Goal: Task Accomplishment & Management: Use online tool/utility

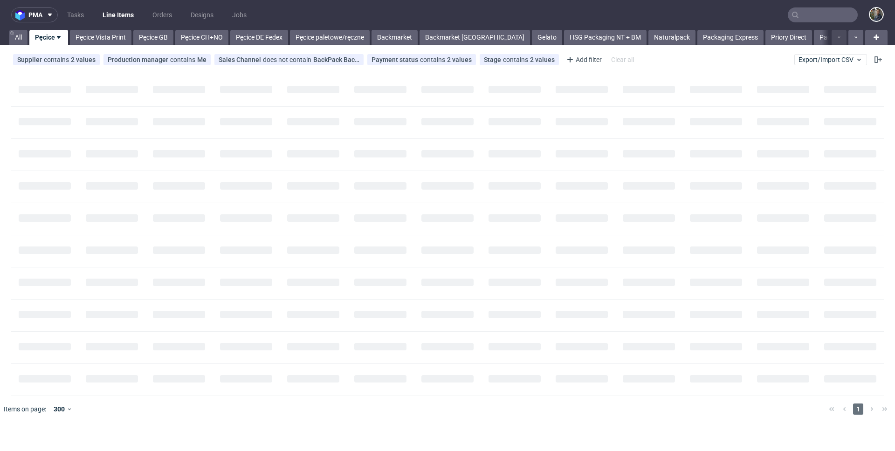
click at [804, 14] on input "text" at bounding box center [823, 14] width 70 height 15
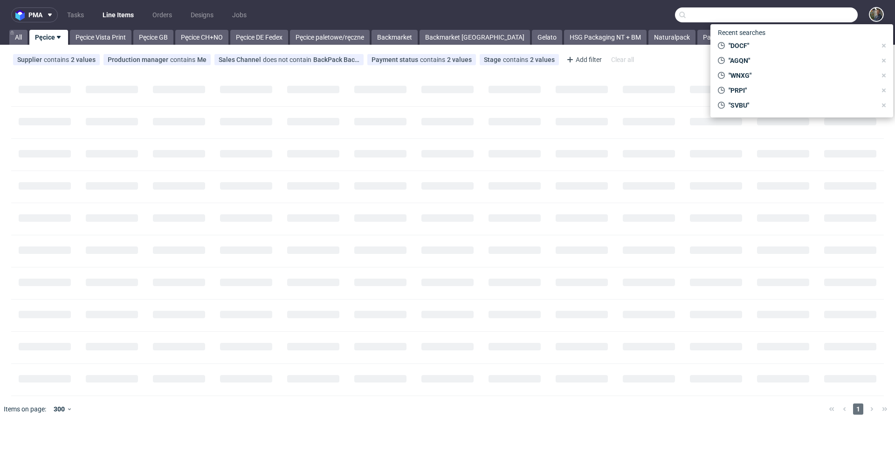
paste input "UKPV"
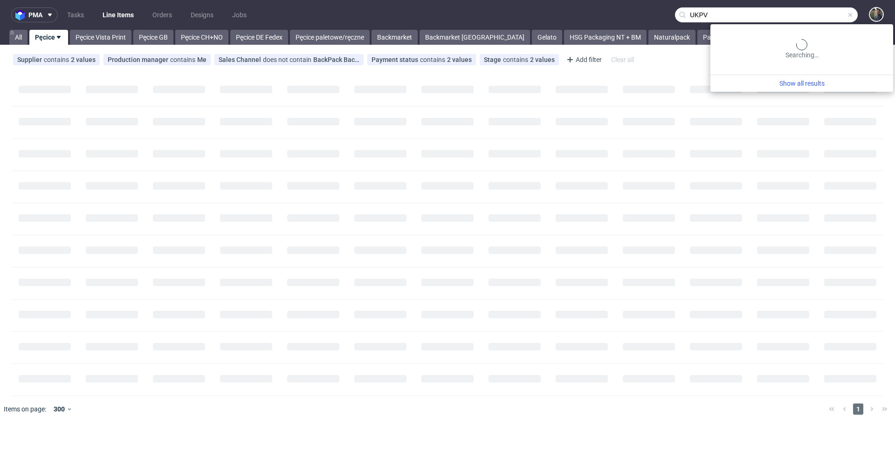
type input "UKPV"
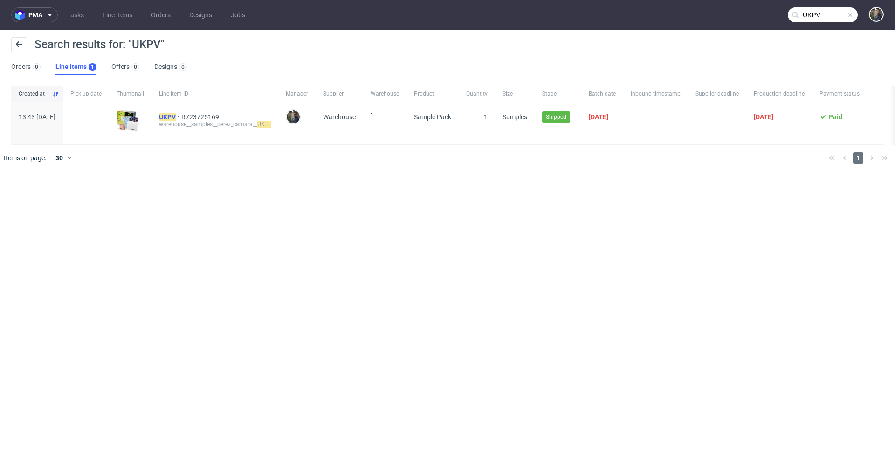
click at [176, 117] on mark "UKPV" at bounding box center [167, 116] width 17 height 7
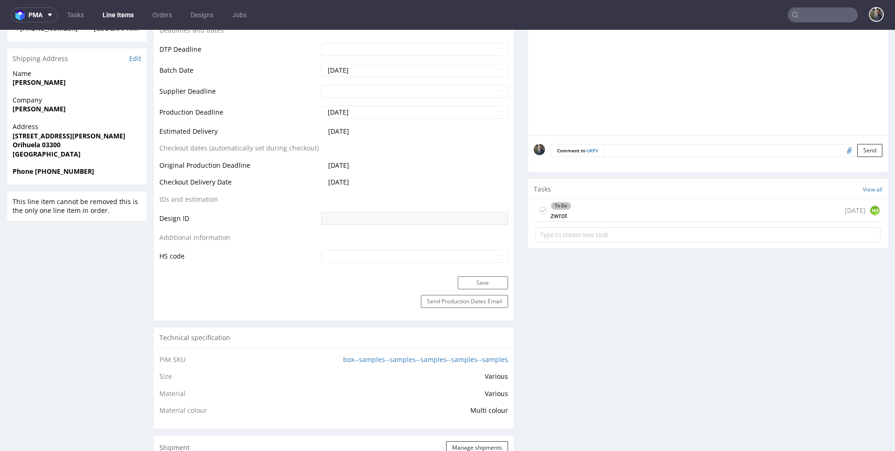
scroll to position [376, 0]
click at [599, 213] on div "To Do zwrot 12 days ago MS" at bounding box center [707, 211] width 345 height 22
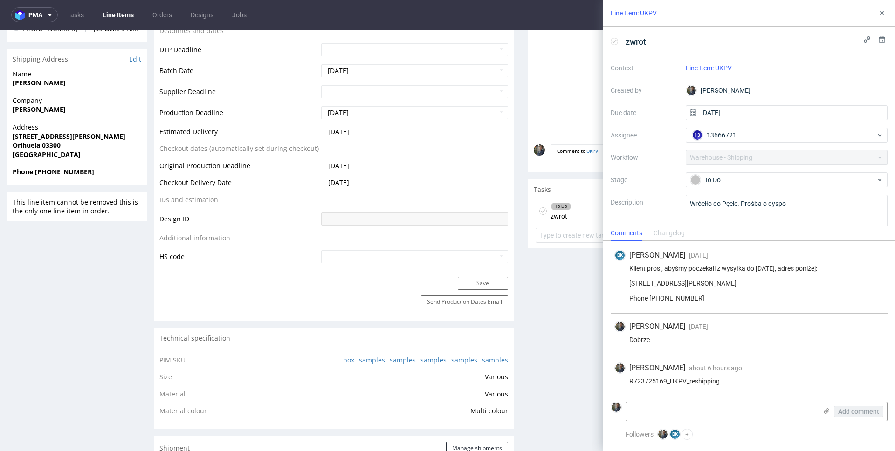
scroll to position [42, 0]
click at [681, 422] on form "Add comment" at bounding box center [749, 411] width 292 height 35
click at [682, 416] on textarea at bounding box center [721, 411] width 191 height 19
paste textarea "1Z5A15806894896154"
type textarea "1Z5A15806894896154"
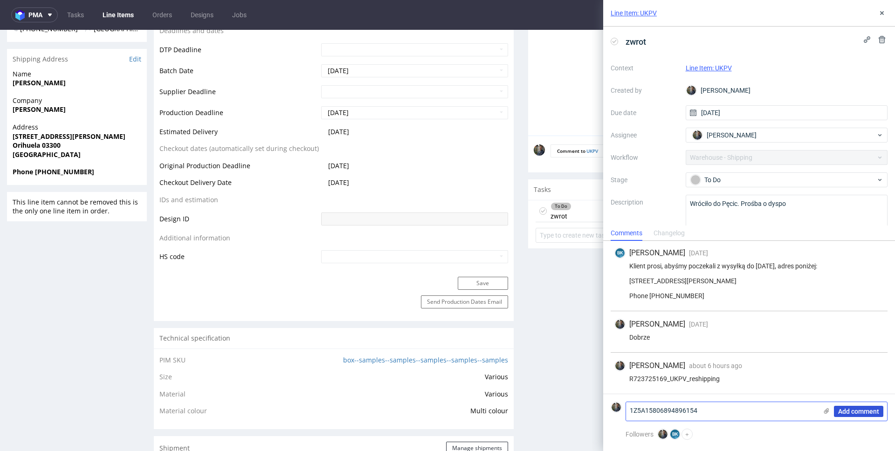
click at [847, 414] on span "Add comment" at bounding box center [858, 411] width 41 height 7
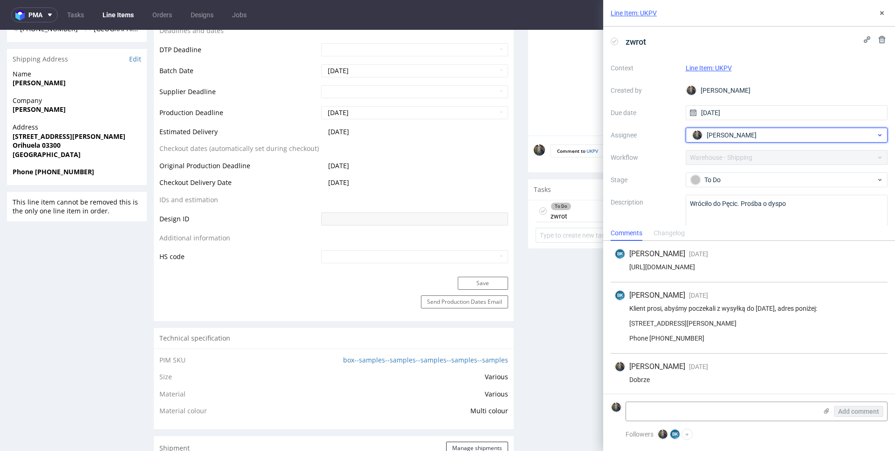
click at [723, 130] on span "[PERSON_NAME]" at bounding box center [731, 134] width 50 height 9
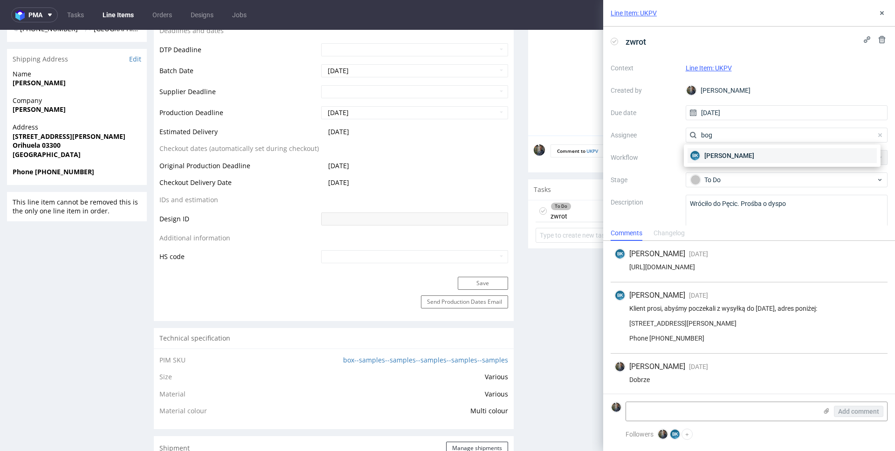
type input "bog"
click at [729, 155] on span "Bogna Krystian" at bounding box center [729, 155] width 50 height 9
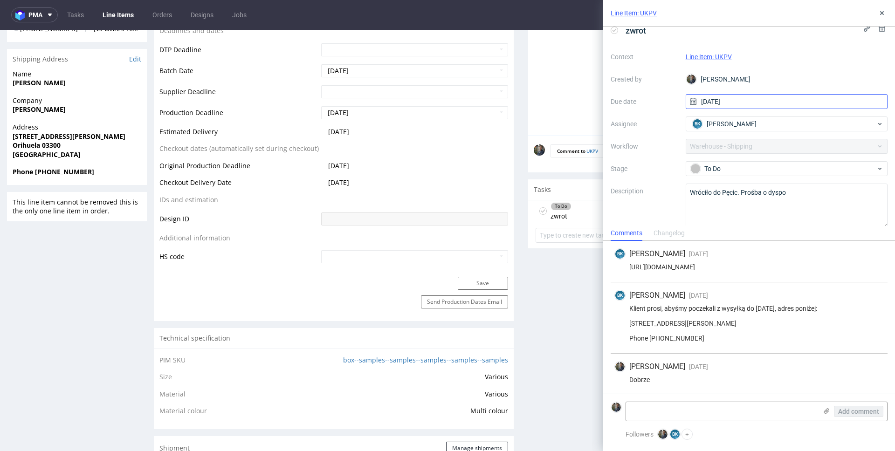
scroll to position [21, 0]
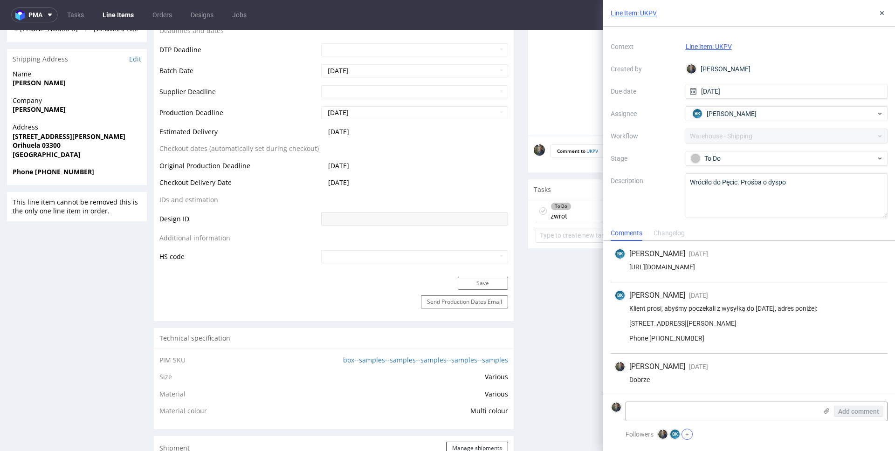
click at [687, 432] on button "+" at bounding box center [686, 434] width 11 height 11
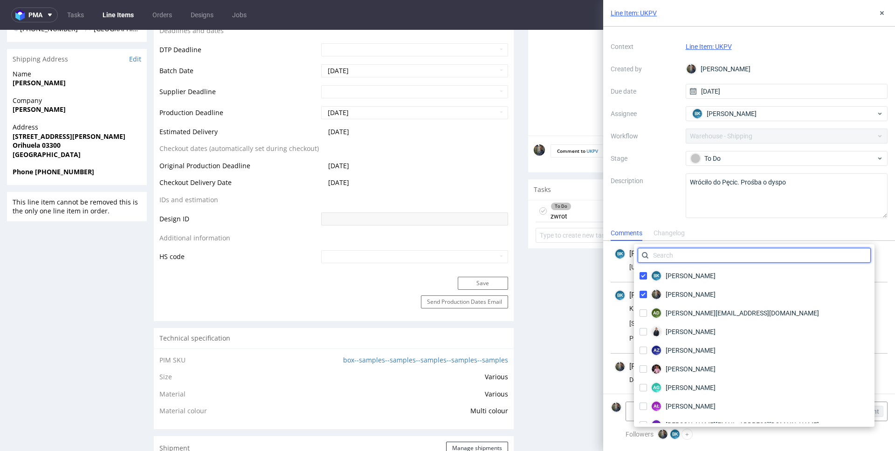
click at [695, 260] on input "text" at bounding box center [754, 255] width 233 height 15
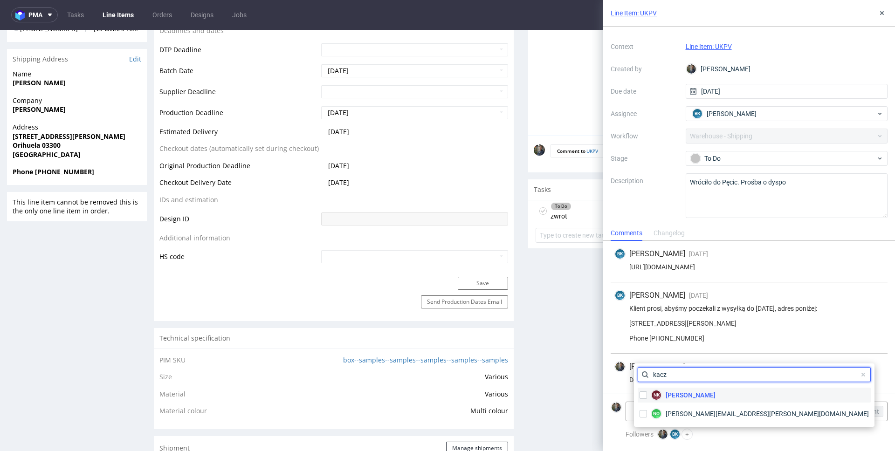
type input "kacz"
click at [689, 392] on span "[PERSON_NAME]" at bounding box center [690, 395] width 50 height 9
checkbox input "true"
click at [685, 381] on input "kacz" at bounding box center [754, 374] width 233 height 15
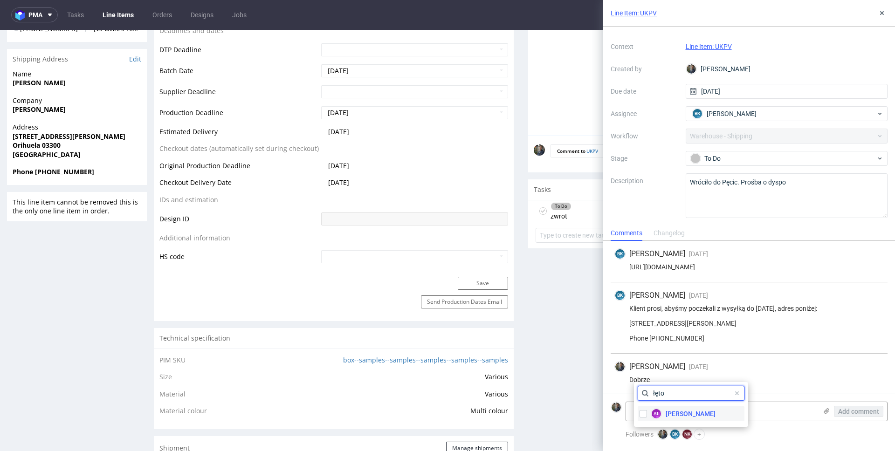
type input "łęto"
click at [707, 411] on span "[PERSON_NAME]" at bounding box center [690, 413] width 50 height 9
checkbox input "true"
click at [810, 378] on div "Dobrze" at bounding box center [748, 379] width 269 height 7
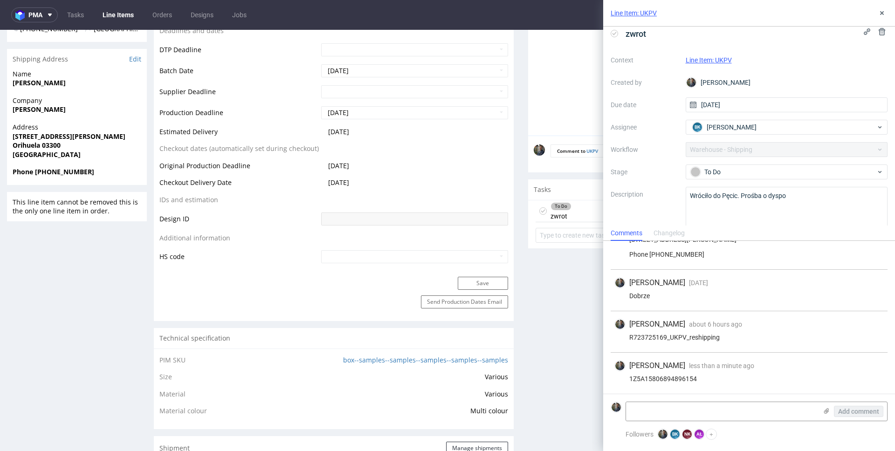
scroll to position [0, 0]
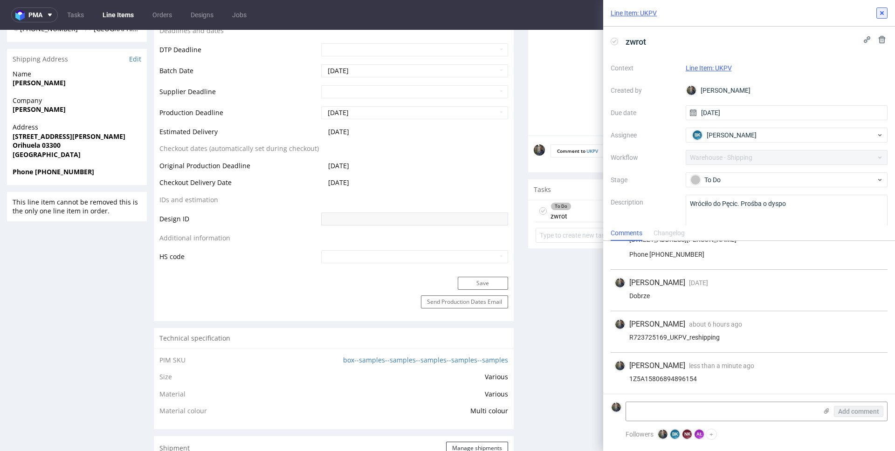
click at [879, 16] on icon at bounding box center [881, 12] width 7 height 7
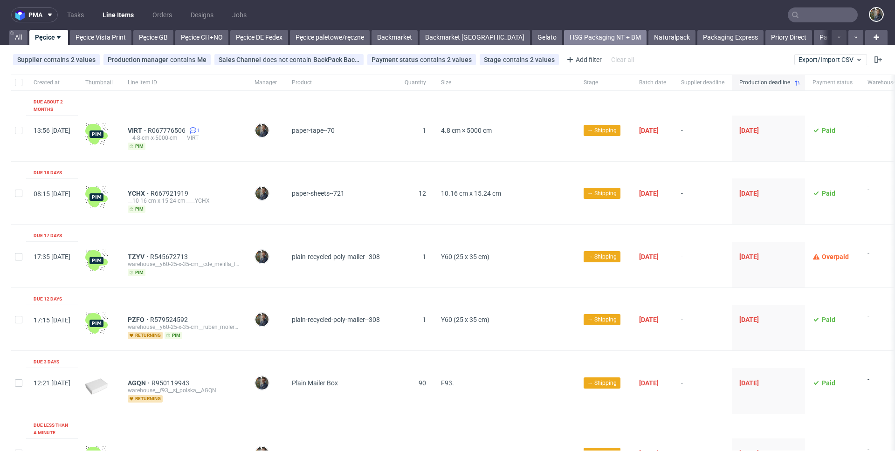
click at [564, 35] on link "HSG Packaging NT + BM" at bounding box center [605, 37] width 82 height 15
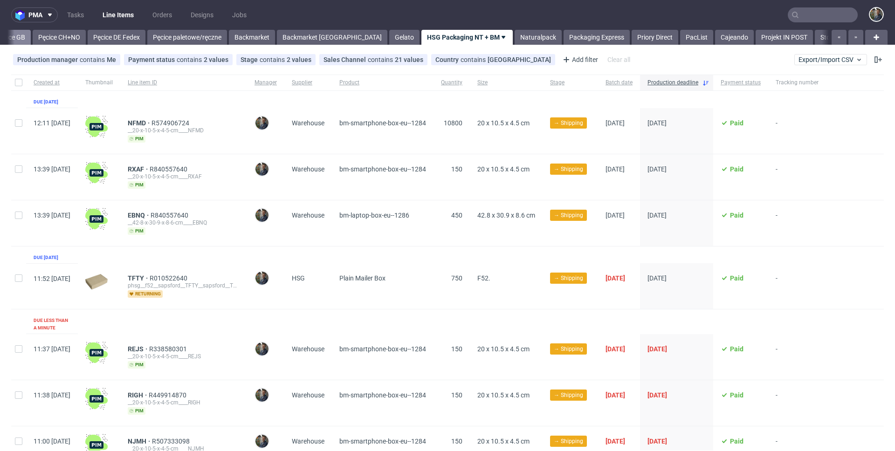
click at [21, 35] on link "Pęcice GB" at bounding box center [11, 37] width 40 height 15
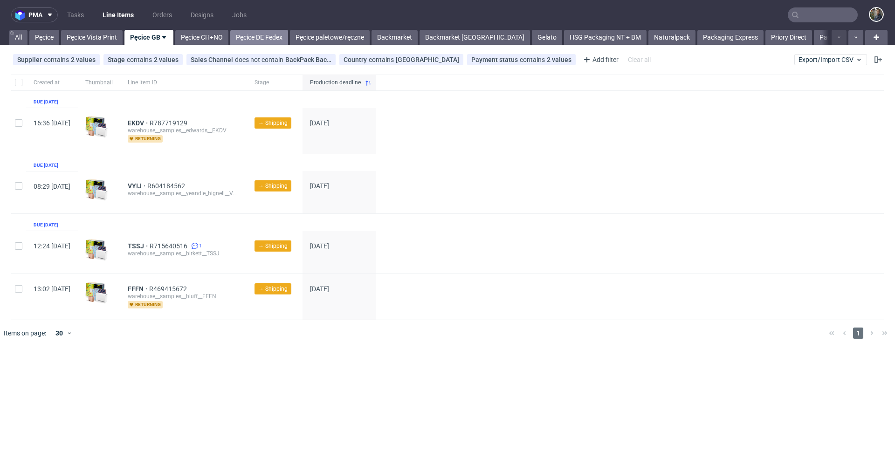
click at [263, 34] on link "Pęcice DE Fedex" at bounding box center [259, 37] width 58 height 15
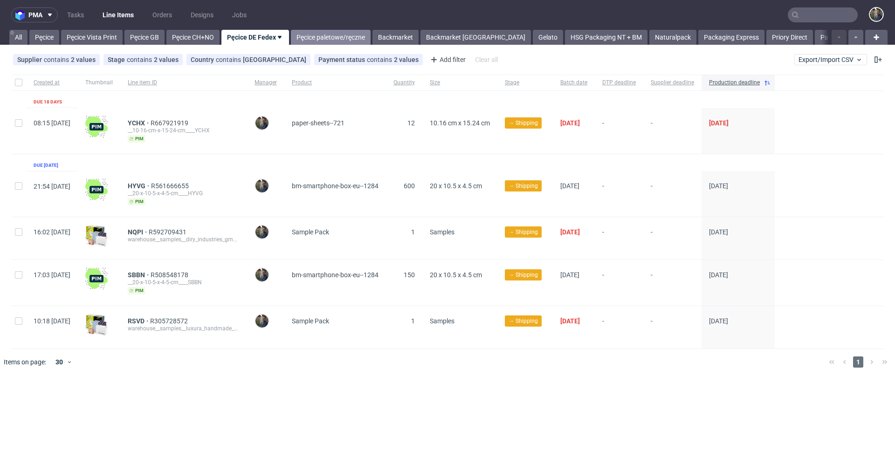
click at [322, 38] on link "Pęcice paletowe/ręczne" at bounding box center [331, 37] width 80 height 15
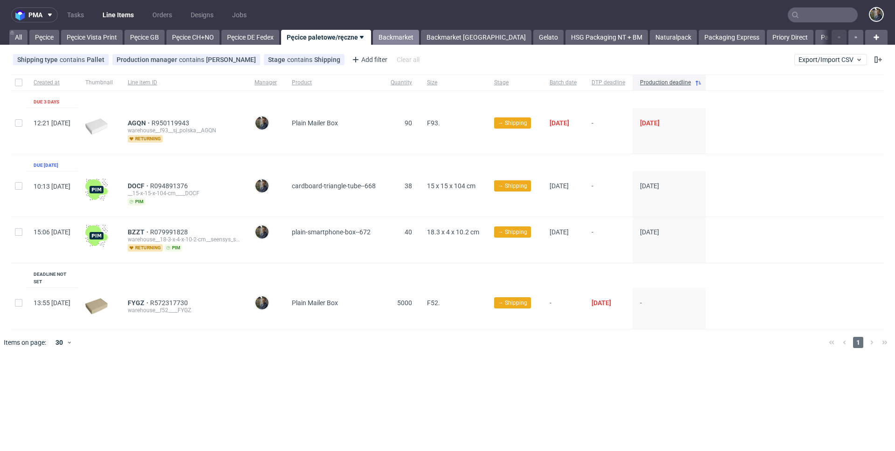
click at [386, 38] on link "Backmarket" at bounding box center [396, 37] width 46 height 15
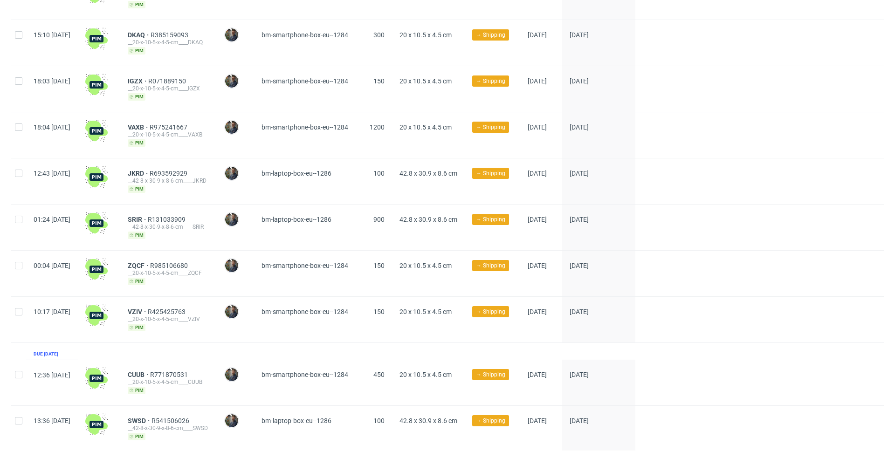
scroll to position [366, 0]
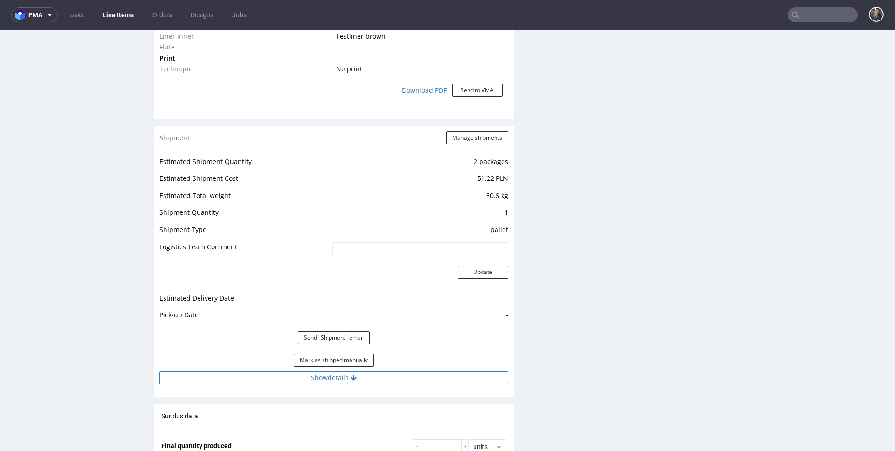
click at [330, 377] on button "Show details" at bounding box center [333, 377] width 349 height 13
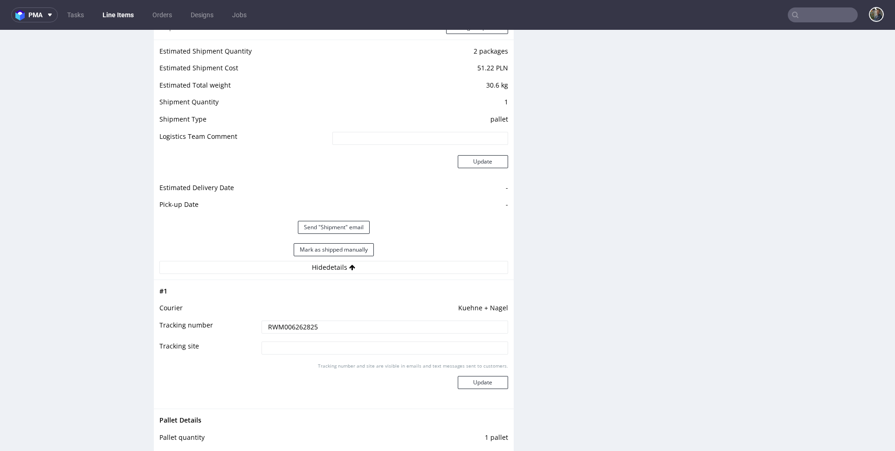
scroll to position [925, 0]
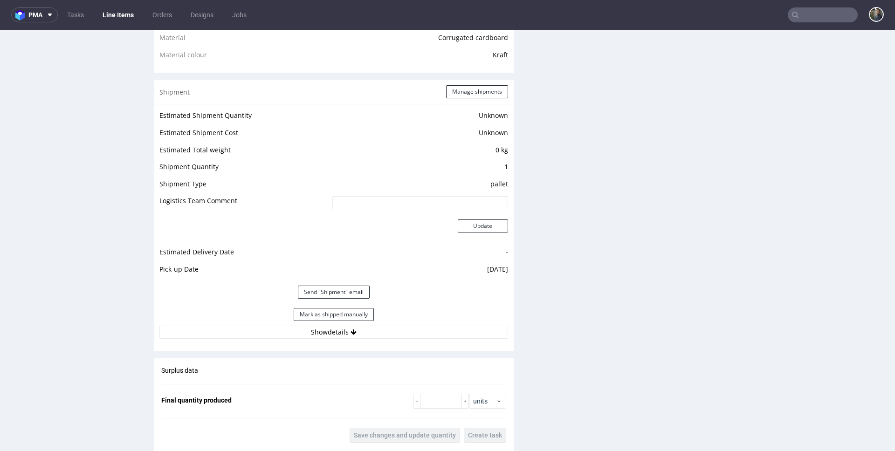
scroll to position [814, 0]
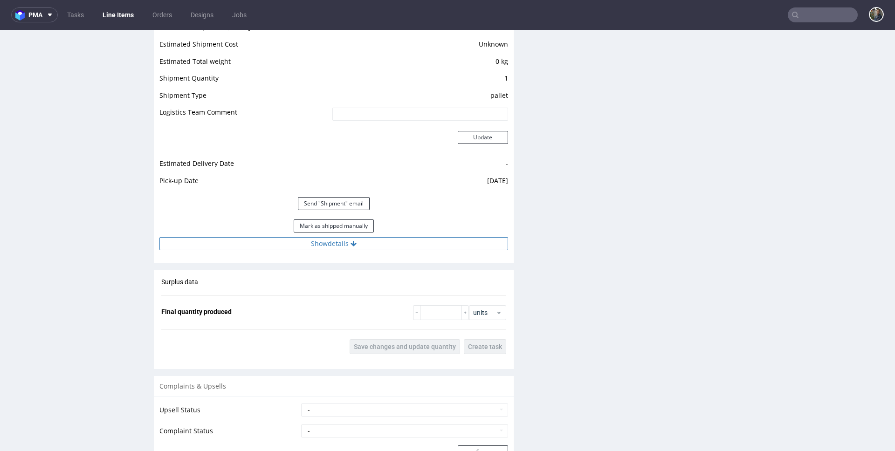
click at [342, 248] on button "Show details" at bounding box center [333, 243] width 349 height 13
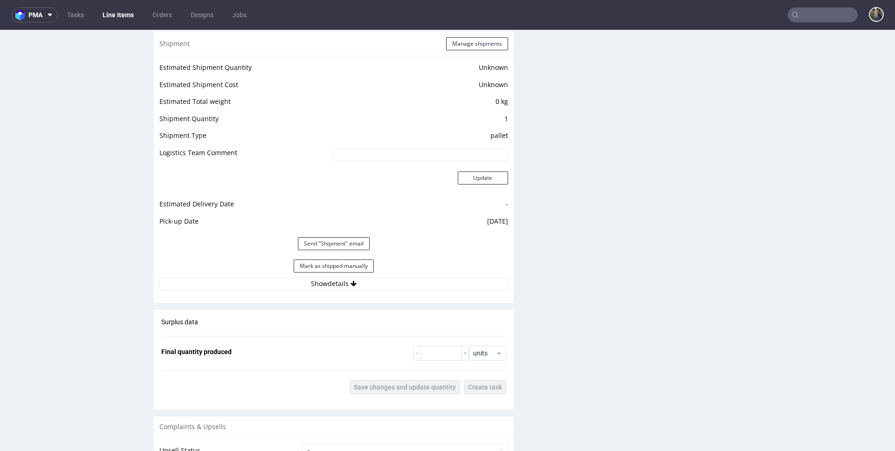
scroll to position [799, 0]
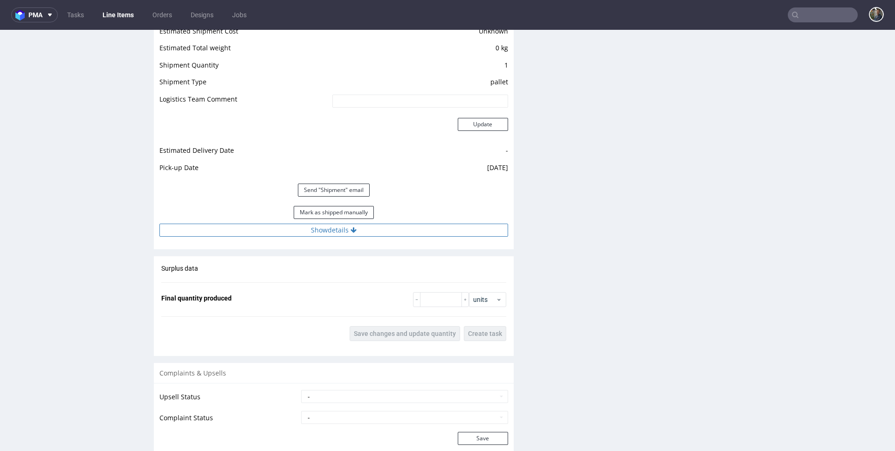
click at [340, 235] on button "Show details" at bounding box center [333, 230] width 349 height 13
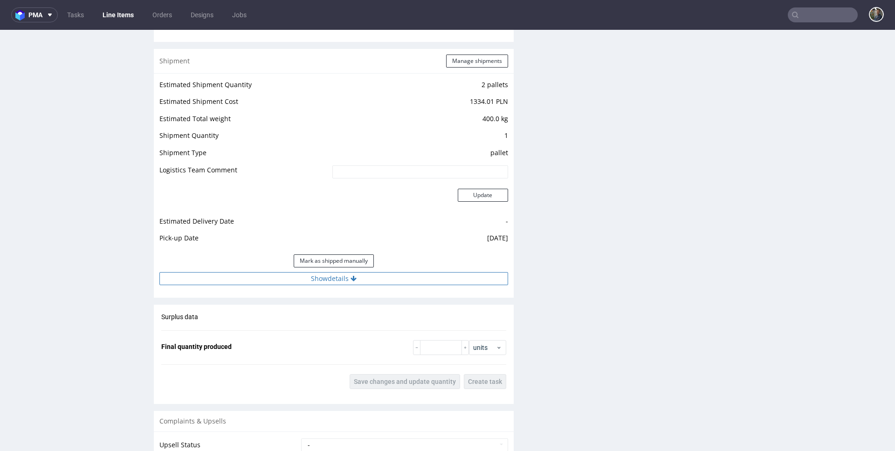
click at [332, 279] on button "Show details" at bounding box center [333, 278] width 349 height 13
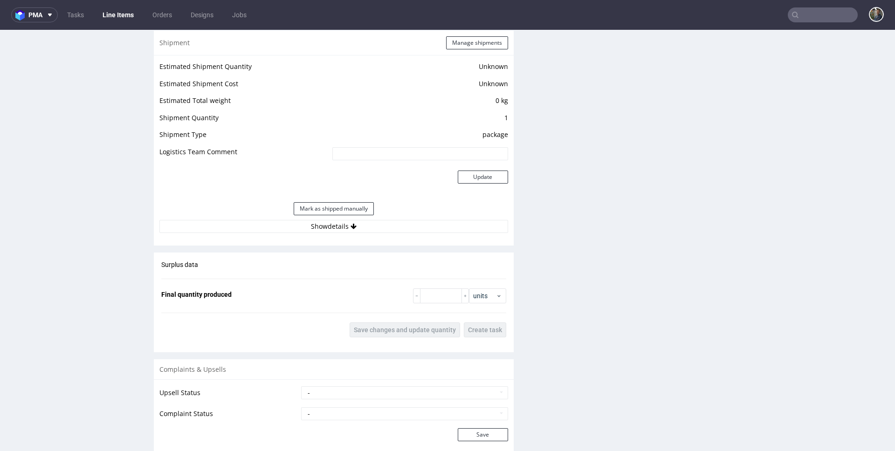
scroll to position [862, 0]
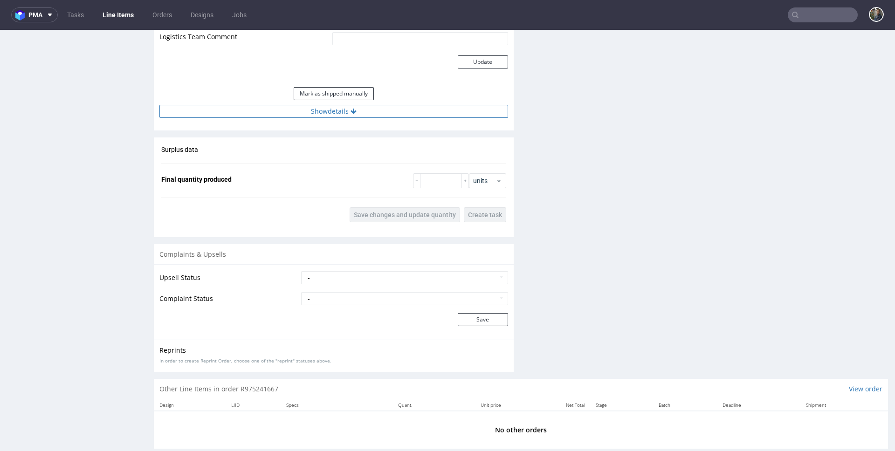
click at [337, 112] on button "Show details" at bounding box center [333, 111] width 349 height 13
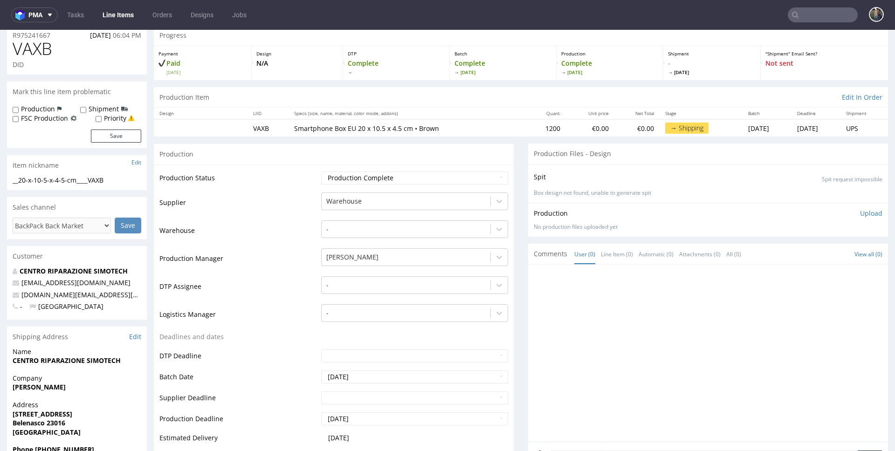
scroll to position [0, 0]
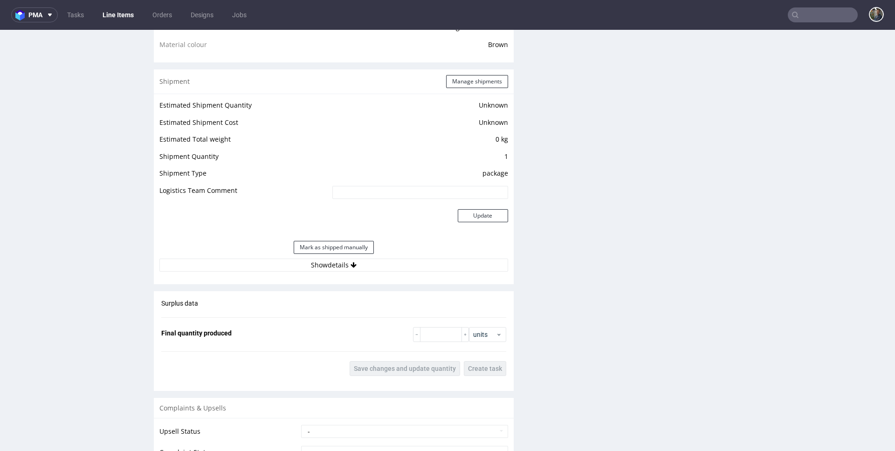
scroll to position [824, 0]
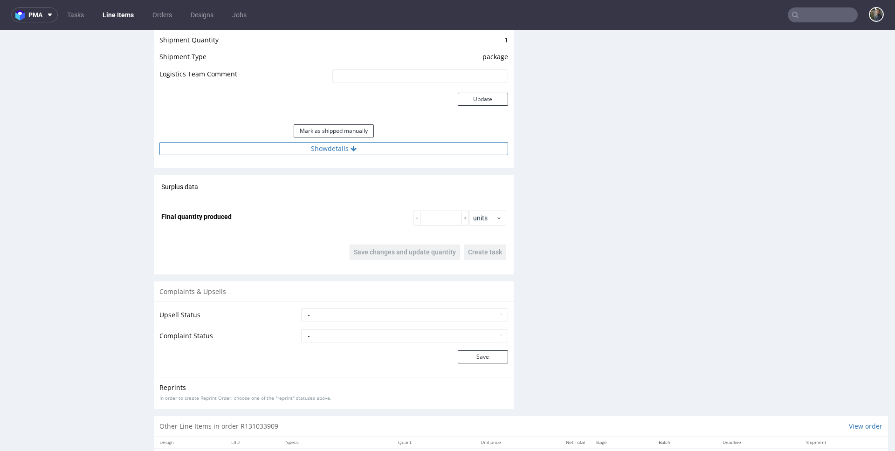
click at [339, 154] on button "Show details" at bounding box center [333, 148] width 349 height 13
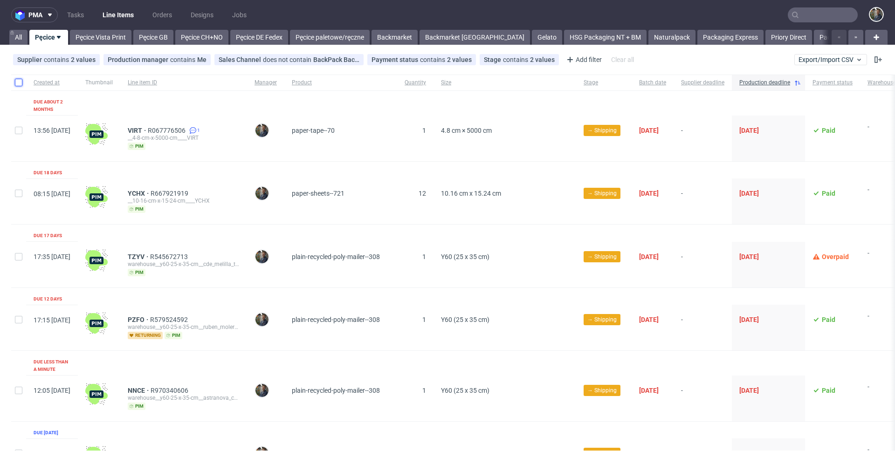
click at [19, 82] on input "checkbox" at bounding box center [18, 82] width 7 height 7
checkbox input "true"
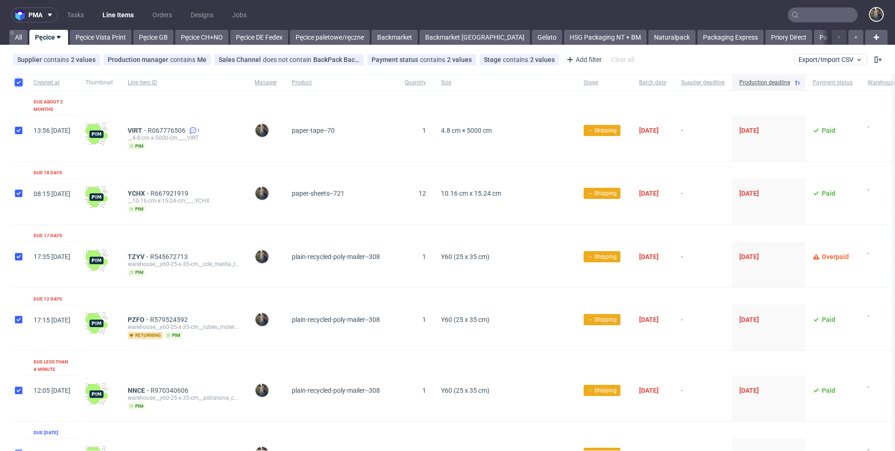
checkbox input "true"
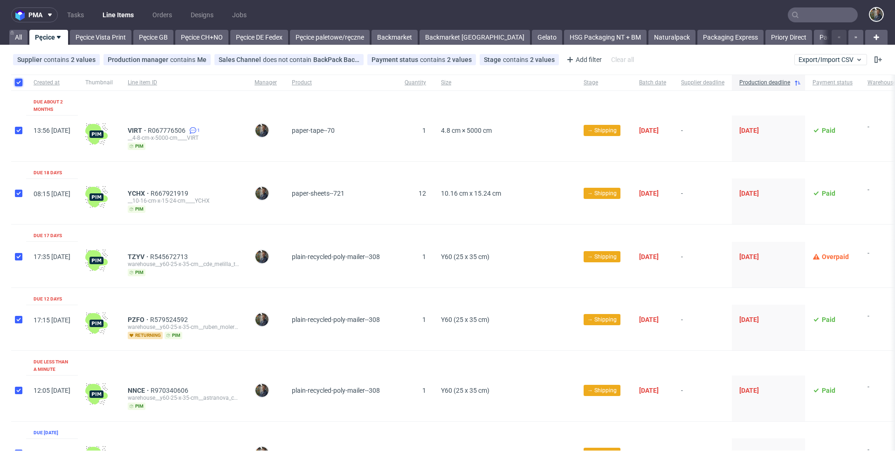
checkbox input "true"
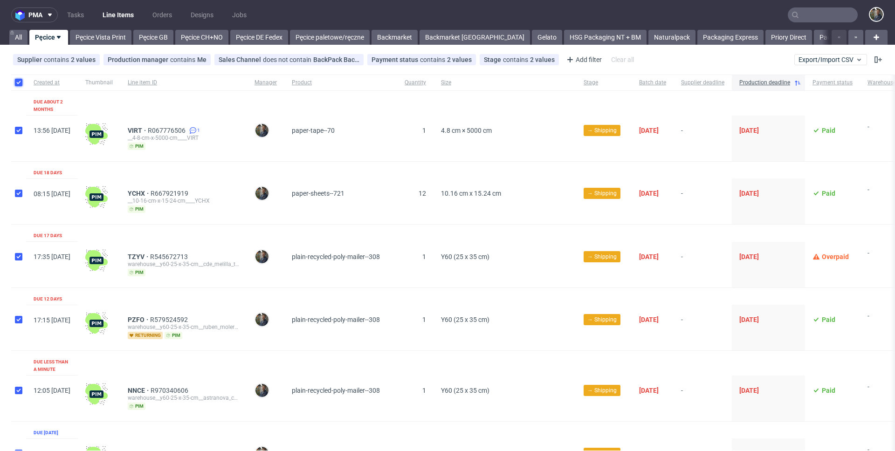
checkbox input "true"
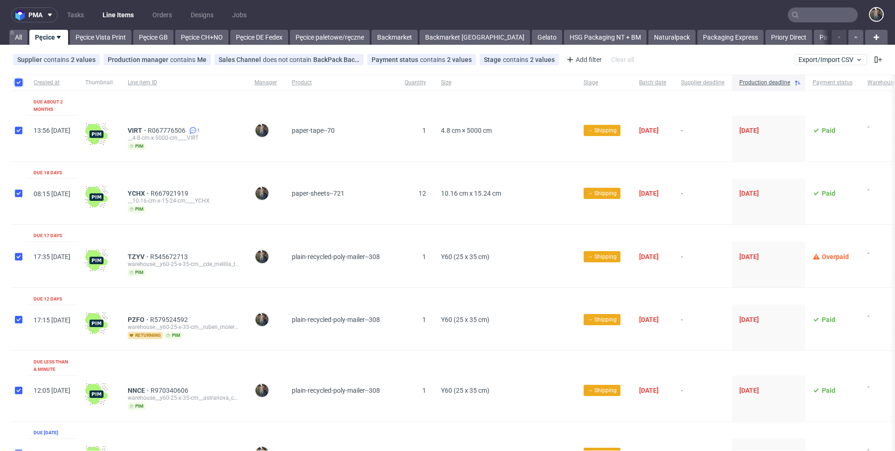
checkbox input "true"
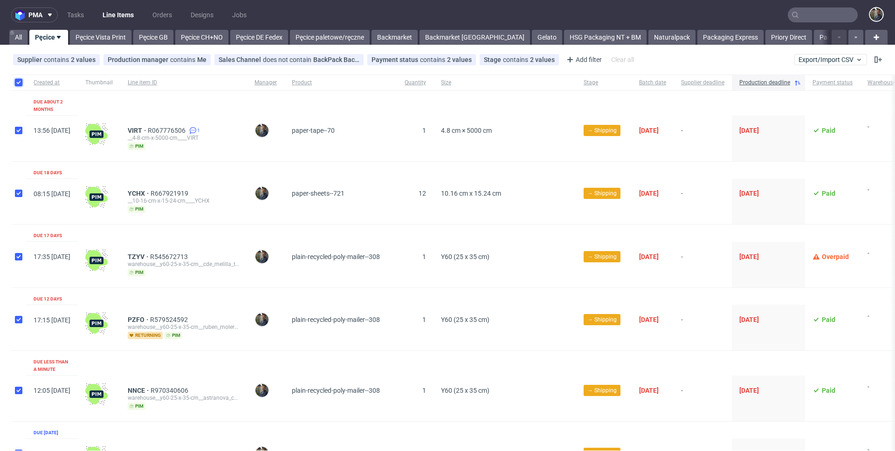
checkbox input "true"
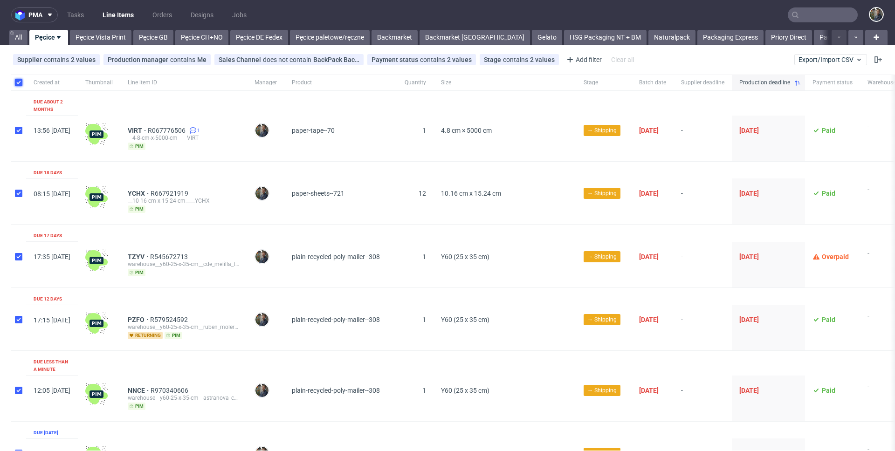
checkbox input "true"
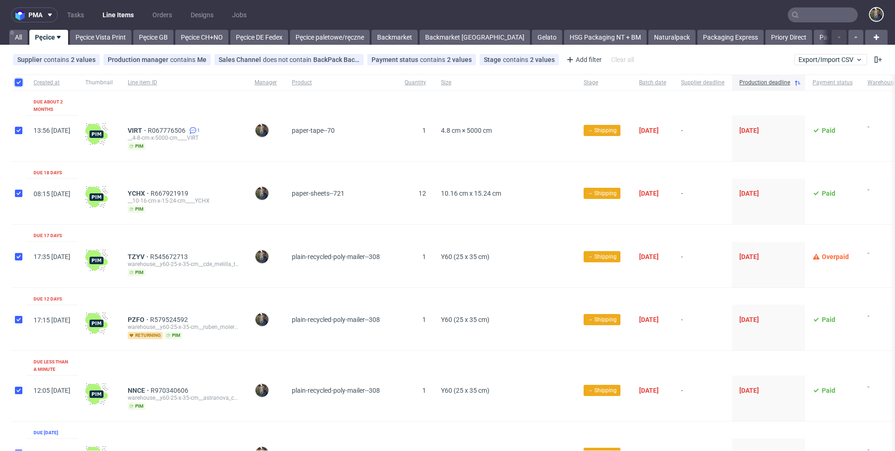
checkbox input "true"
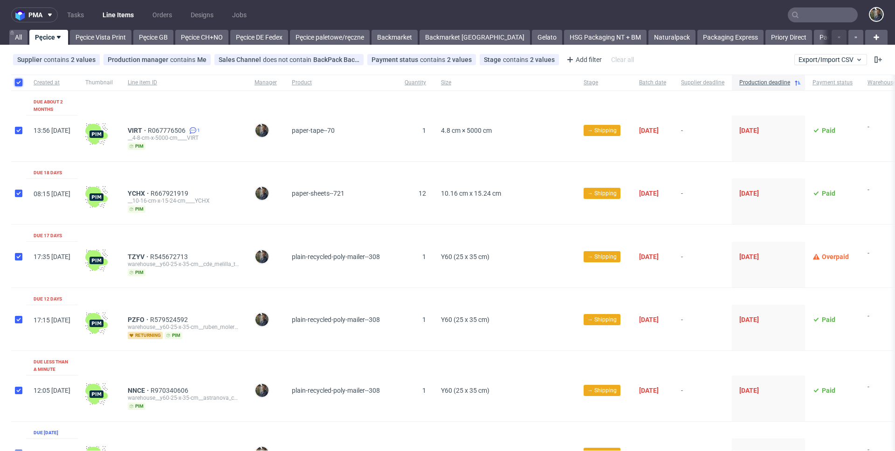
checkbox input "true"
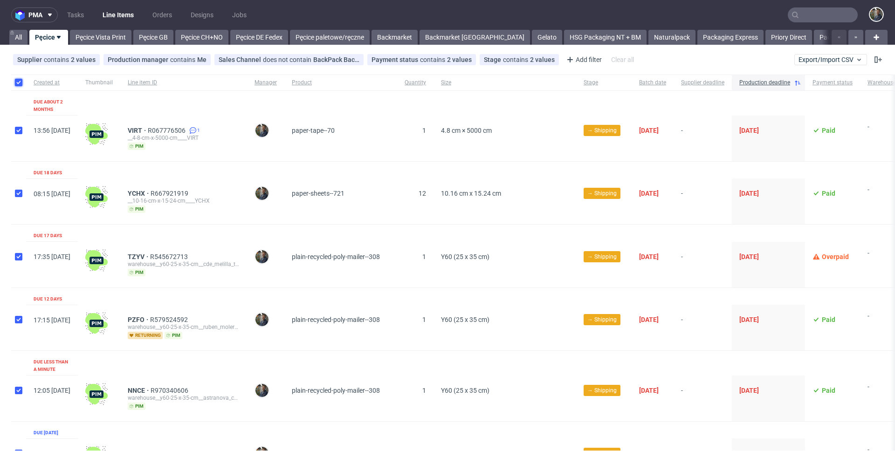
checkbox input "true"
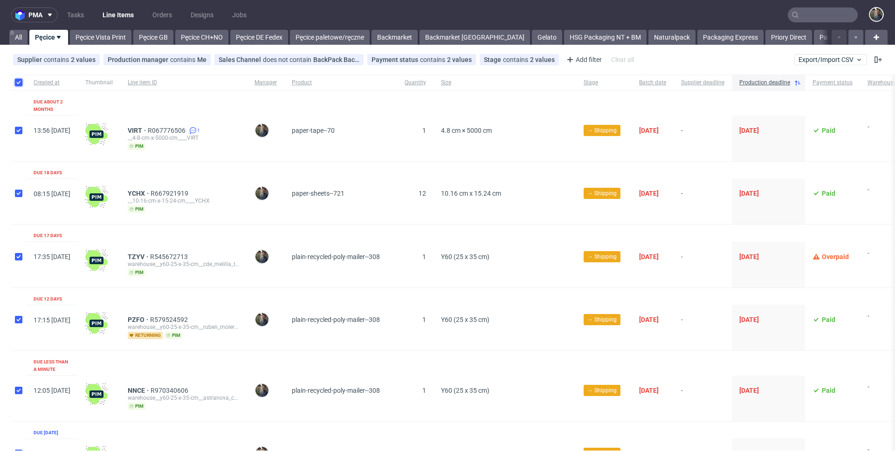
checkbox input "true"
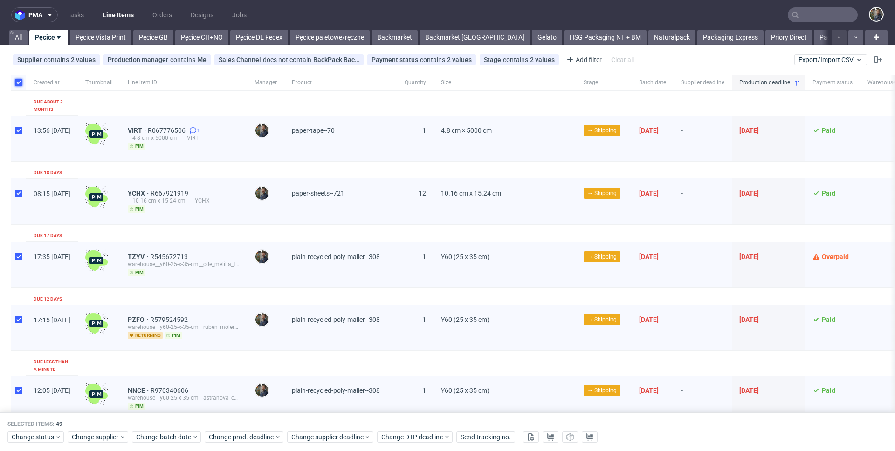
click at [19, 82] on input "checkbox" at bounding box center [18, 82] width 7 height 7
checkbox input "false"
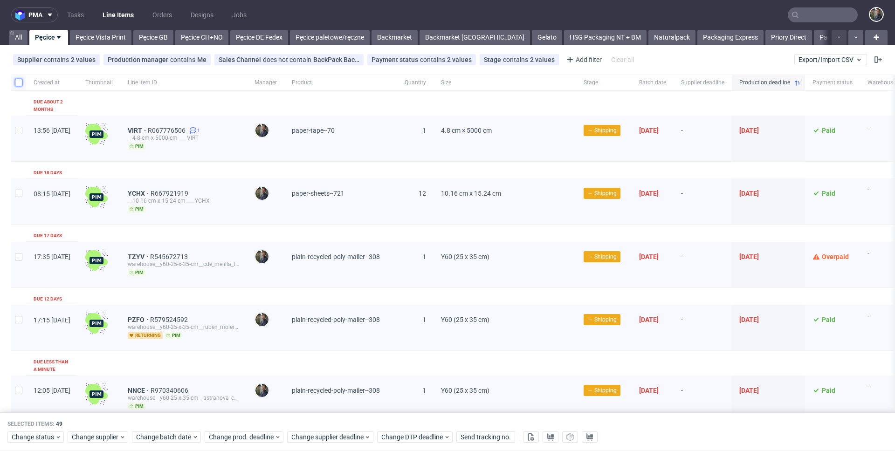
checkbox input "false"
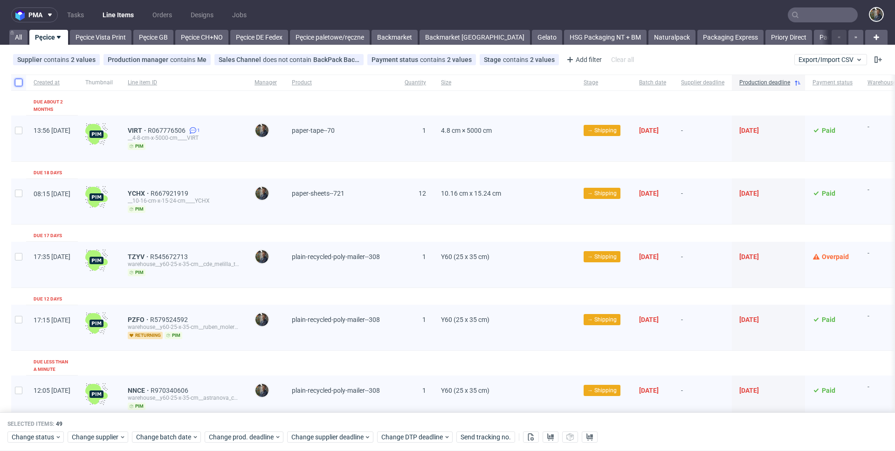
checkbox input "false"
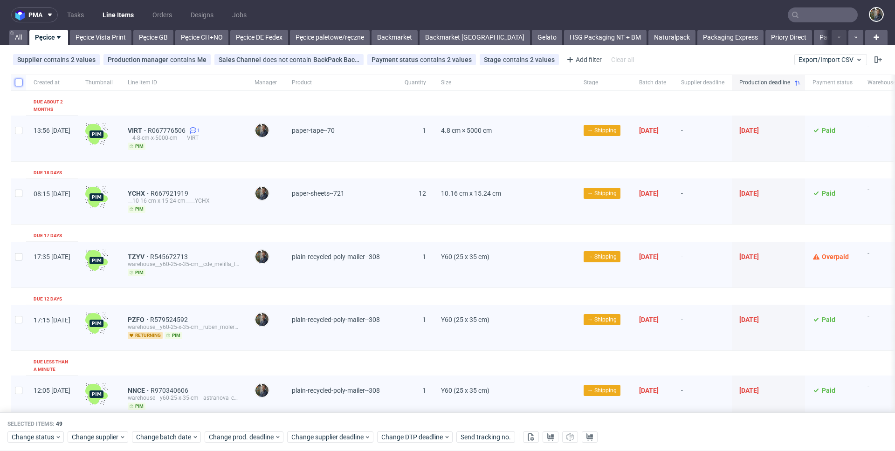
checkbox input "false"
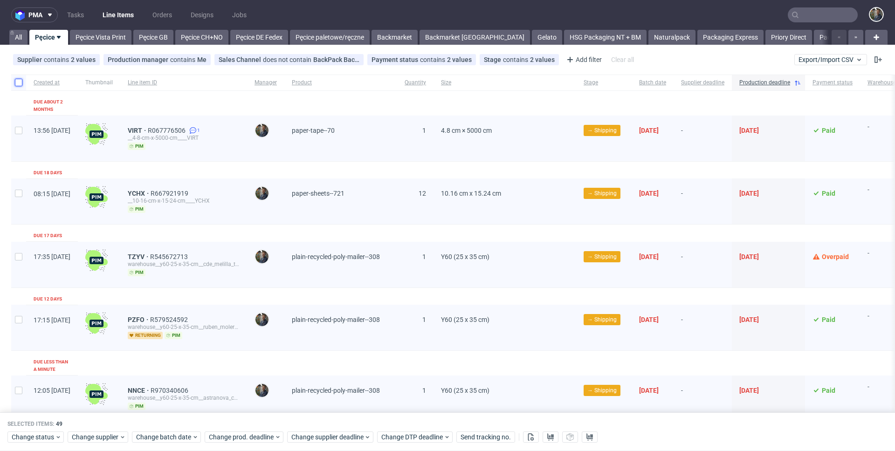
checkbox input "false"
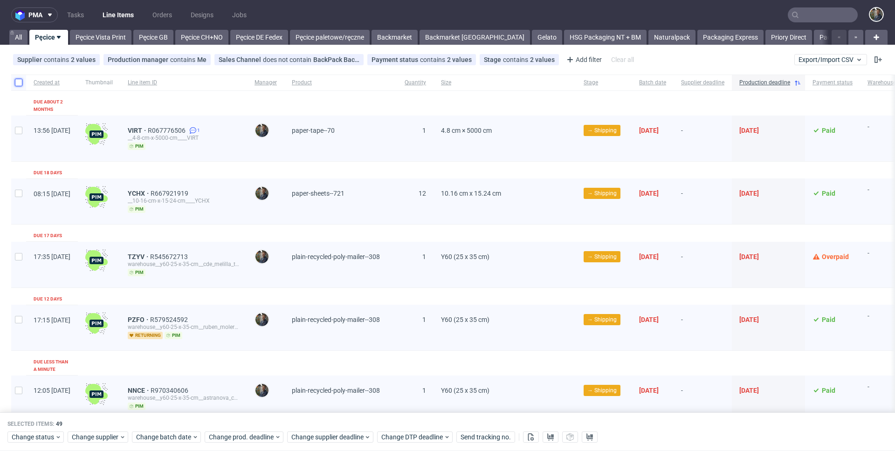
checkbox input "false"
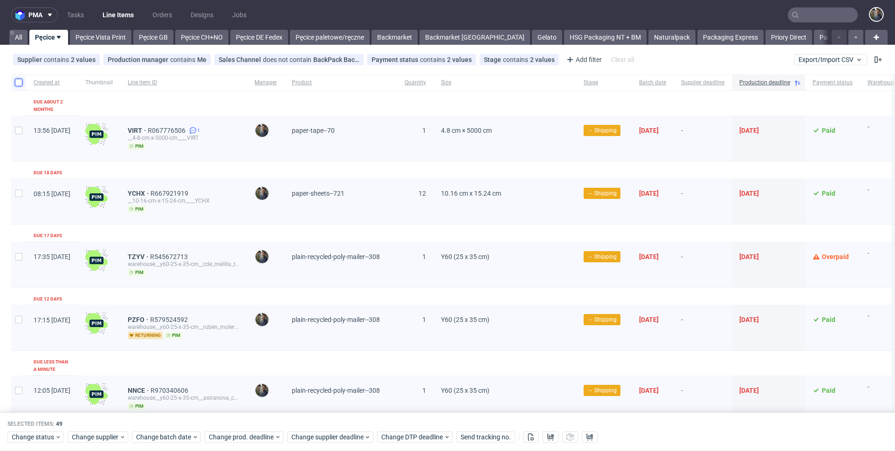
checkbox input "false"
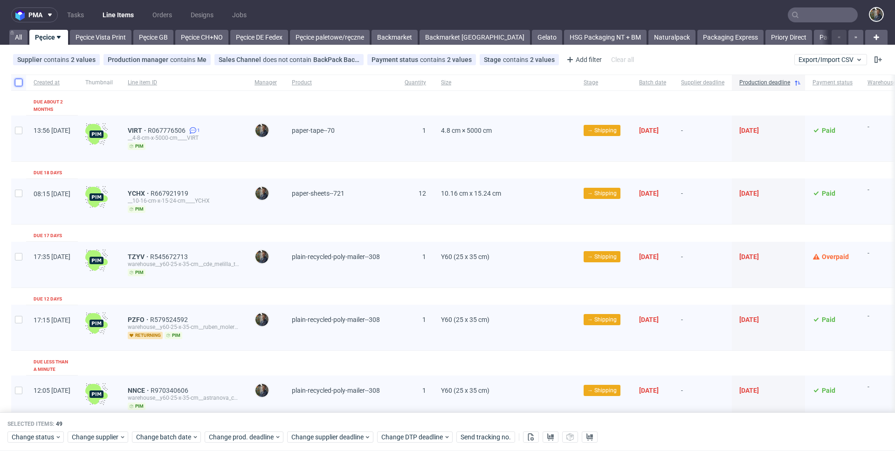
checkbox input "false"
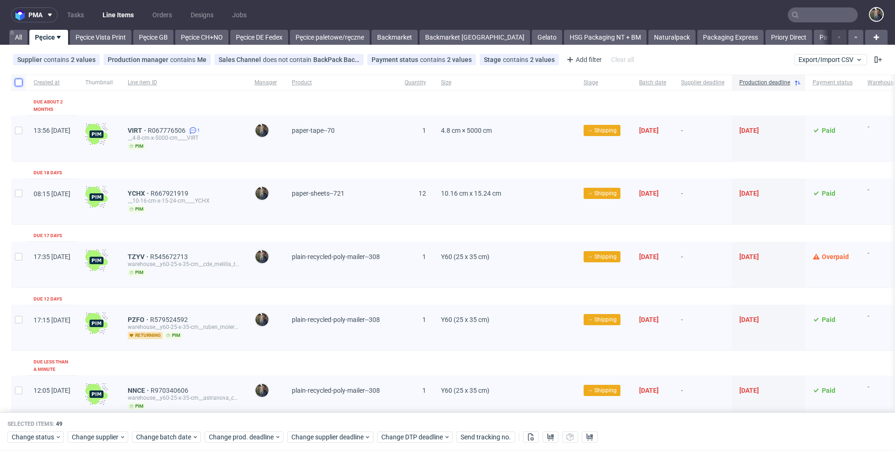
checkbox input "false"
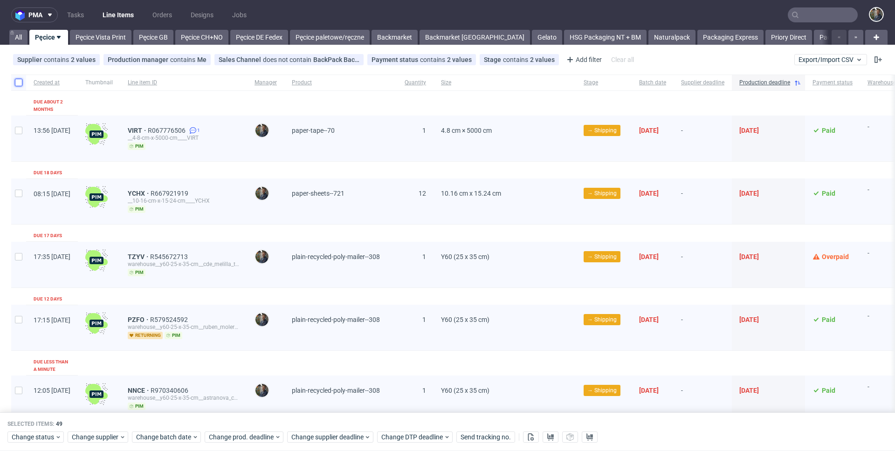
checkbox input "false"
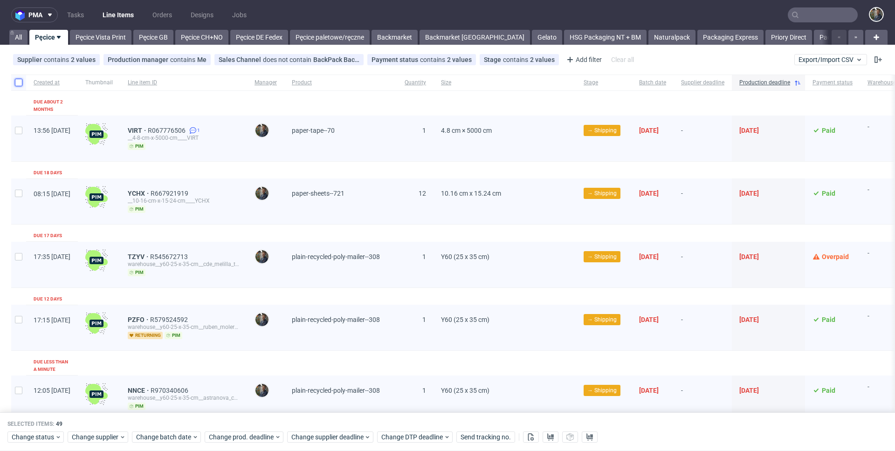
checkbox input "false"
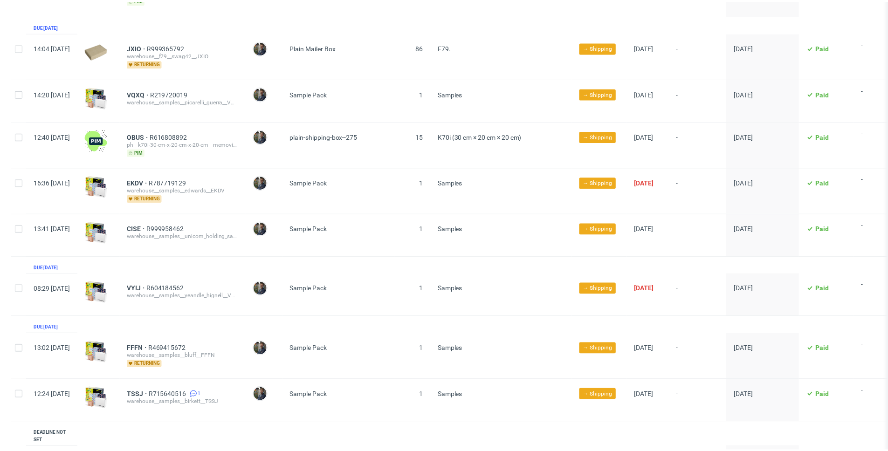
scroll to position [2019, 0]
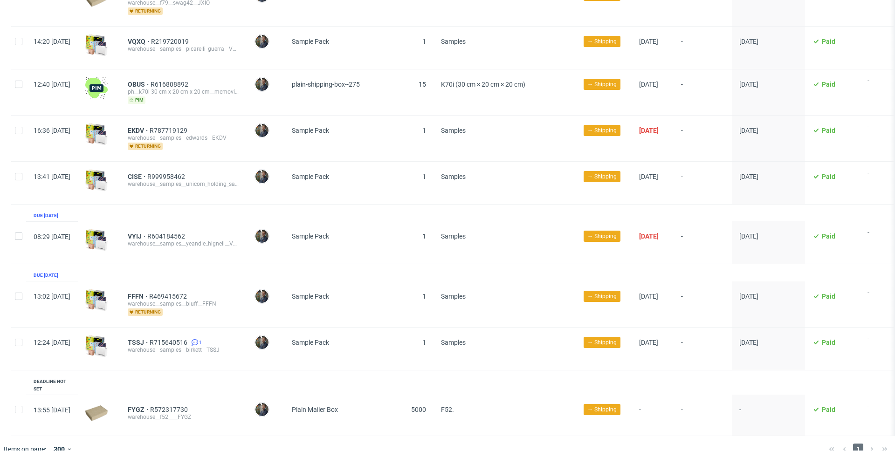
drag, startPoint x: 162, startPoint y: 70, endPoint x: 199, endPoint y: 61, distance: 38.4
click at [429, 139] on div "1" at bounding box center [415, 139] width 36 height 46
click at [18, 81] on input "checkbox" at bounding box center [18, 84] width 7 height 7
checkbox input "true"
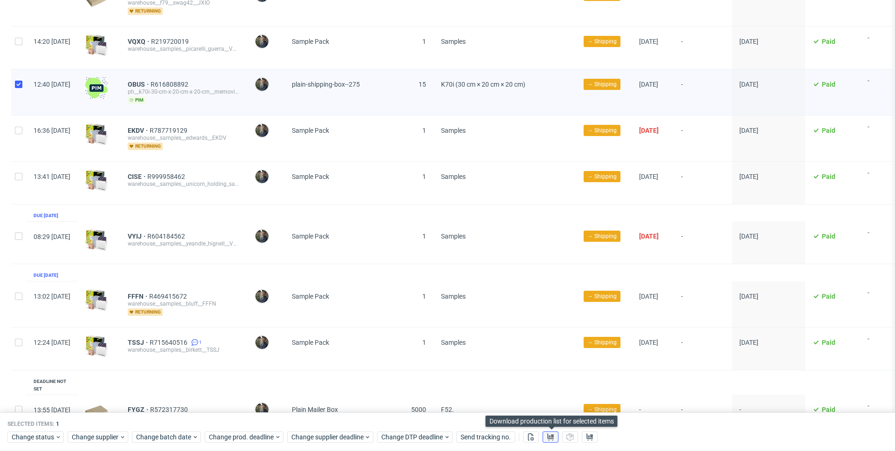
click at [553, 439] on icon at bounding box center [550, 436] width 7 height 7
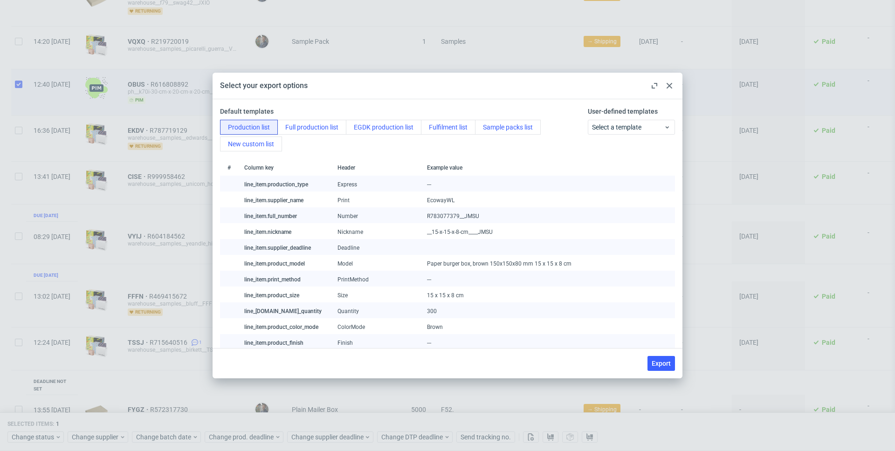
click at [658, 371] on div "Export" at bounding box center [448, 363] width 470 height 30
click at [658, 364] on span "Export" at bounding box center [660, 363] width 19 height 7
checkbox input "false"
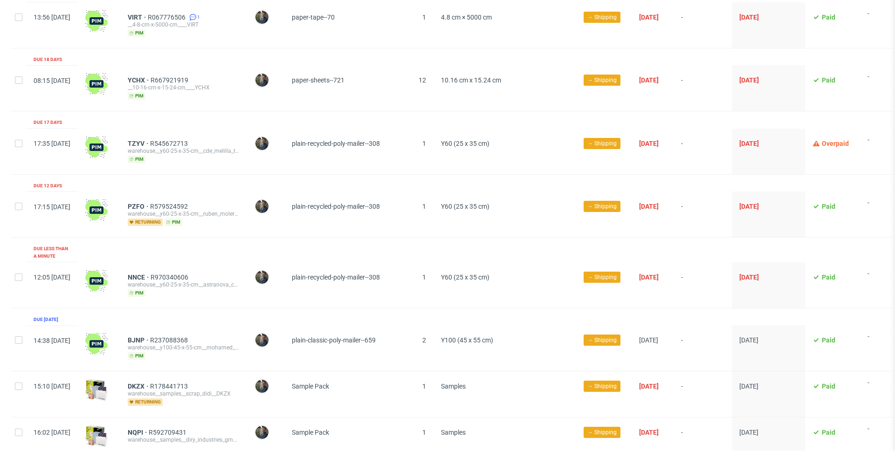
scroll to position [0, 0]
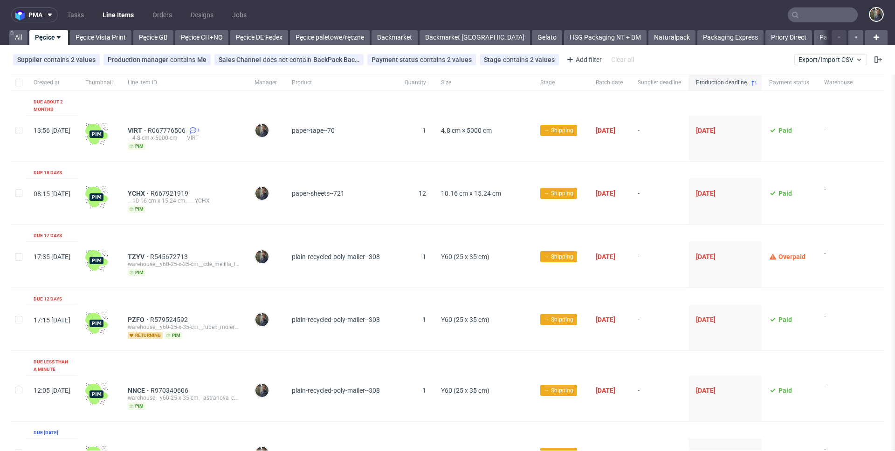
click at [288, 10] on nav "pma Tasks Line Items Orders Designs Jobs" at bounding box center [447, 15] width 895 height 30
click at [71, 4] on nav "pma Tasks Line Items Orders Designs Jobs" at bounding box center [447, 15] width 895 height 30
click at [71, 14] on link "Tasks" at bounding box center [76, 14] width 28 height 15
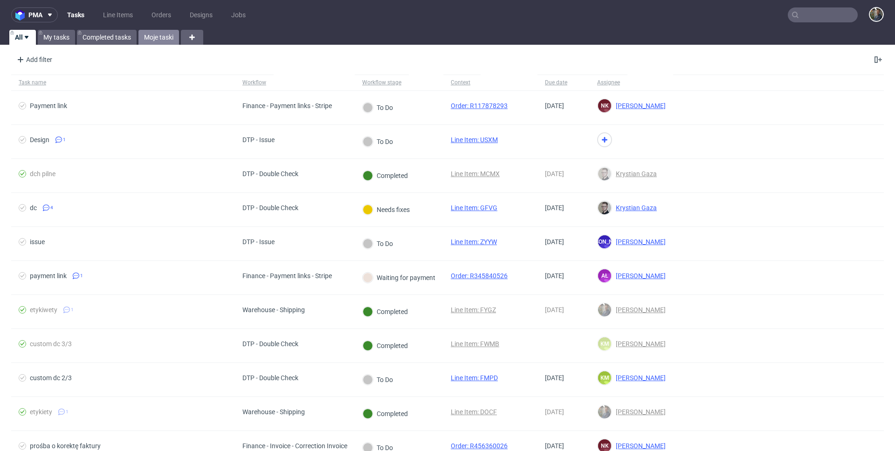
click at [147, 39] on link "Moje taski" at bounding box center [158, 37] width 41 height 15
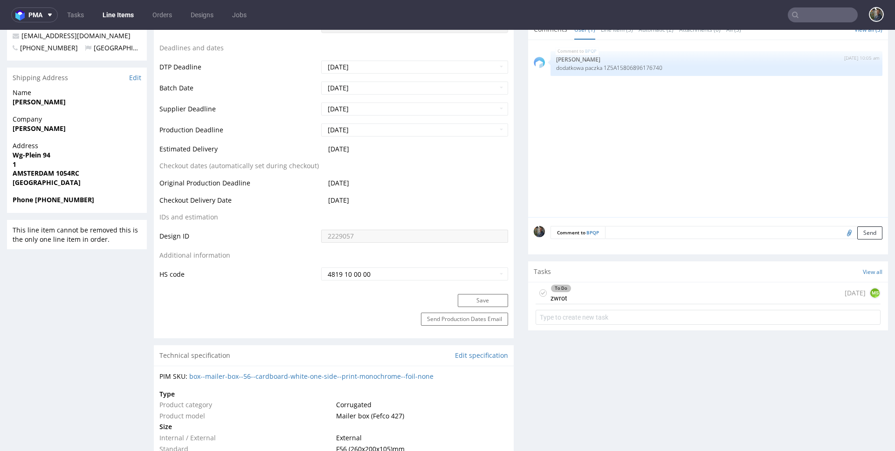
scroll to position [351, 0]
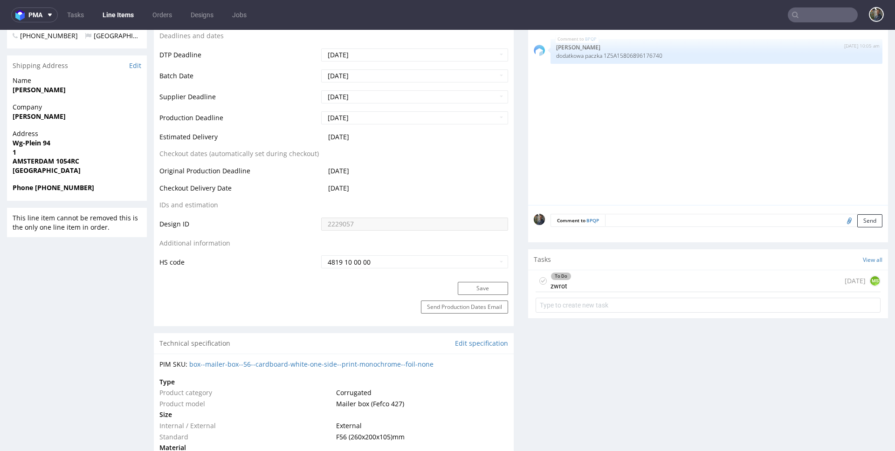
click at [597, 280] on div "To Do zwrot 6 days ago MS" at bounding box center [707, 281] width 345 height 22
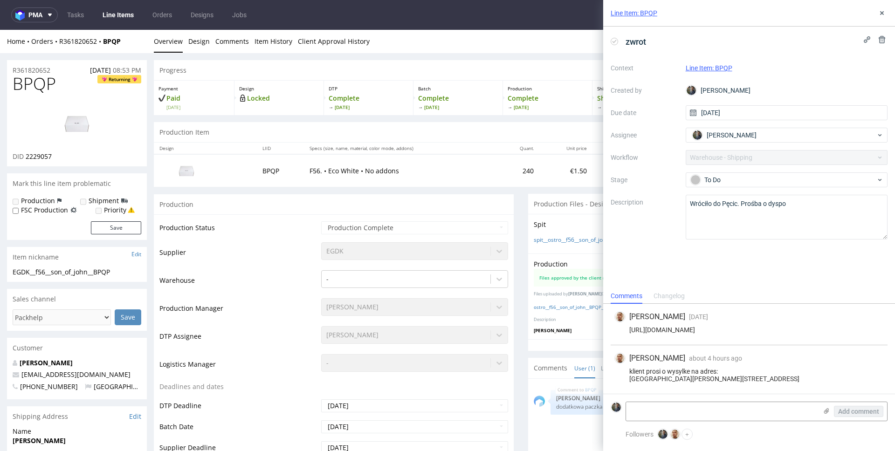
click at [37, 84] on span "BPQP" at bounding box center [34, 84] width 43 height 19
copy span "BPQP"
drag, startPoint x: 130, startPoint y: 48, endPoint x: 131, endPoint y: 43, distance: 5.7
click at [130, 48] on div "Home Orders R361820652 BPQP Overview Design Comments Item History Client Approv…" at bounding box center [447, 41] width 895 height 23
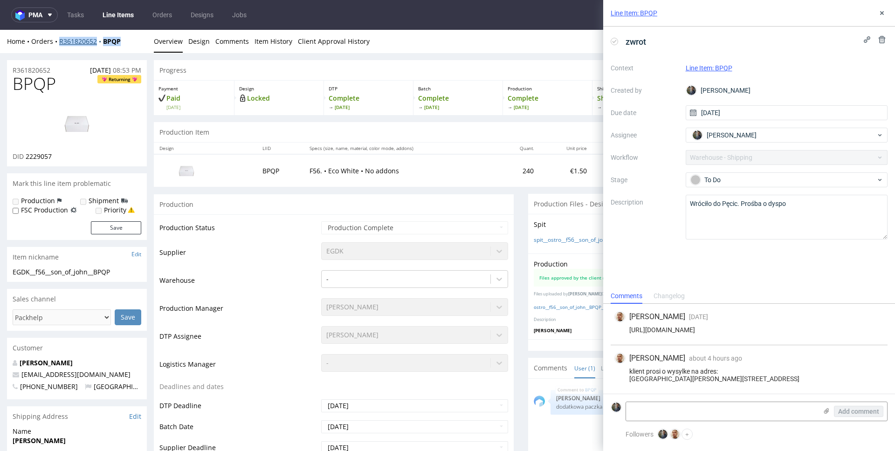
drag, startPoint x: 128, startPoint y: 43, endPoint x: 60, endPoint y: 44, distance: 68.1
click at [60, 44] on div "Home Orders R361820652 BPQP" at bounding box center [77, 41] width 140 height 9
copy div "R361820652 BPQP"
click at [656, 368] on div "klient prosi o wysylke na adres: Son of John Keizersstraat 32 1011GD Amsterdam" at bounding box center [748, 375] width 269 height 15
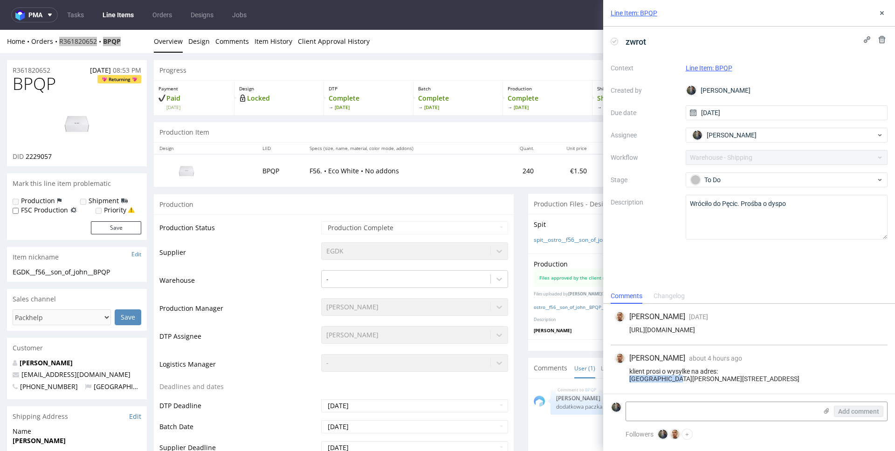
click at [656, 368] on div "klient prosi o wysylke na adres: Son of John Keizersstraat 32 1011GD Amsterdam" at bounding box center [748, 375] width 269 height 15
copy div "Son of John K"
click at [658, 371] on div "klient prosi o wysylke na adres: Son of John Keizersstraat 32 1011GD Amsterdam" at bounding box center [748, 375] width 269 height 15
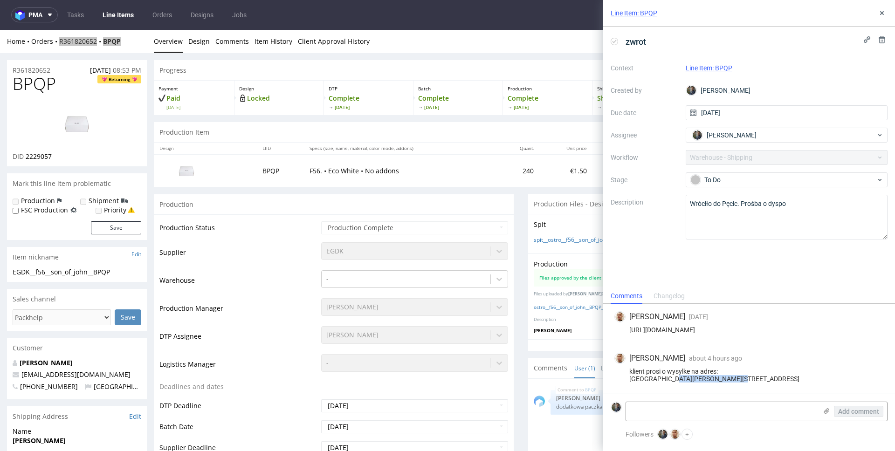
copy div "Keizersstraat 32 1"
click at [639, 380] on div "klient prosi o wysylke na adres: Son of John Keizersstraat 32 1011GD Amsterdam" at bounding box center [748, 375] width 269 height 15
copy div "1011GD"
click at [678, 375] on div "klient prosi o wysylke na adres: Son of John Keizersstraat 32 1011GD Amsterdam" at bounding box center [748, 375] width 269 height 15
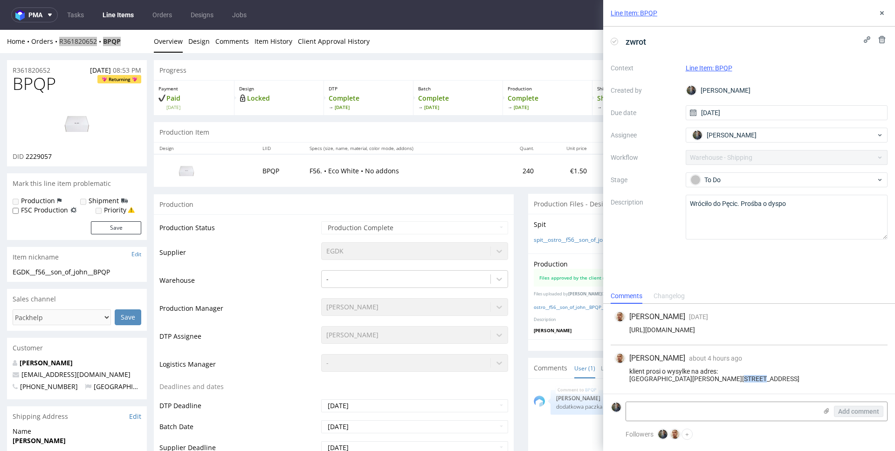
click at [678, 375] on div "klient prosi o wysylke na adres: Son of John Keizersstraat 32 1011GD Amsterdam" at bounding box center [748, 375] width 269 height 15
copy div "Amsterdam"
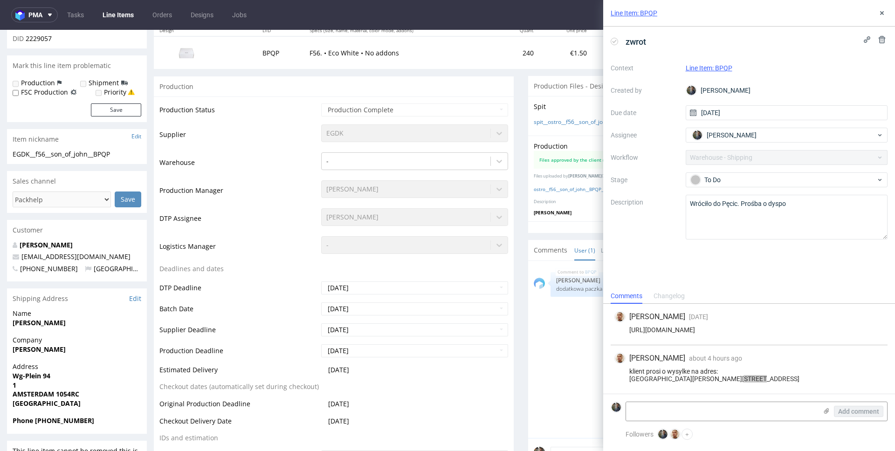
scroll to position [190, 0]
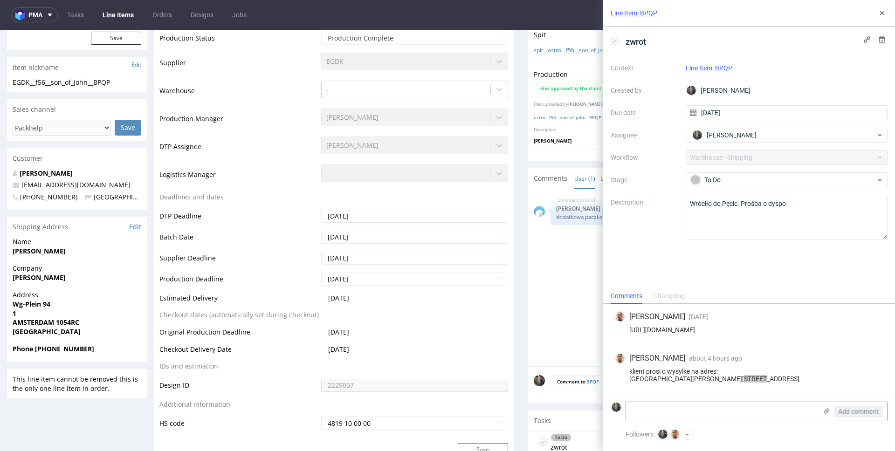
click at [41, 249] on strong "Oskar Schmitz" at bounding box center [39, 251] width 53 height 9
copy strong "Oskar Schmitz"
click at [66, 349] on strong "Phone +31627352675" at bounding box center [54, 348] width 82 height 9
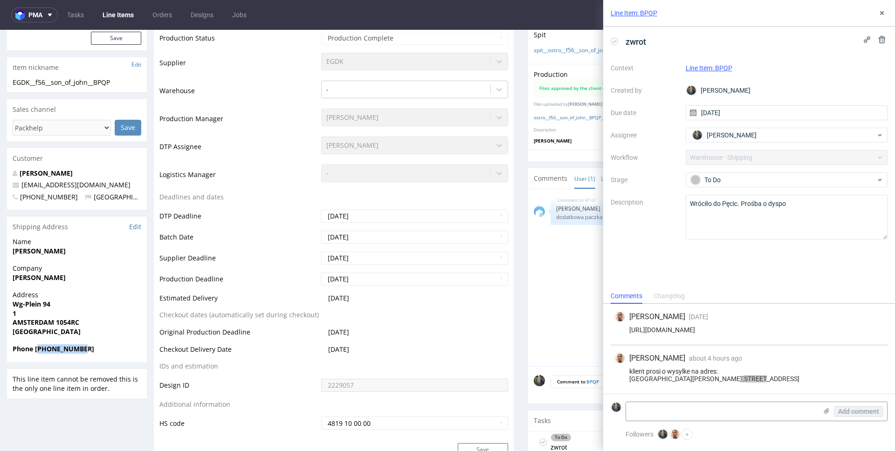
click at [66, 349] on strong "Phone +31627352675" at bounding box center [54, 348] width 82 height 9
copy strong "31627352675"
copy link "oskar@sonofjohnlabel.com"
click at [701, 405] on textarea at bounding box center [721, 411] width 191 height 19
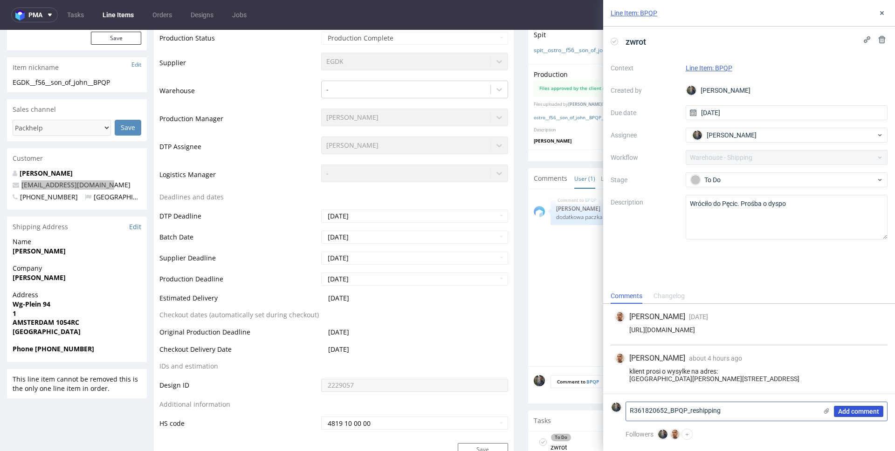
type textarea "R361820652_BPQP_reshipping"
click at [847, 411] on span "Add comment" at bounding box center [858, 411] width 41 height 7
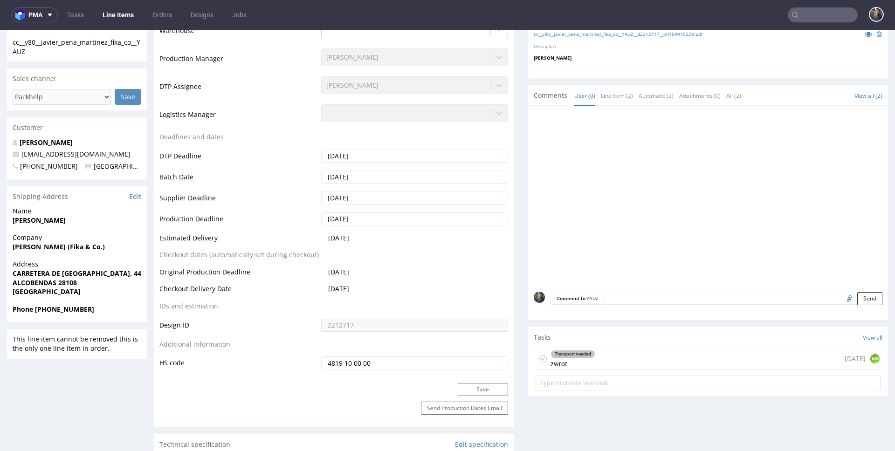
scroll to position [391, 0]
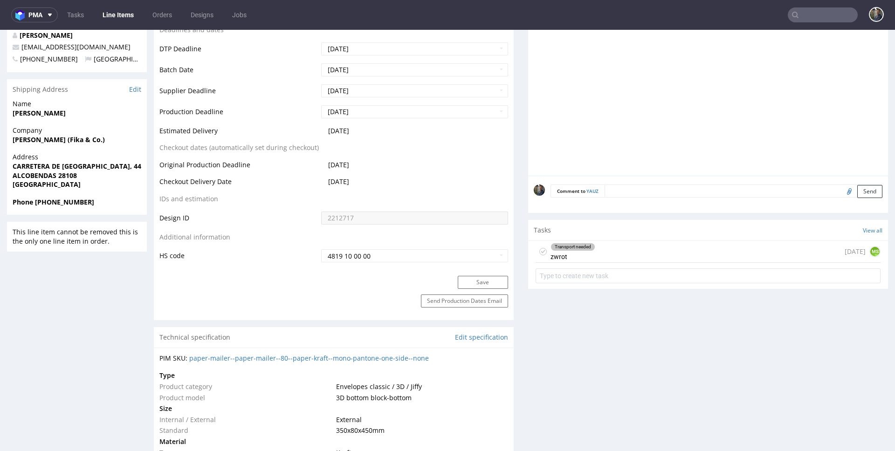
click at [599, 251] on div "Transport needed zwrot 26 days ago MS" at bounding box center [707, 252] width 345 height 22
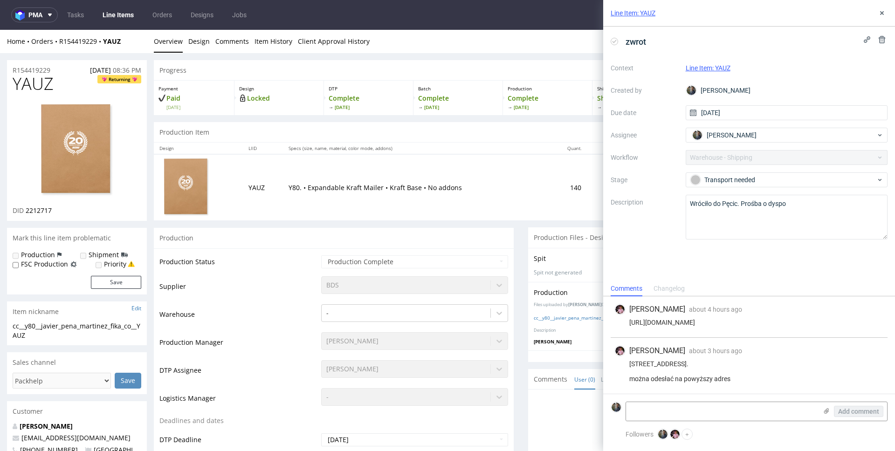
click at [33, 80] on span "YAUZ" at bounding box center [33, 84] width 41 height 19
copy span "YAUZ"
click at [111, 43] on strong "YAUZ" at bounding box center [112, 41] width 18 height 9
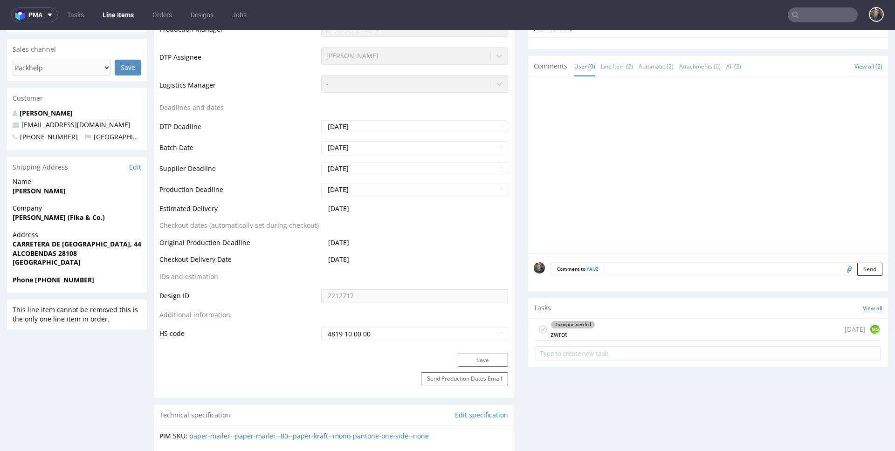
scroll to position [470, 0]
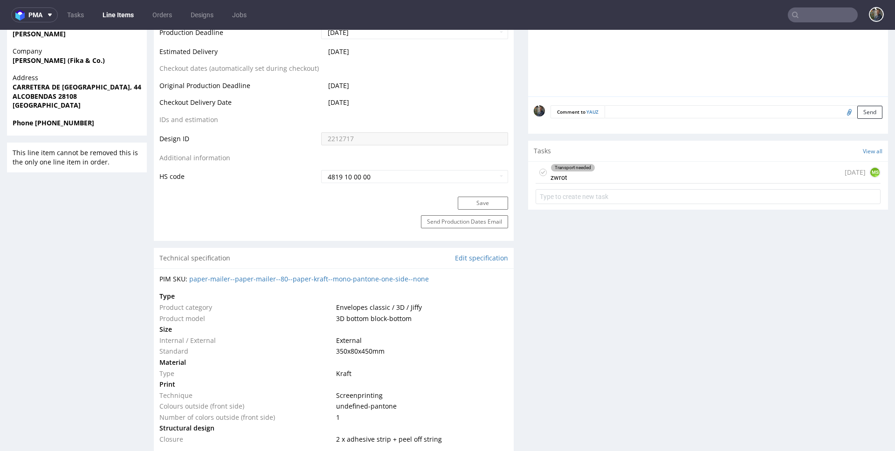
click at [582, 173] on div "Transport needed zwrot" at bounding box center [572, 172] width 45 height 21
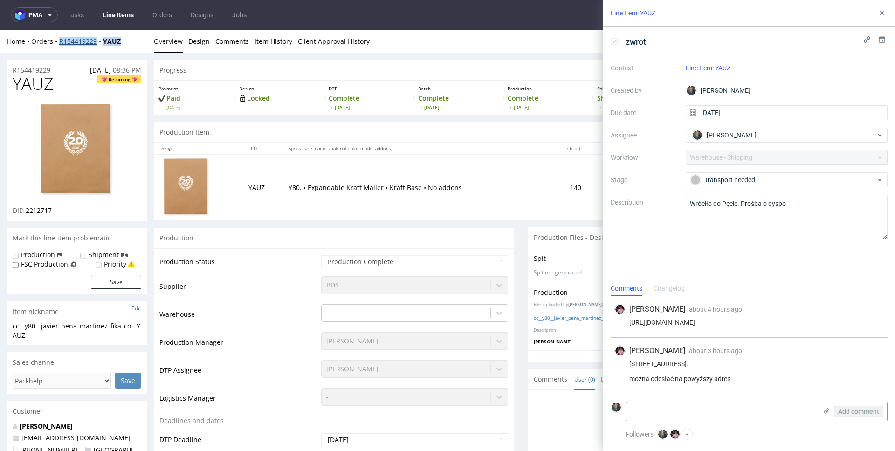
drag, startPoint x: 128, startPoint y: 41, endPoint x: 59, endPoint y: 42, distance: 69.0
click at [59, 42] on div "Home Orders R154419229 YAUZ" at bounding box center [77, 41] width 140 height 9
copy div "R154419229 YAUZ"
drag, startPoint x: 630, startPoint y: 356, endPoint x: 706, endPoint y: 355, distance: 76.4
click at [706, 360] on div "Carretera de Fuencarral, 44 edificio 8 loft 15 28108 Alcobendas, Madrid. można …" at bounding box center [748, 371] width 269 height 22
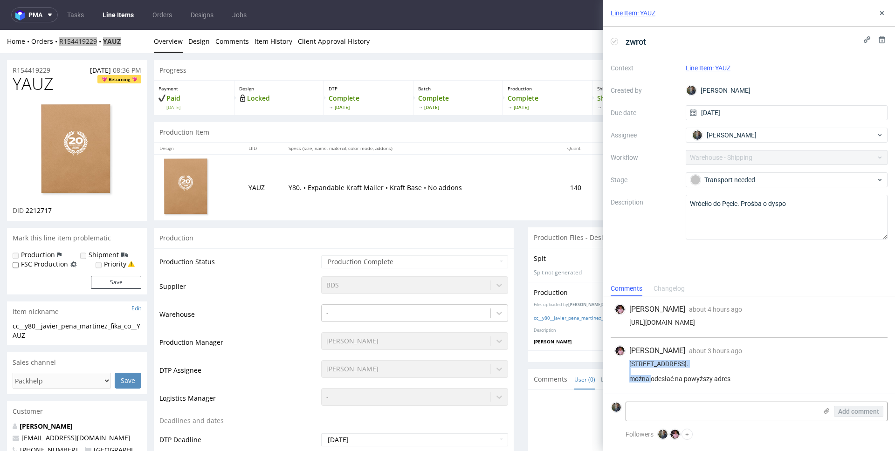
copy div "Carretera de Fuencarral, 44"
drag, startPoint x: 761, startPoint y: 356, endPoint x: 710, endPoint y: 359, distance: 50.9
click at [710, 360] on div "Carretera de Fuencarral, 44 edificio 8 loft 15 28108 Alcobendas, Madrid. można …" at bounding box center [748, 371] width 269 height 22
copy div "edificio 8 loft 15"
click at [664, 367] on div "Carretera de Fuencarral, 44 edificio 8 loft 15 28108 Alcobendas, Madrid. można …" at bounding box center [748, 371] width 269 height 22
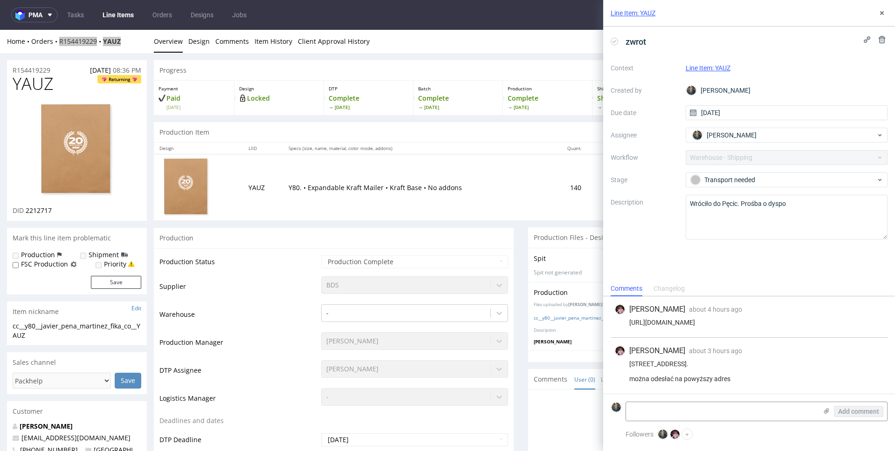
click at [664, 367] on div "Carretera de Fuencarral, 44 edificio 8 loft 15 28108 Alcobendas, Madrid. można …" at bounding box center [748, 371] width 269 height 22
copy div "Alcobendas"
click at [640, 364] on div "Carretera de Fuencarral, 44 edificio 8 loft 15 28108 Alcobendas, Madrid. można …" at bounding box center [748, 371] width 269 height 22
copy div "28108"
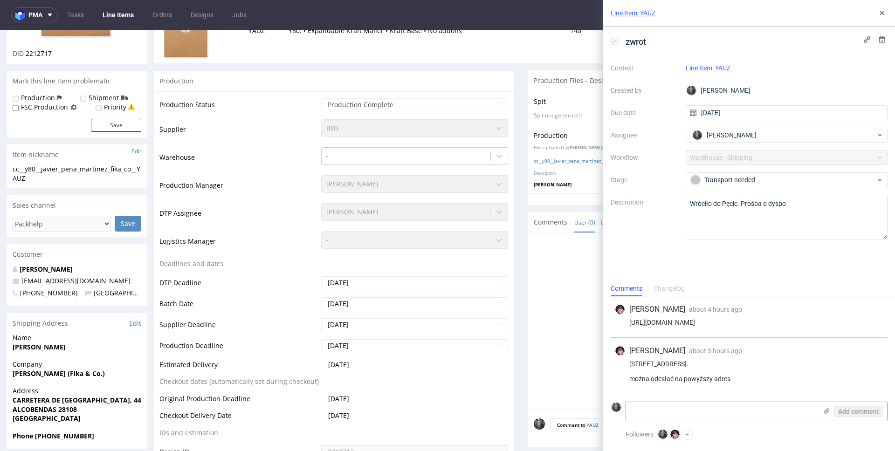
scroll to position [287, 0]
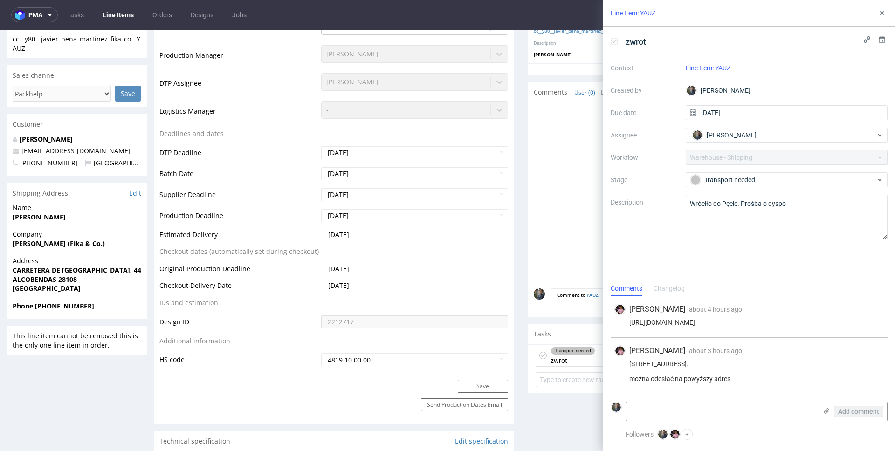
click at [70, 305] on strong "Phone +34635216844" at bounding box center [54, 306] width 82 height 9
copy strong "34635216844"
copy link "info@fikandco.com"
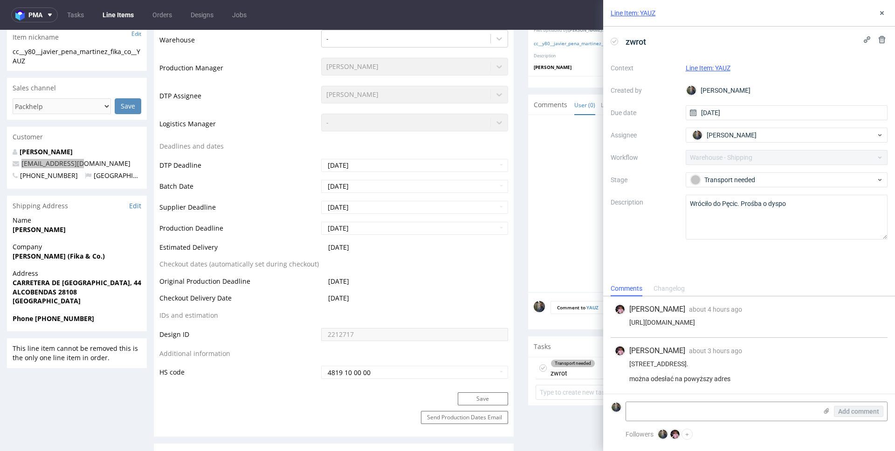
scroll to position [274, 0]
click at [58, 232] on strong "Javier Peña Martínez" at bounding box center [39, 230] width 53 height 9
copy strong "Javier Peña Martínez"
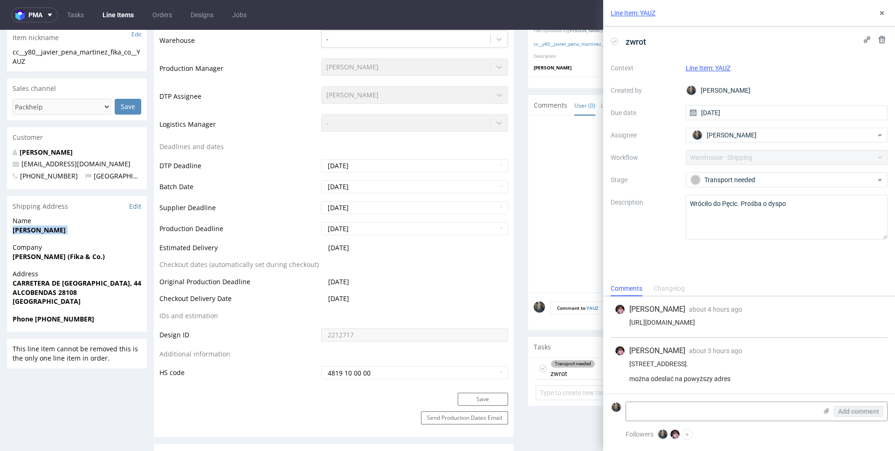
click at [65, 255] on strong "Javier Peña Martínez (Fika & Co.)" at bounding box center [59, 256] width 92 height 9
copy strong "Javier Peña Martínez (Fika & Co.)"
click at [672, 411] on textarea at bounding box center [721, 411] width 191 height 19
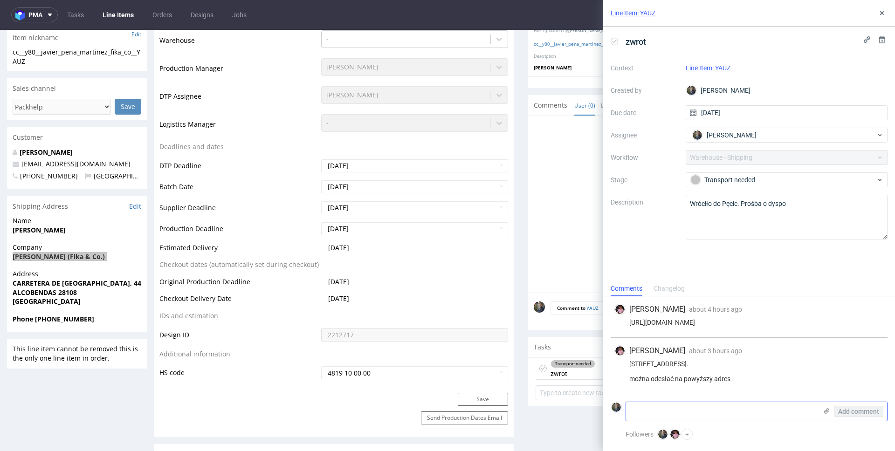
paste textarea "R154419229_YAUZ_reshipping"
type textarea "R154419229_YAUZ_reshipping"
click at [870, 414] on span "Add comment" at bounding box center [858, 411] width 41 height 7
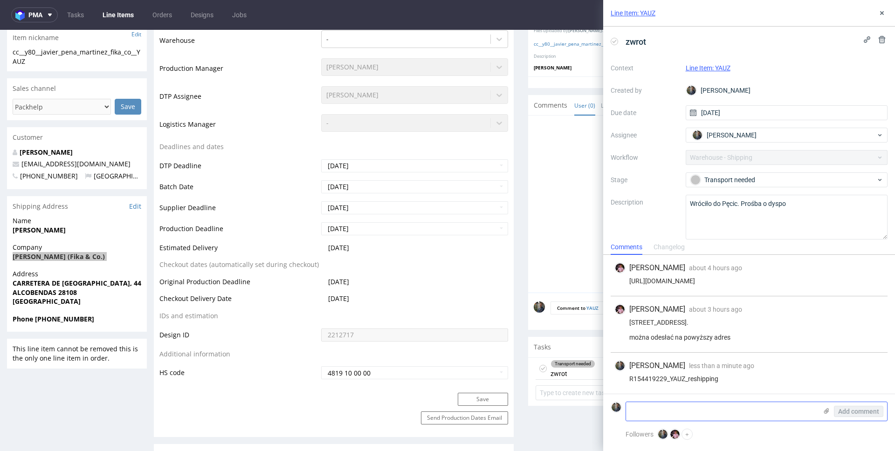
click at [685, 403] on textarea at bounding box center [721, 411] width 191 height 19
click at [732, 378] on div "R154419229_YAUZ_reshipping" at bounding box center [748, 378] width 269 height 7
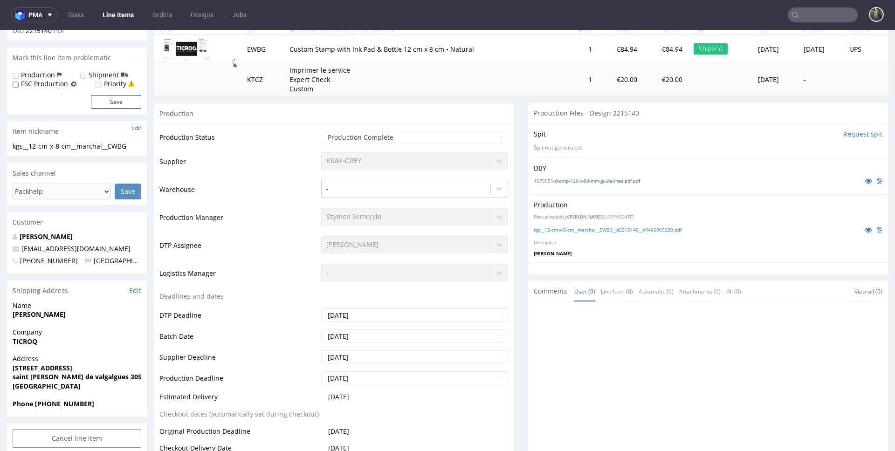
scroll to position [328, 0]
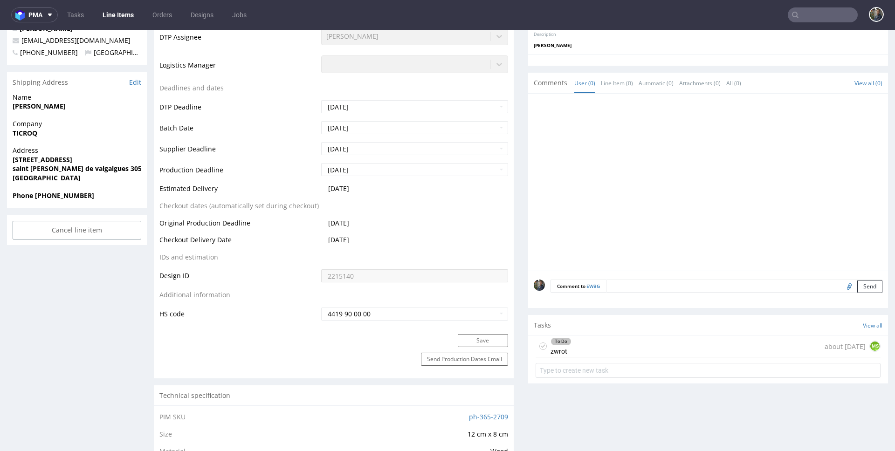
click at [596, 343] on div "To Do zwrot about [DATE] MS" at bounding box center [707, 347] width 345 height 22
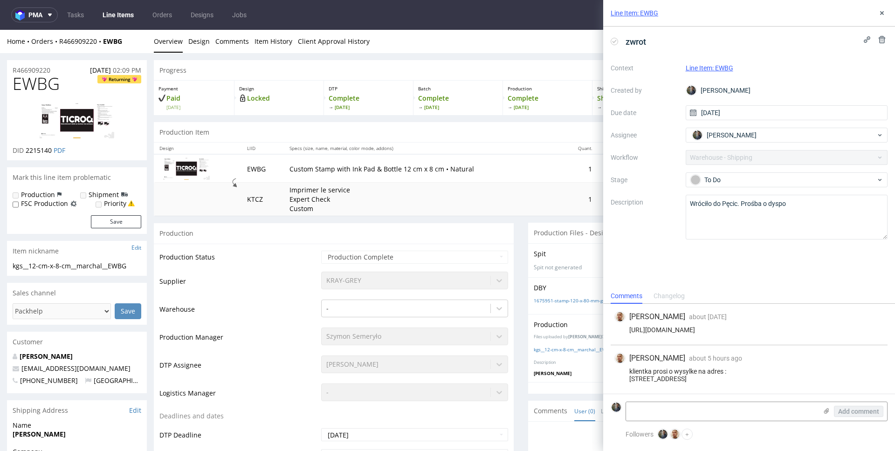
click at [133, 47] on div "Home Orders R466909220 EWBG Overview Design Comments Item History Client Approv…" at bounding box center [447, 41] width 895 height 23
drag, startPoint x: 134, startPoint y: 43, endPoint x: 60, endPoint y: 43, distance: 74.6
click at [60, 43] on div "Home Orders R466909220 EWBG" at bounding box center [77, 41] width 140 height 9
copy div "R466909220 EWBG"
click at [35, 83] on span "EWBG" at bounding box center [36, 84] width 47 height 19
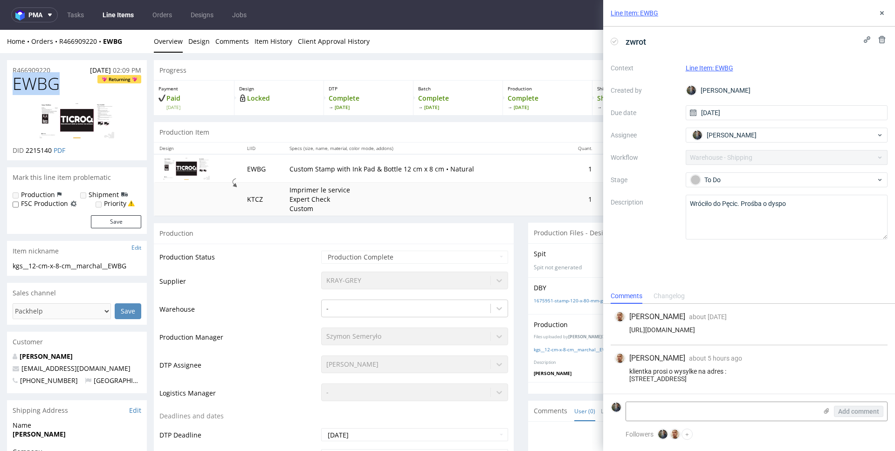
click at [35, 83] on span "EWBG" at bounding box center [36, 84] width 47 height 19
copy span "EWBG"
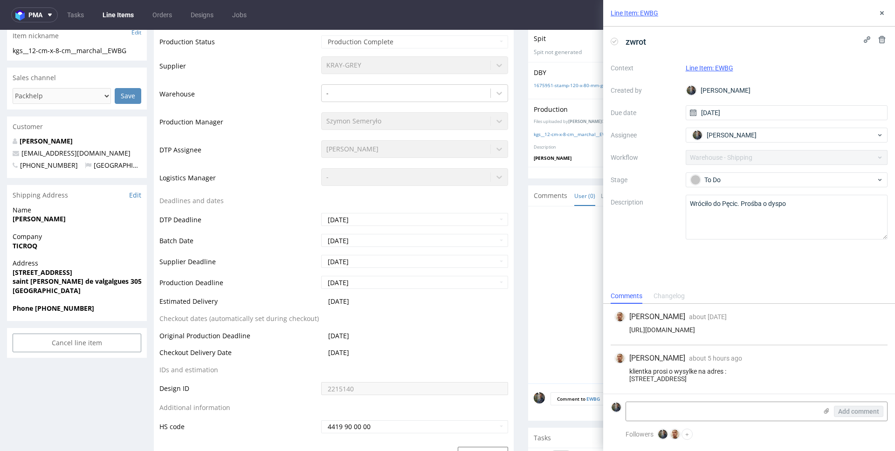
scroll to position [216, 0]
click at [656, 372] on div "klientka prosi o wysylke na adres : [STREET_ADDRESS]" at bounding box center [748, 375] width 269 height 15
copy div "[STREET_ADDRESS]"
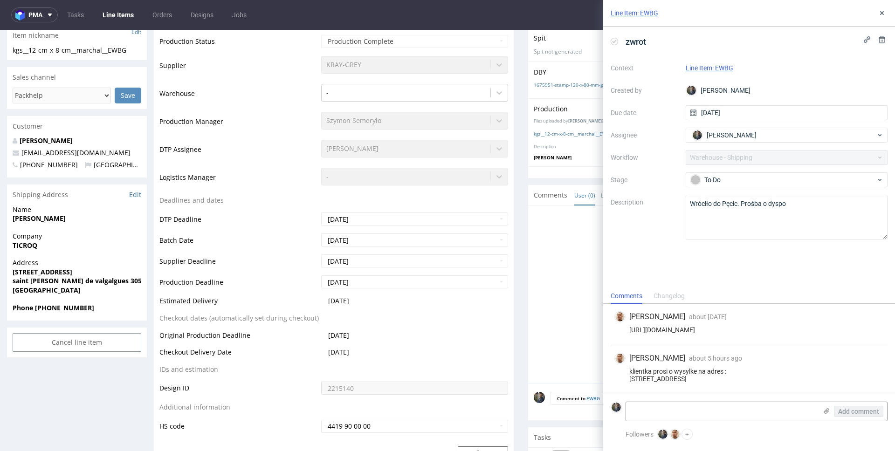
click at [639, 382] on div "klientka prosi o wysylke na adres : [STREET_ADDRESS]" at bounding box center [748, 375] width 269 height 15
copy div "34660"
click at [675, 376] on div "klientka prosi o wysylke na adres : [STREET_ADDRESS]" at bounding box center [748, 375] width 269 height 15
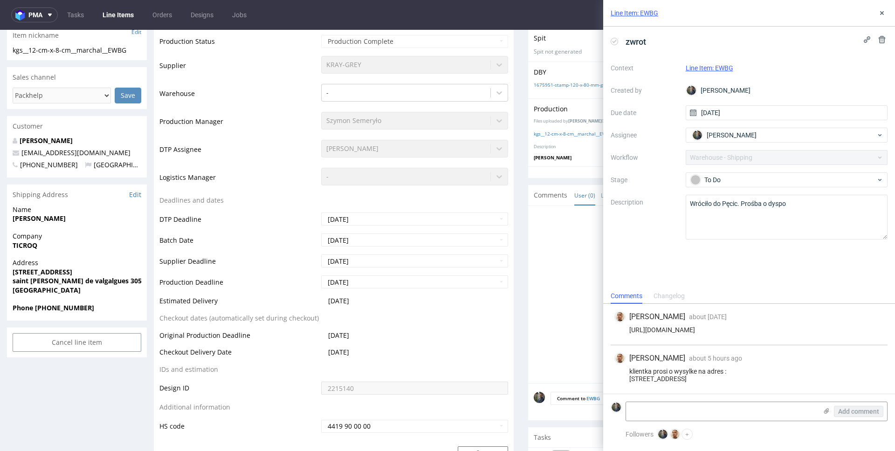
copy div "COURNONTERRAL"
click at [49, 223] on strong "[PERSON_NAME]" at bounding box center [39, 220] width 53 height 9
click at [46, 221] on strong "[PERSON_NAME]" at bounding box center [39, 220] width 53 height 9
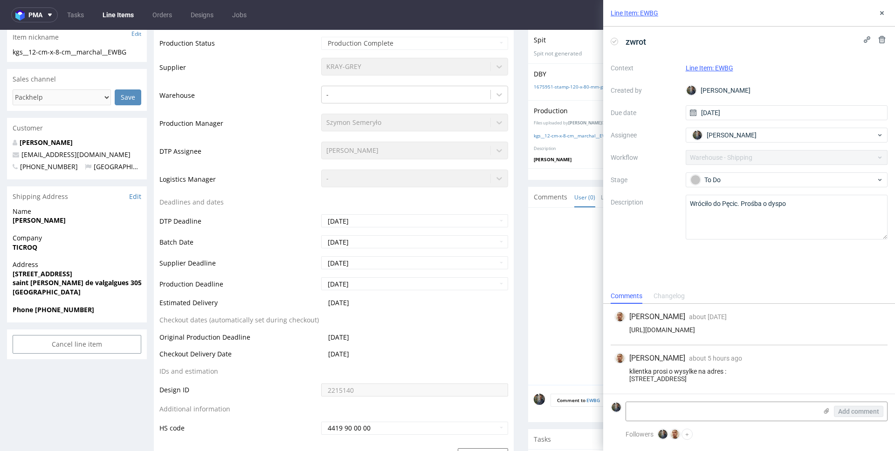
click at [46, 221] on strong "[PERSON_NAME]" at bounding box center [39, 220] width 53 height 9
copy strong "[PERSON_NAME]"
click at [26, 251] on span "TICROQ" at bounding box center [77, 247] width 129 height 9
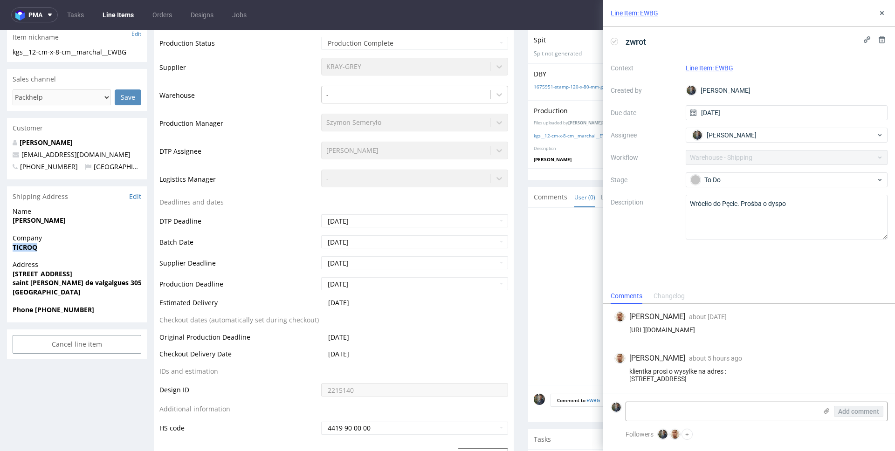
copy strong "TICROQ"
click at [55, 312] on strong "Phone [PHONE_NUMBER]" at bounding box center [54, 309] width 82 height 9
copy strong "33626261921"
copy link "[EMAIL_ADDRESS][DOMAIN_NAME]"
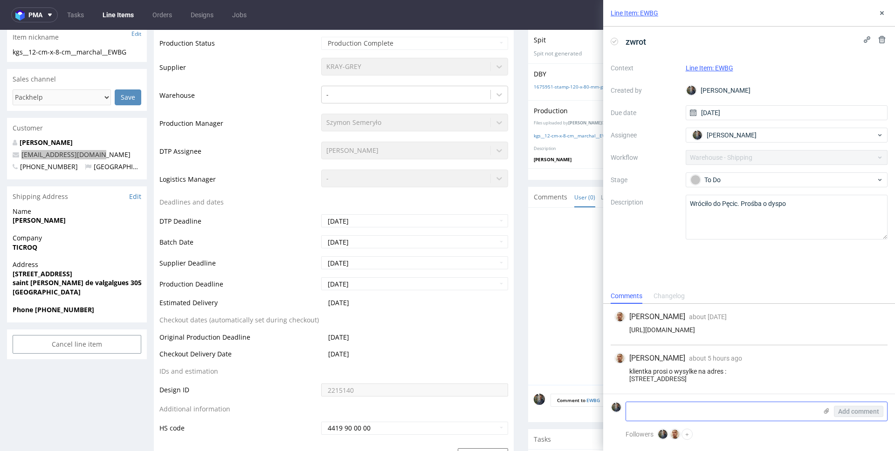
click at [670, 413] on textarea at bounding box center [721, 411] width 191 height 19
type textarea "R466909220_EWBG_reshipping"
click at [871, 409] on span "Add comment" at bounding box center [858, 411] width 41 height 7
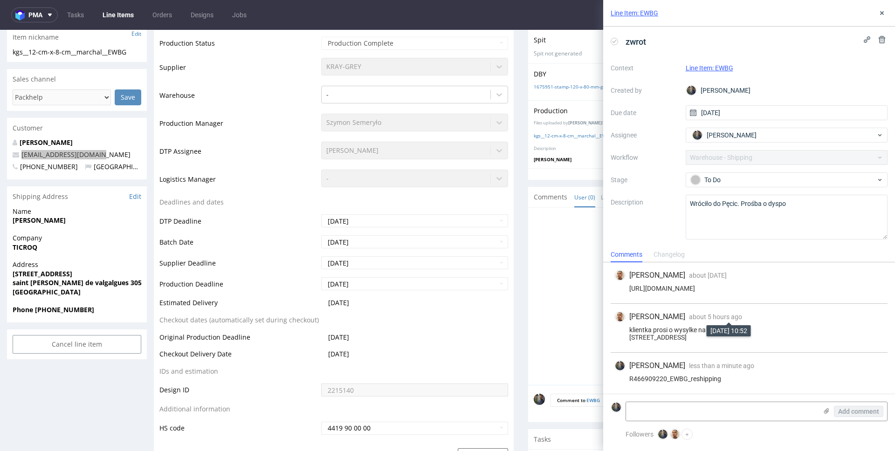
click at [731, 326] on div "klientka prosi o wysylke na adres : 5, rue des coquelicots 34660 COURNONTERRAL" at bounding box center [748, 333] width 269 height 15
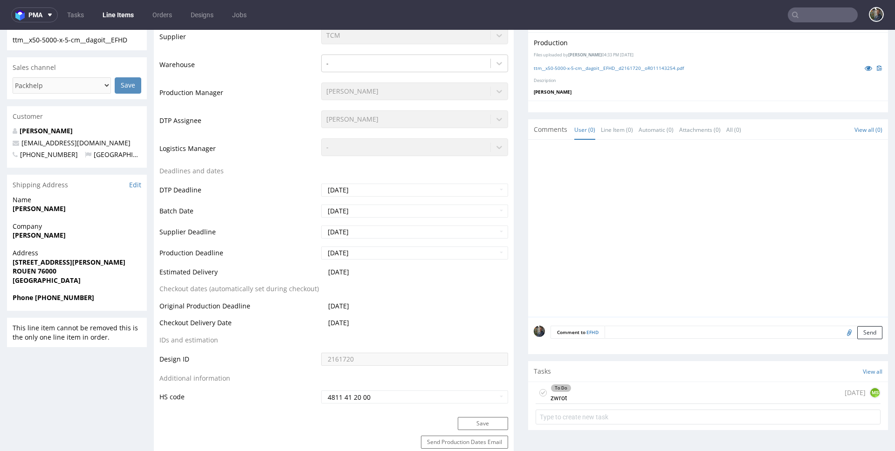
scroll to position [293, 0]
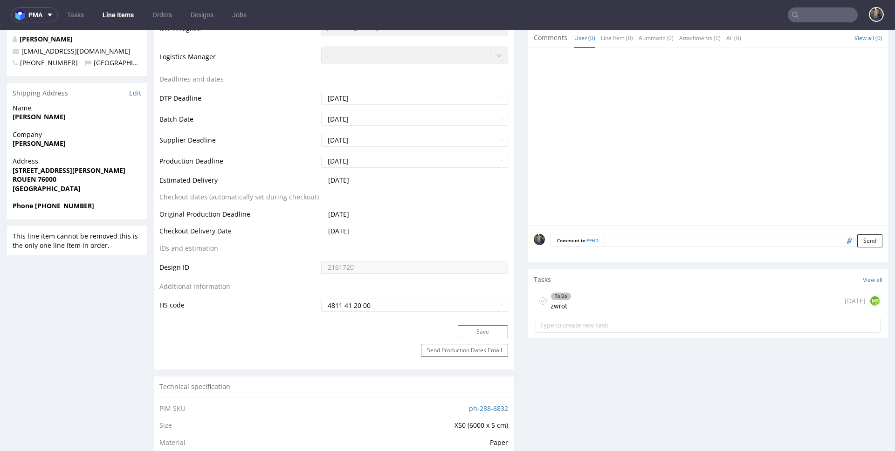
click at [590, 300] on div "To Do zwrot 5 months ago MS" at bounding box center [707, 301] width 345 height 22
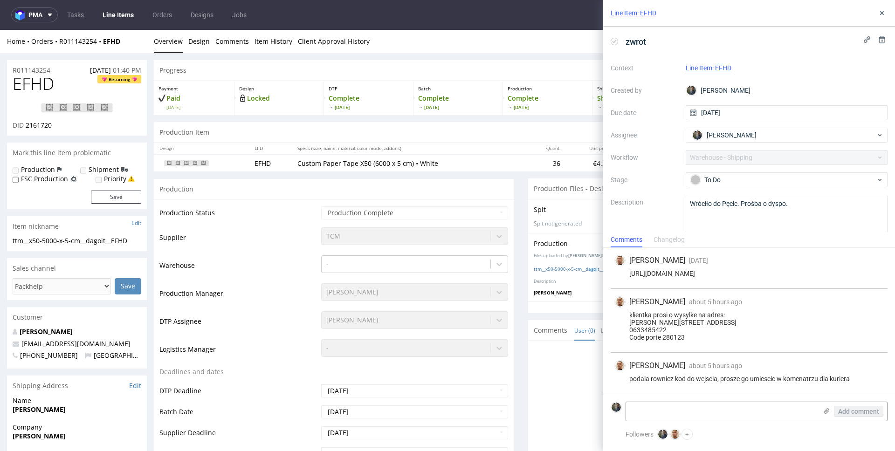
click at [41, 84] on span "EFHD" at bounding box center [33, 84] width 41 height 19
copy span "EFHD"
drag, startPoint x: 132, startPoint y: 46, endPoint x: 127, endPoint y: 42, distance: 6.3
click at [132, 46] on div "Home Orders R011143254 EFHD Overview Design Comments Item History Client Approv…" at bounding box center [447, 41] width 895 height 23
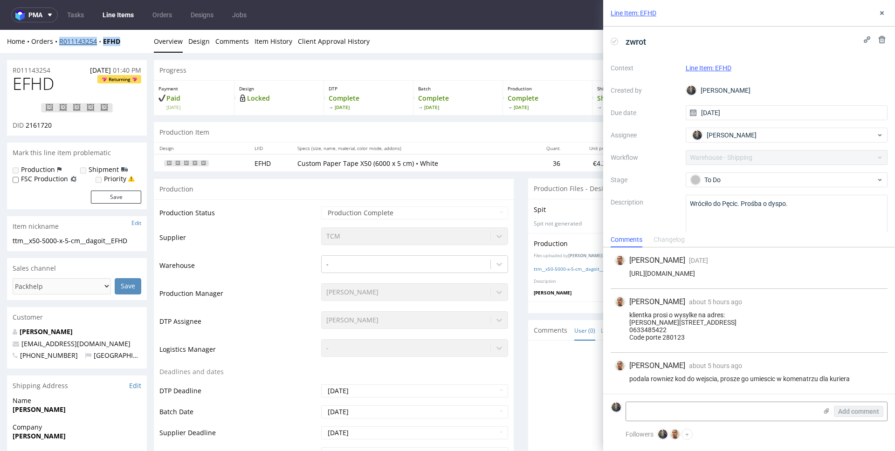
drag, startPoint x: 129, startPoint y: 41, endPoint x: 59, endPoint y: 42, distance: 69.9
click at [59, 42] on div "Home Orders R011143254 EFHD" at bounding box center [77, 41] width 140 height 9
copy div "R011143254 EFHD"
click at [661, 311] on div "klientka prosi o wysylke na adres: Marie-Laure Dagoit 6, villa Saint-Jacques 75…" at bounding box center [748, 326] width 269 height 30
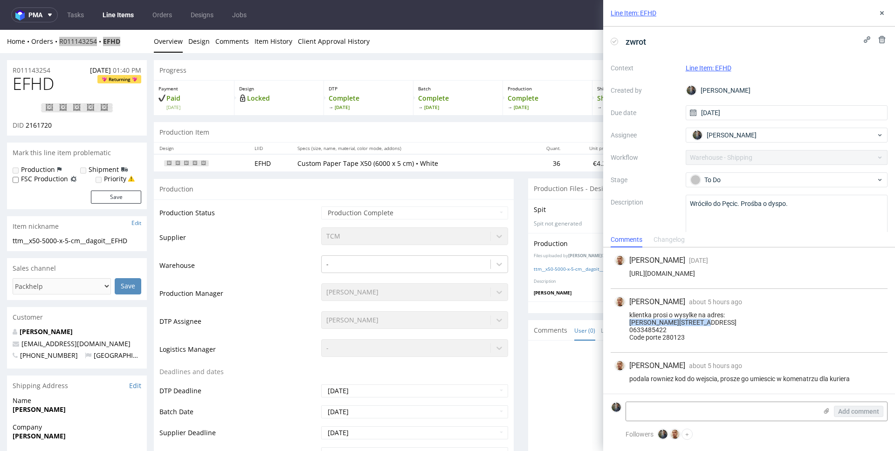
click at [661, 311] on div "klientka prosi o wysylke na adres: Marie-Laure Dagoit 6, villa Saint-Jacques 75…" at bounding box center [748, 326] width 269 height 30
copy div "Marie-Laure Dagoit 6"
click at [657, 315] on div "klientka prosi o wysylke na adres: Marie-Laure Dagoit 6, villa Saint-Jacques 75…" at bounding box center [748, 326] width 269 height 30
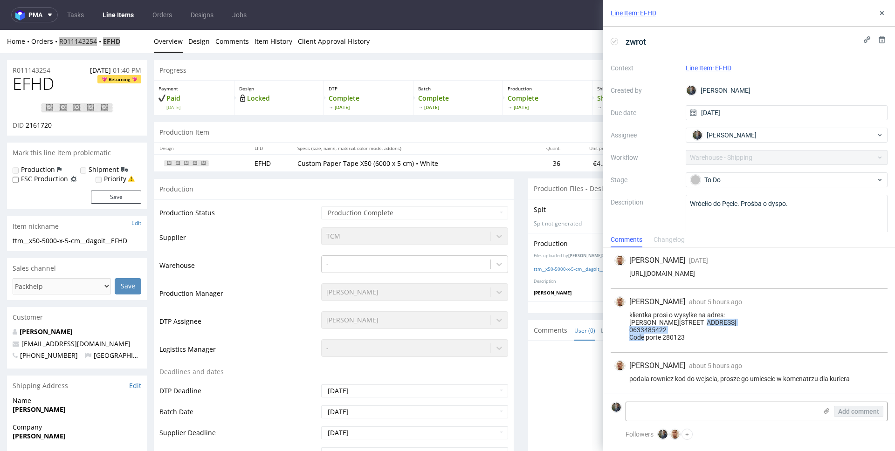
copy div "6, villa Saint-Jacques 7"
click at [644, 322] on div "klientka prosi o wysylke na adres: Marie-Laure Dagoit 6, villa Saint-Jacques 75…" at bounding box center [748, 326] width 269 height 30
copy div "75014"
click at [659, 323] on div "klientka prosi o wysylke na adres: Marie-Laure Dagoit 6, villa Saint-Jacques 75…" at bounding box center [748, 326] width 269 height 30
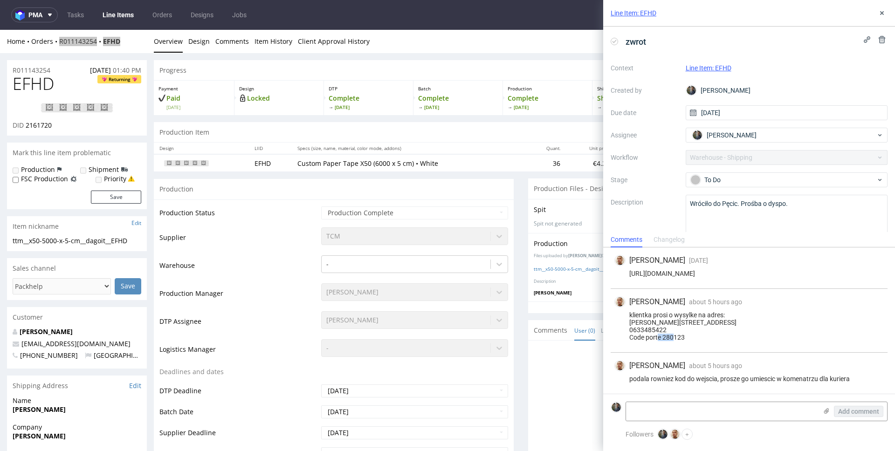
click at [659, 323] on div "klientka prosi o wysylke na adres: Marie-Laure Dagoit 6, villa Saint-Jacques 75…" at bounding box center [748, 326] width 269 height 30
copy div "PARIS"
click at [646, 331] on div "klientka prosi o wysylke na adres: Marie-Laure Dagoit 6, villa Saint-Jacques 75…" at bounding box center [748, 326] width 269 height 30
copy div "0633485422"
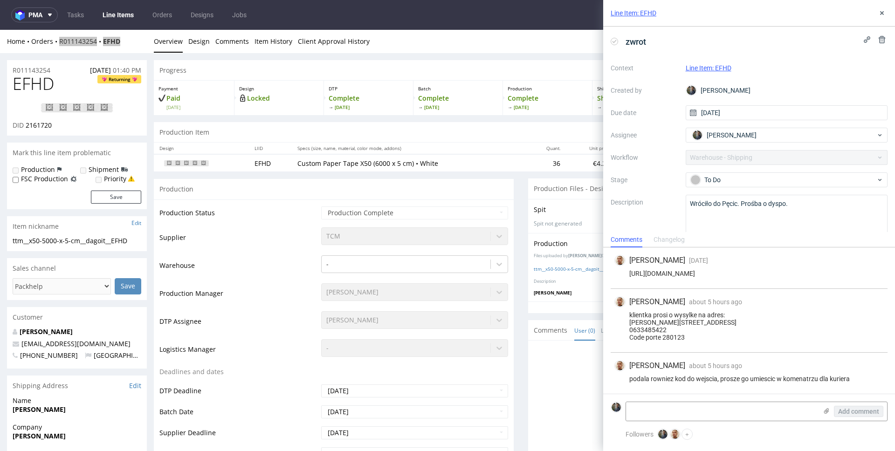
click at [671, 338] on div "klientka prosi o wysylke na adres: Marie-Laure Dagoit 6, villa Saint-Jacques 75…" at bounding box center [748, 326] width 269 height 30
copy div "Code porte 280123"
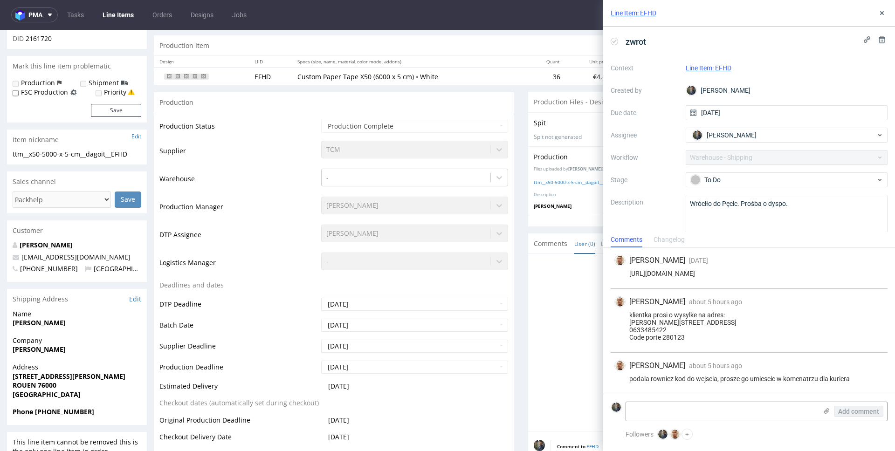
scroll to position [192, 0]
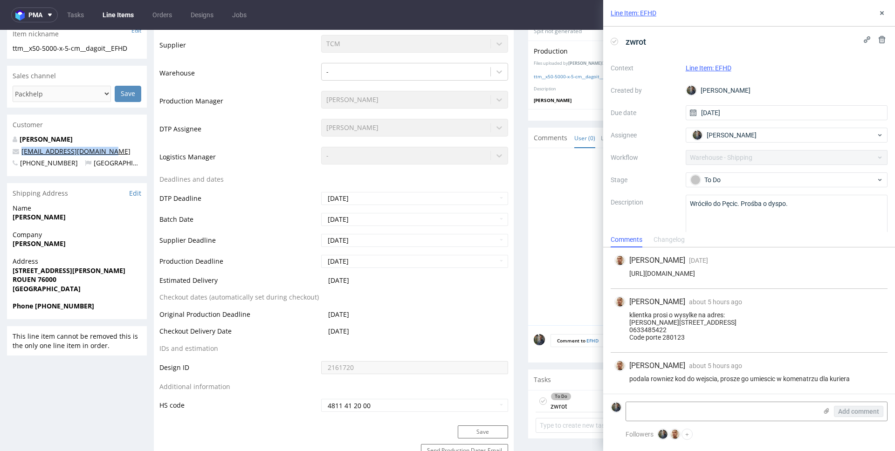
copy link "weekendbureau@outlook.com"
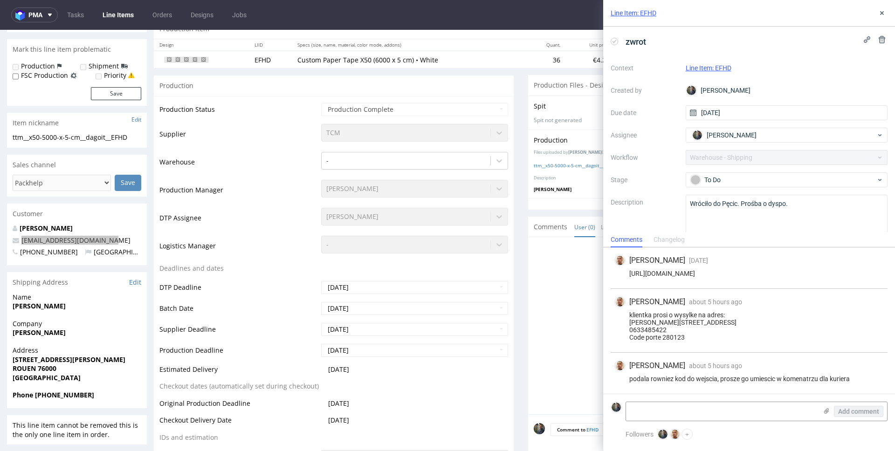
scroll to position [0, 0]
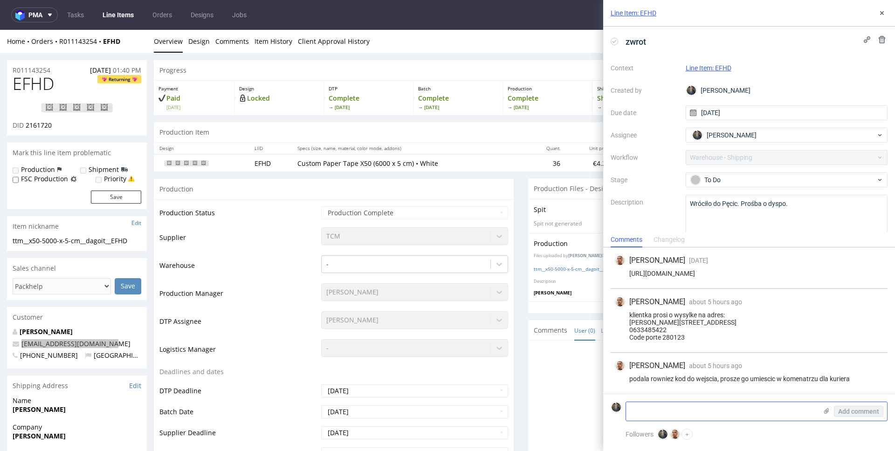
click at [656, 411] on textarea at bounding box center [721, 411] width 191 height 19
type textarea "R011143254_EFHD_reshipping"
click at [857, 415] on button "Add comment" at bounding box center [858, 411] width 49 height 11
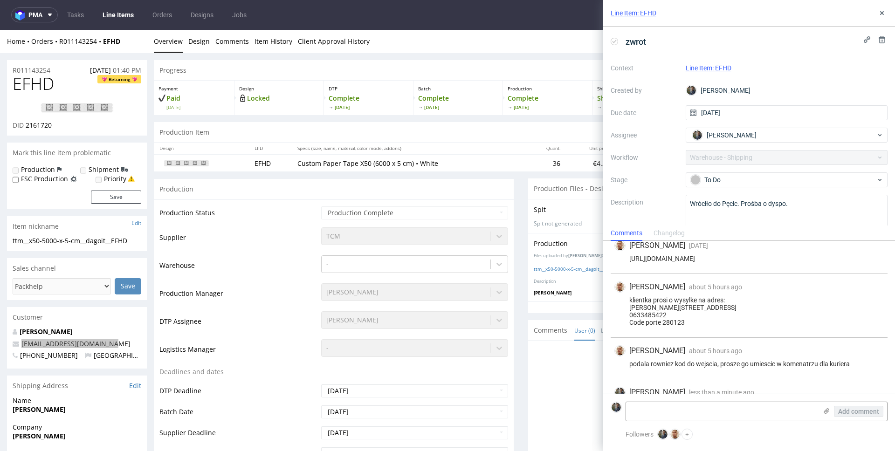
scroll to position [50, 0]
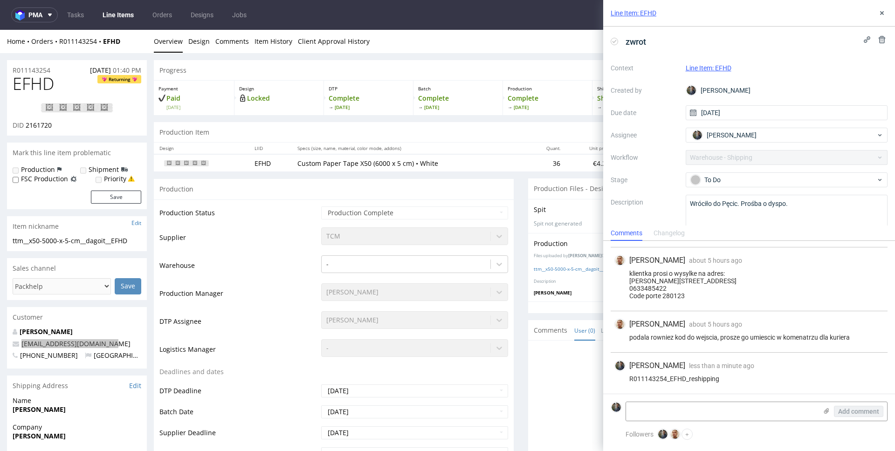
click at [713, 382] on div "R011143254_EFHD_reshipping" at bounding box center [748, 378] width 269 height 7
click at [882, 17] on button at bounding box center [881, 12] width 11 height 11
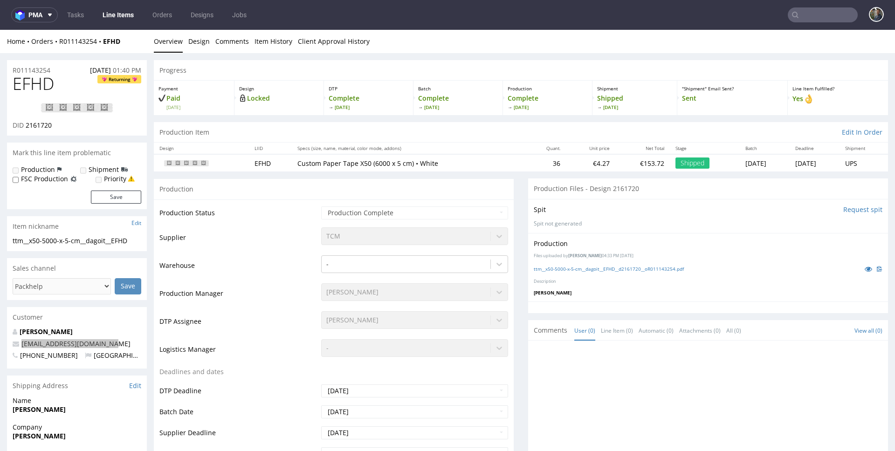
click at [117, 15] on link "Line Items" at bounding box center [118, 14] width 42 height 15
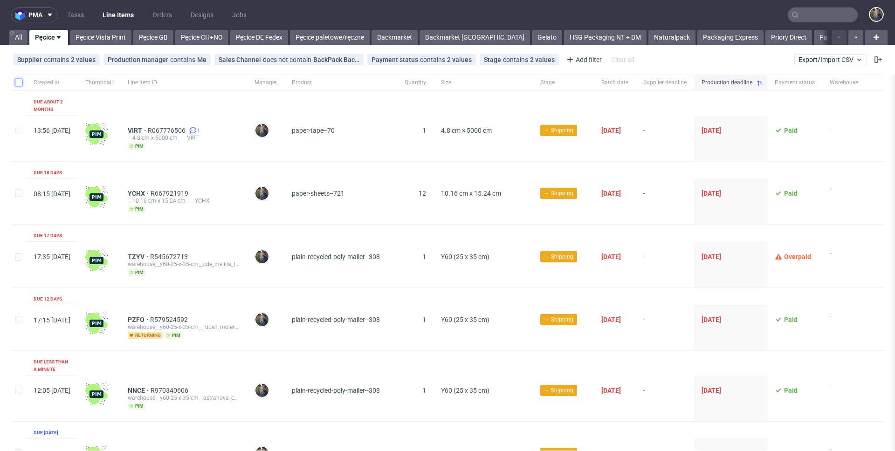
click at [17, 83] on input "checkbox" at bounding box center [18, 82] width 7 height 7
checkbox input "true"
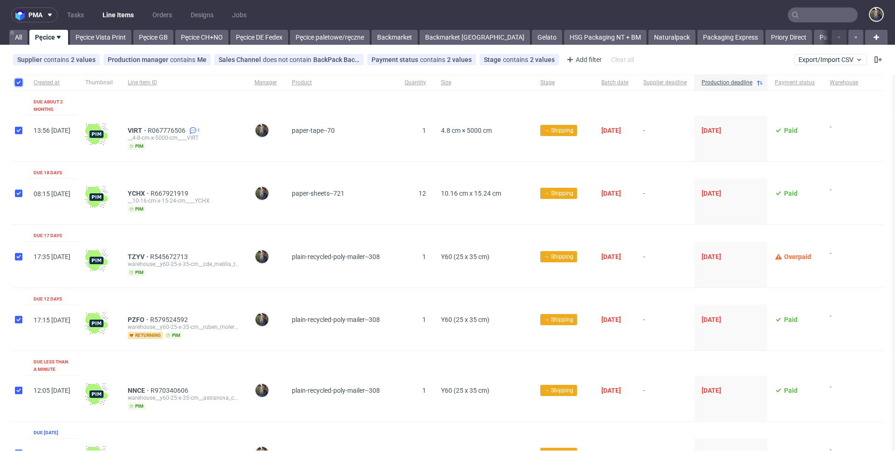
checkbox input "true"
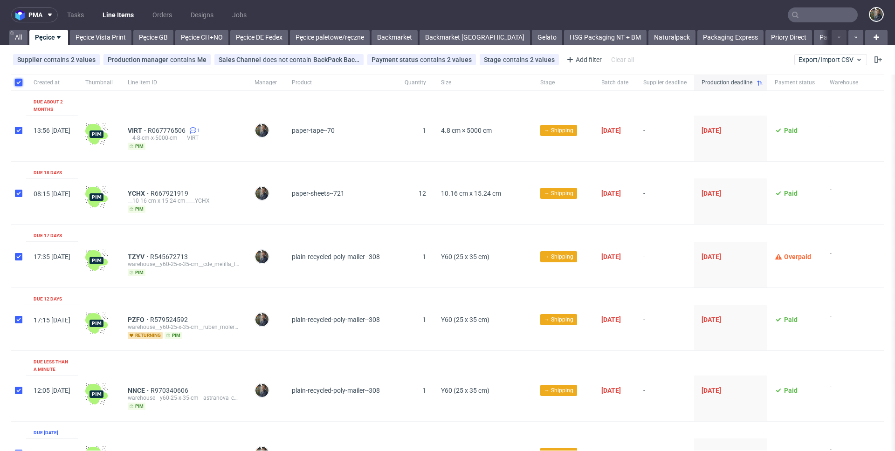
checkbox input "true"
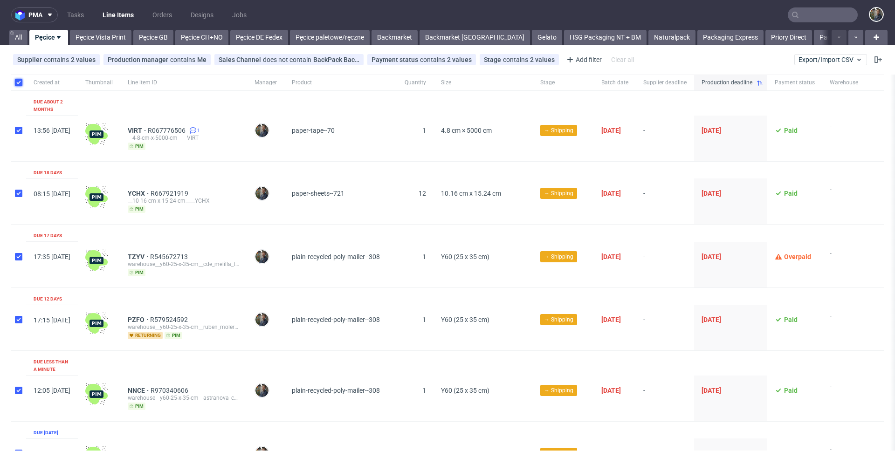
checkbox input "true"
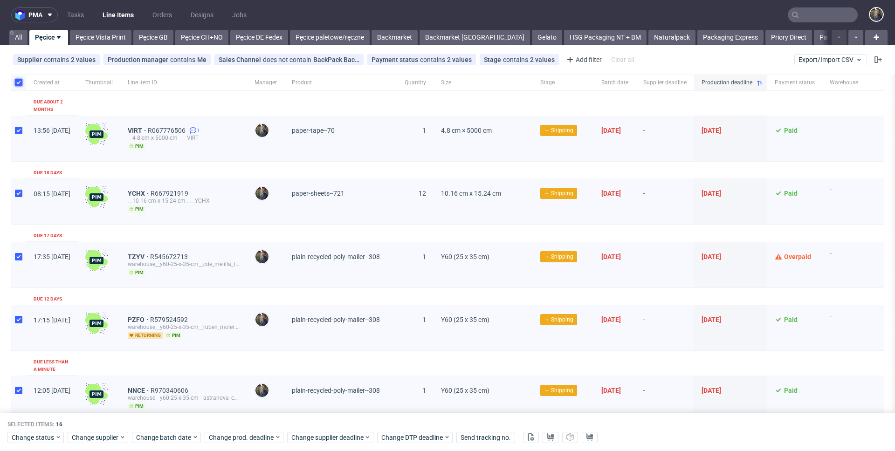
click at [17, 83] on input "checkbox" at bounding box center [18, 82] width 7 height 7
checkbox input "false"
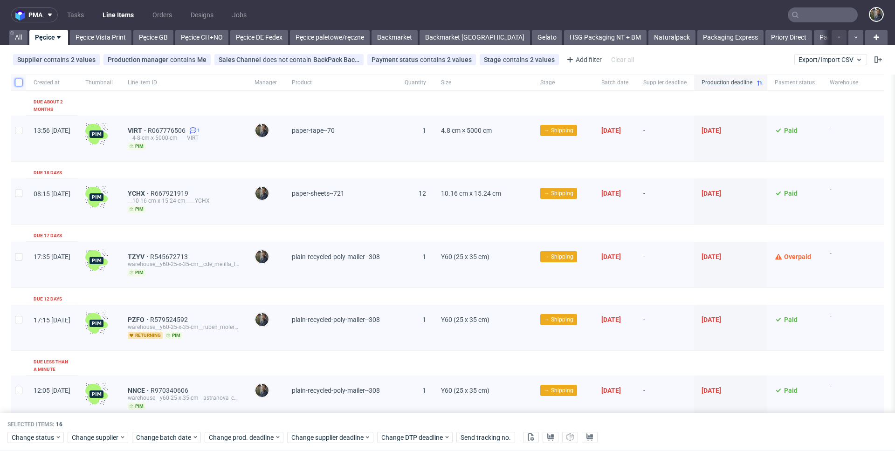
checkbox input "false"
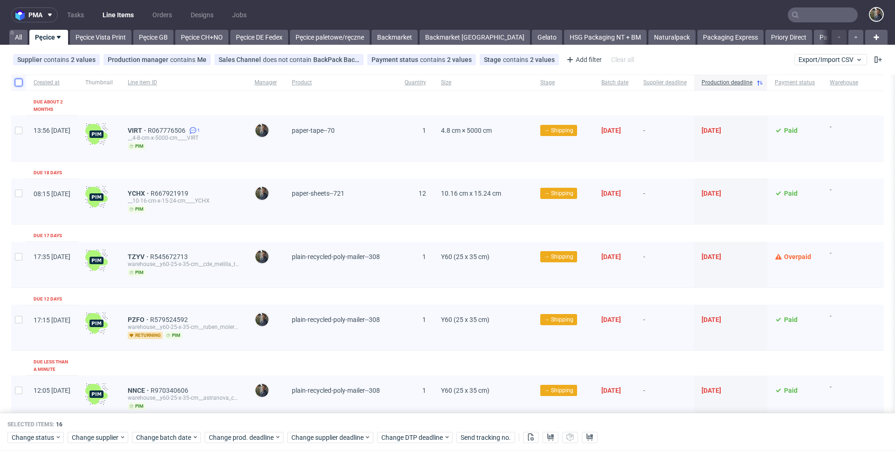
checkbox input "false"
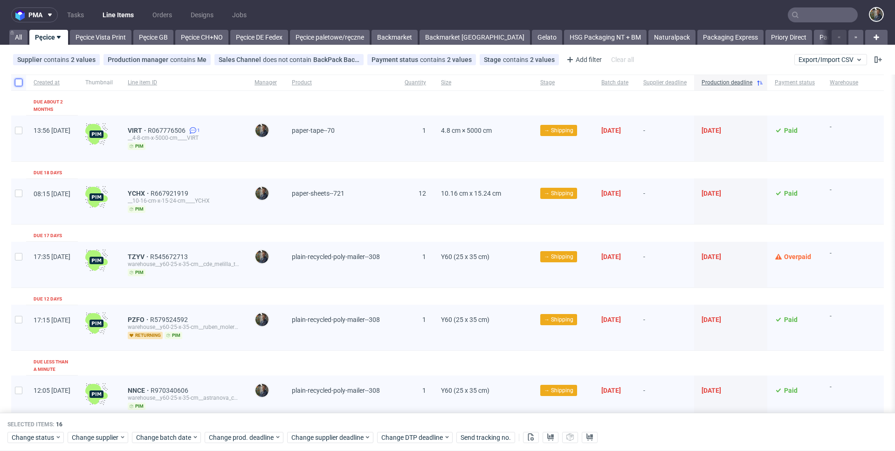
checkbox input "false"
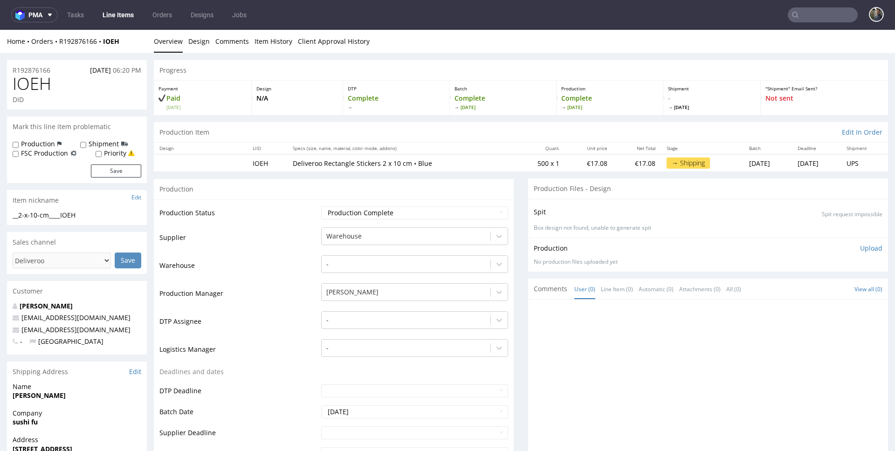
click at [34, 85] on span "IOEH" at bounding box center [32, 84] width 39 height 19
copy span "IOEH"
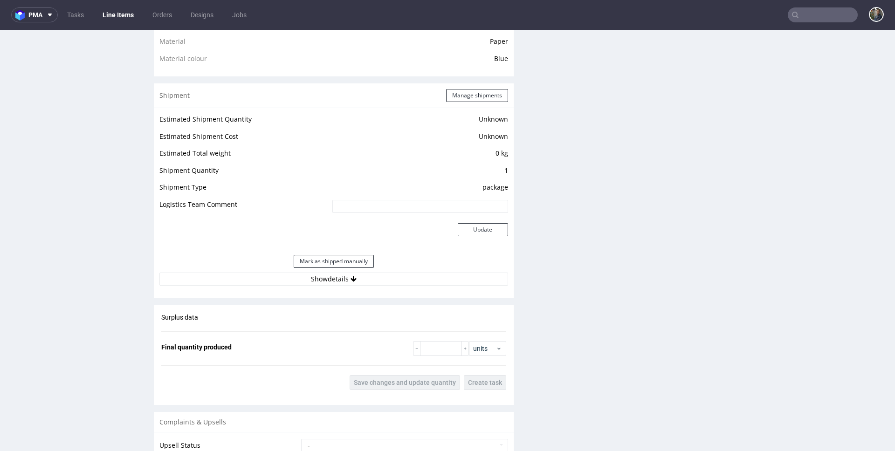
scroll to position [874, 0]
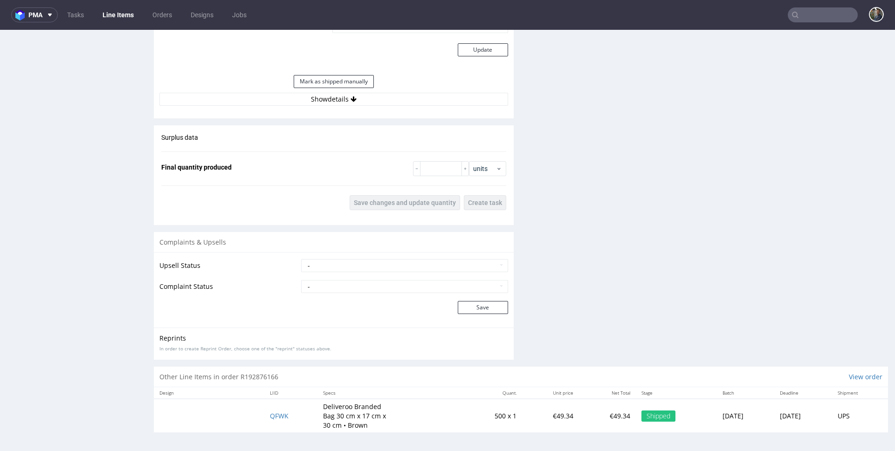
drag, startPoint x: 341, startPoint y: 151, endPoint x: 340, endPoint y: 130, distance: 20.1
click at [341, 150] on div "Surplus data Final quantity produced units Save changes and update quantity Cre…" at bounding box center [334, 171] width 360 height 92
click at [335, 97] on button "Show details" at bounding box center [333, 99] width 349 height 13
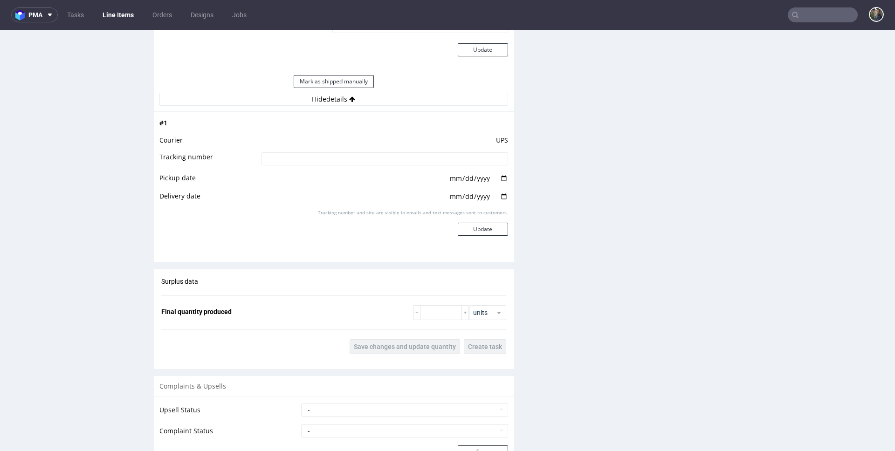
click at [314, 160] on input at bounding box center [384, 158] width 247 height 13
paste input "1Z5A15806898964582"
type input "1Z5A15806898964582"
click at [497, 180] on input "date" at bounding box center [478, 178] width 59 height 10
type input "[DATE]"
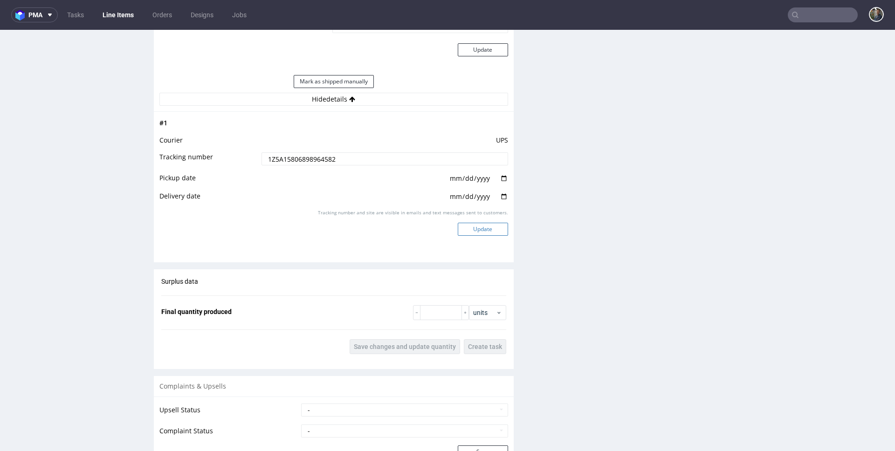
click at [475, 233] on button "Update" at bounding box center [483, 229] width 50 height 13
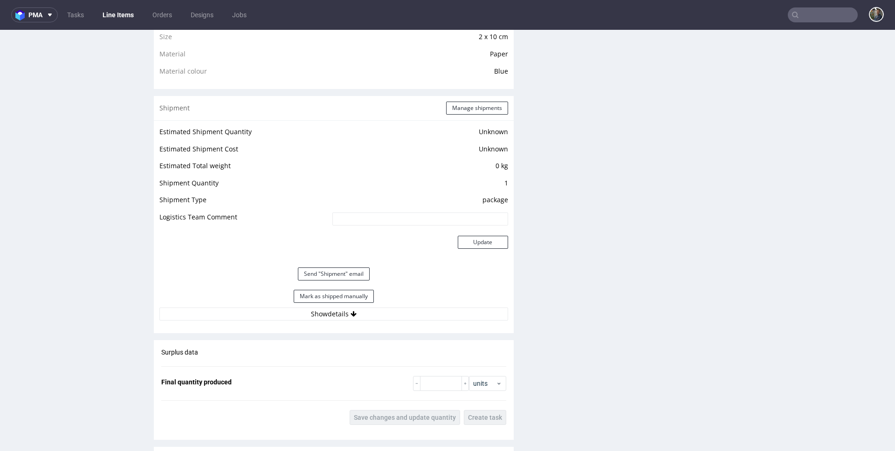
scroll to position [731, 0]
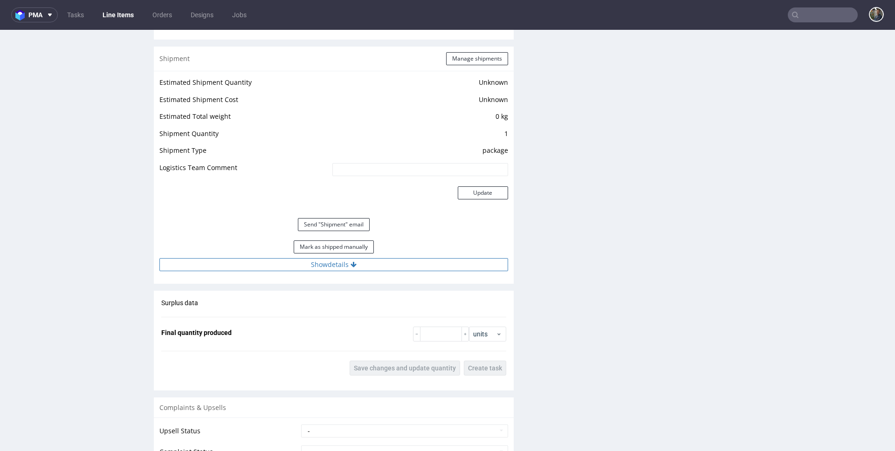
click at [333, 267] on button "Show details" at bounding box center [333, 264] width 349 height 13
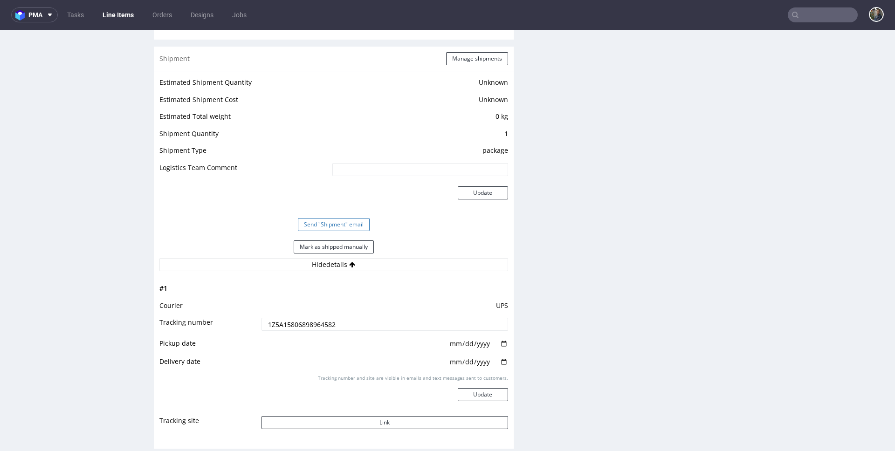
click at [330, 230] on button "Send "Shipment" email" at bounding box center [334, 224] width 72 height 13
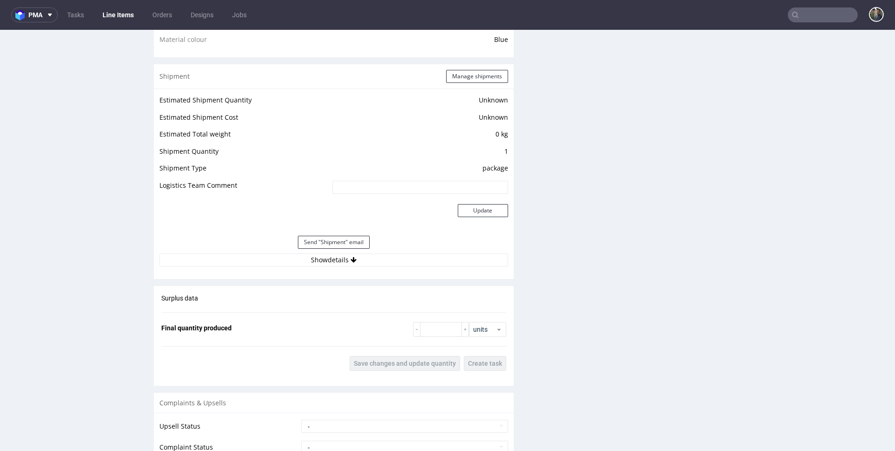
scroll to position [736, 0]
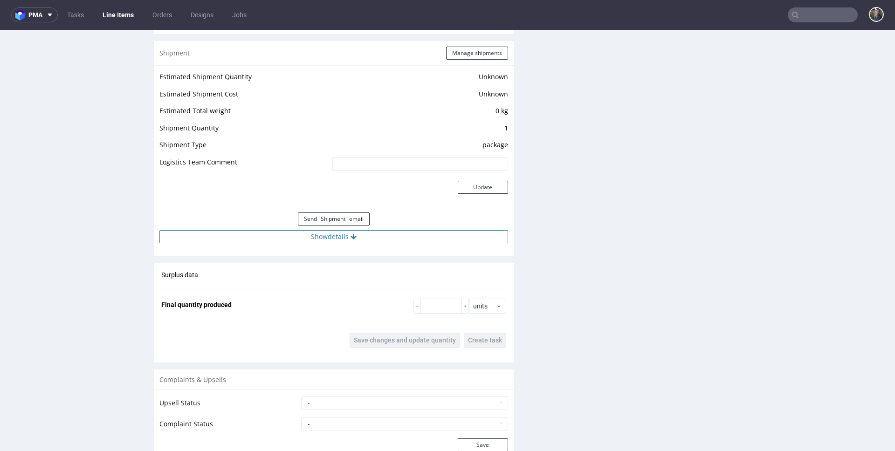
click at [325, 240] on button "Show details" at bounding box center [333, 236] width 349 height 13
click at [293, 155] on td "Shipment Type" at bounding box center [244, 147] width 171 height 17
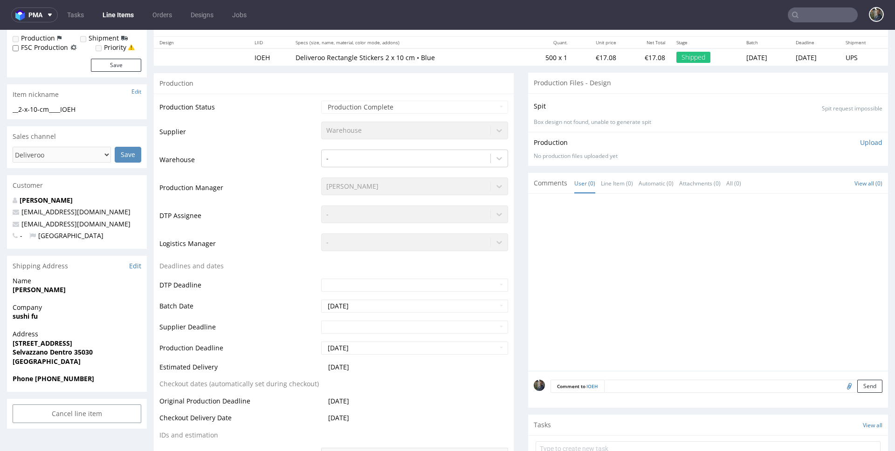
scroll to position [0, 0]
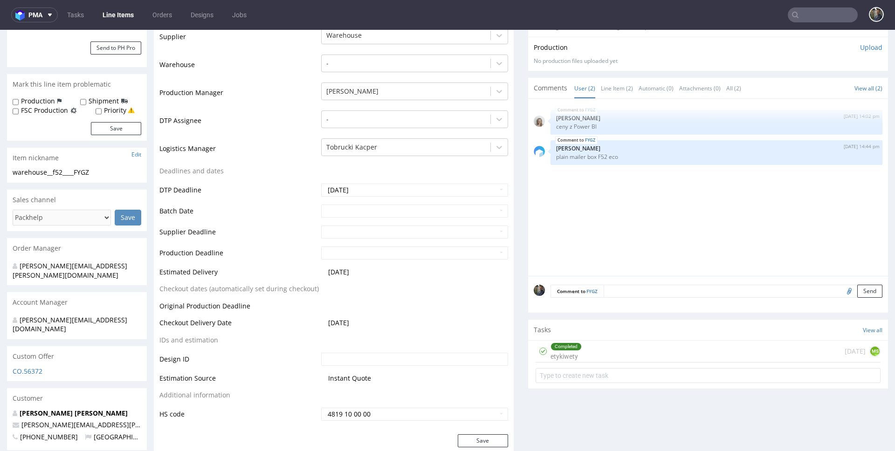
scroll to position [225, 0]
click at [333, 211] on input "text" at bounding box center [414, 210] width 187 height 13
click at [341, 154] on td "11" at bounding box center [341, 155] width 14 height 14
type input "[DATE]"
click at [338, 235] on input "text" at bounding box center [414, 231] width 187 height 13
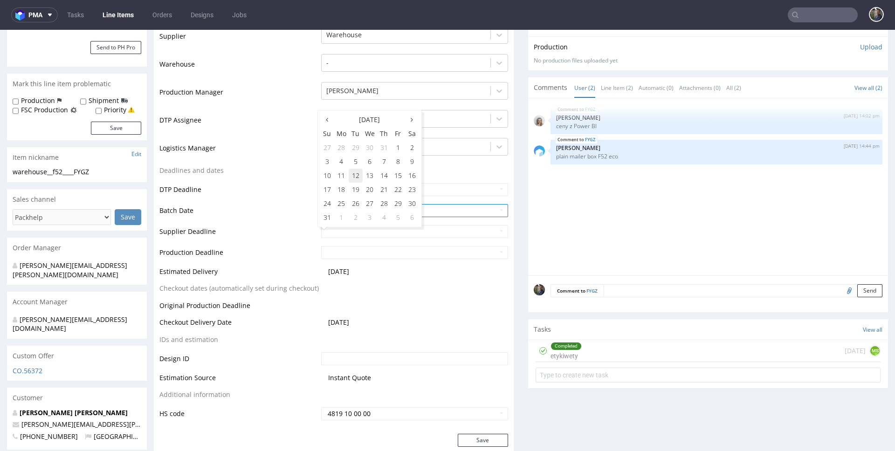
click at [354, 176] on td "12" at bounding box center [356, 176] width 14 height 14
type input "2025-08-12"
click at [340, 253] on input "text" at bounding box center [414, 252] width 187 height 13
click at [356, 195] on td "12" at bounding box center [356, 197] width 14 height 14
type input "2025-08-12"
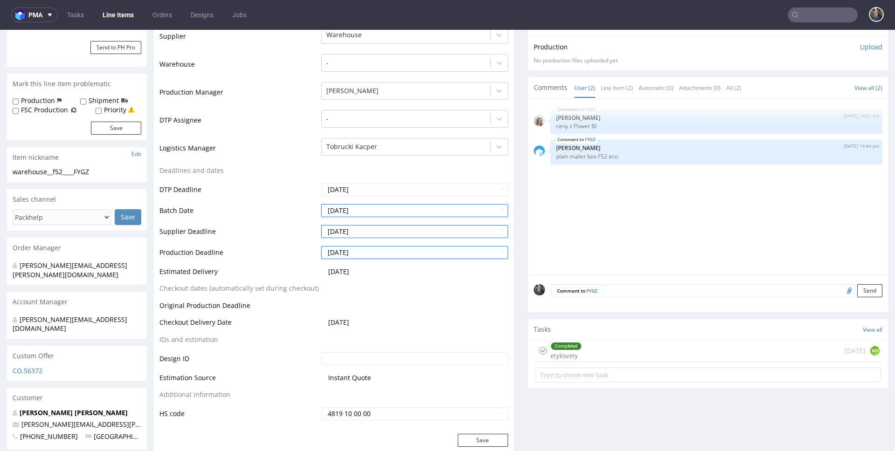
click at [305, 192] on td "DTP Deadline" at bounding box center [238, 192] width 159 height 21
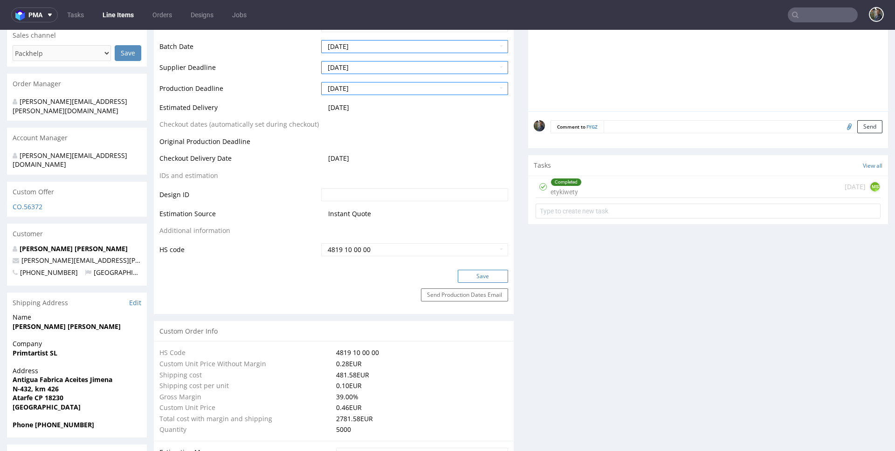
scroll to position [443, 0]
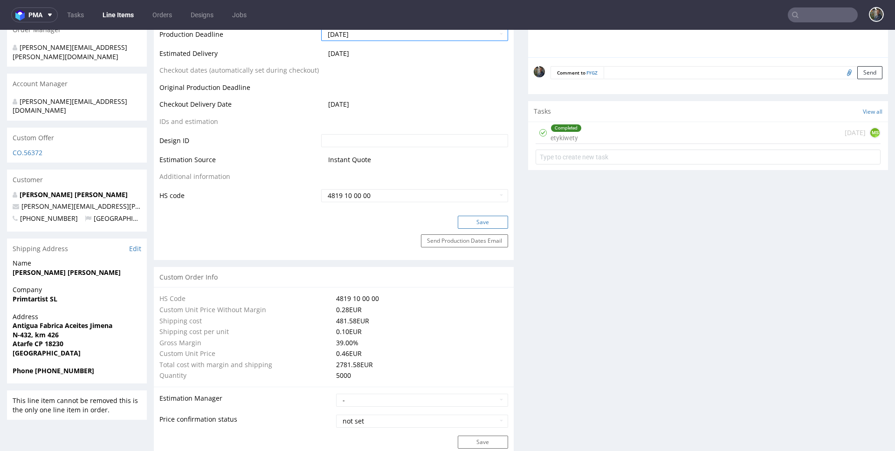
click at [470, 220] on button "Save" at bounding box center [483, 222] width 50 height 13
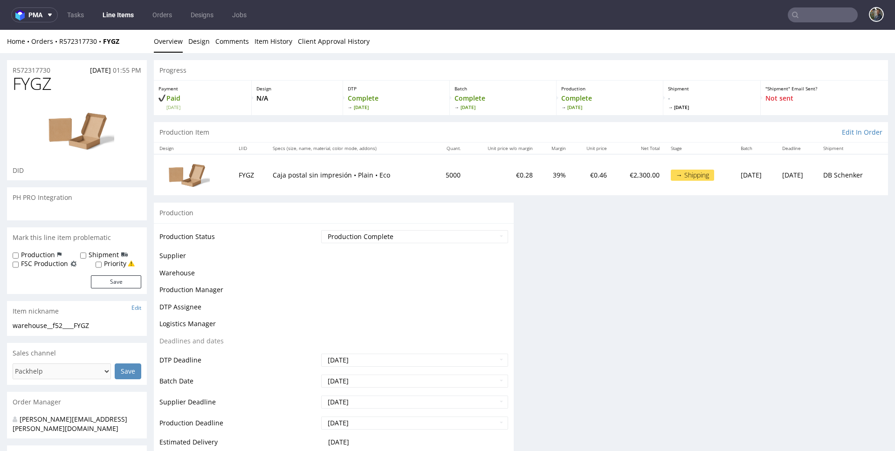
scroll to position [437, 0]
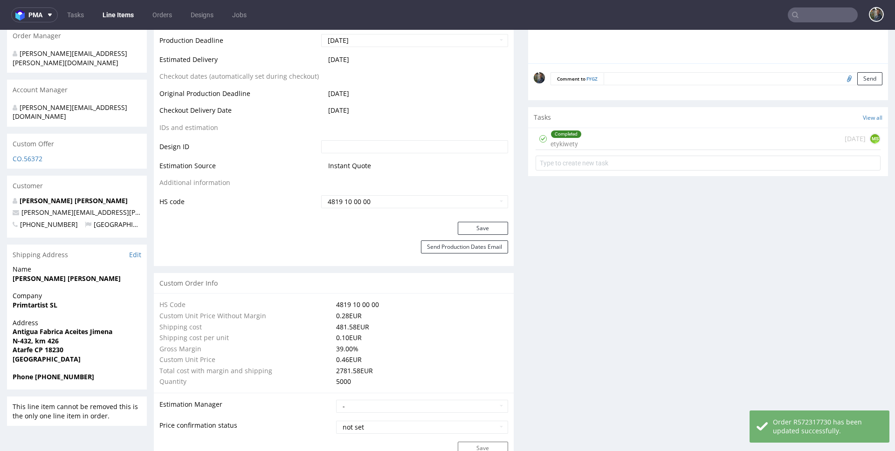
click at [305, 213] on div "Production Status Waiting for Artwork Waiting for Diecut Waiting for Mockup Wai…" at bounding box center [334, 4] width 360 height 436
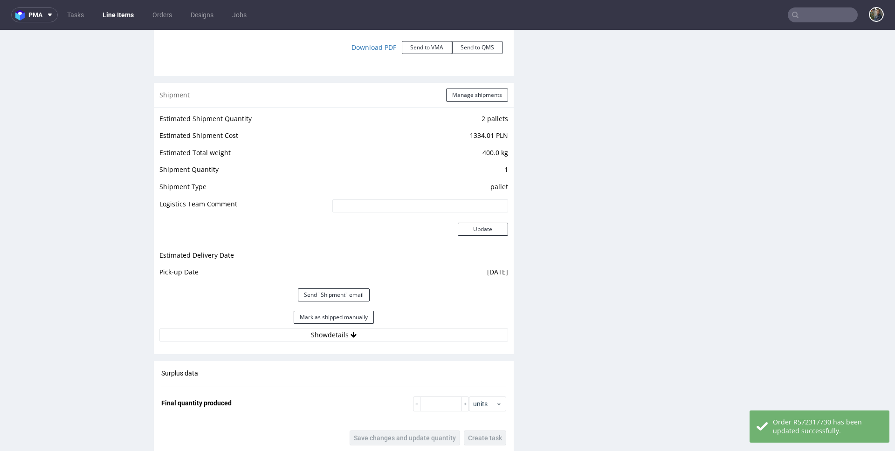
scroll to position [1322, 0]
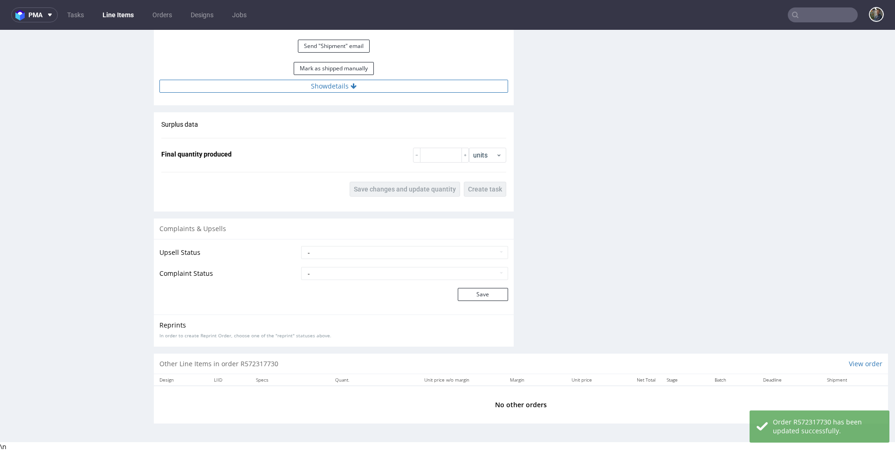
click at [321, 87] on button "Show details" at bounding box center [333, 86] width 349 height 13
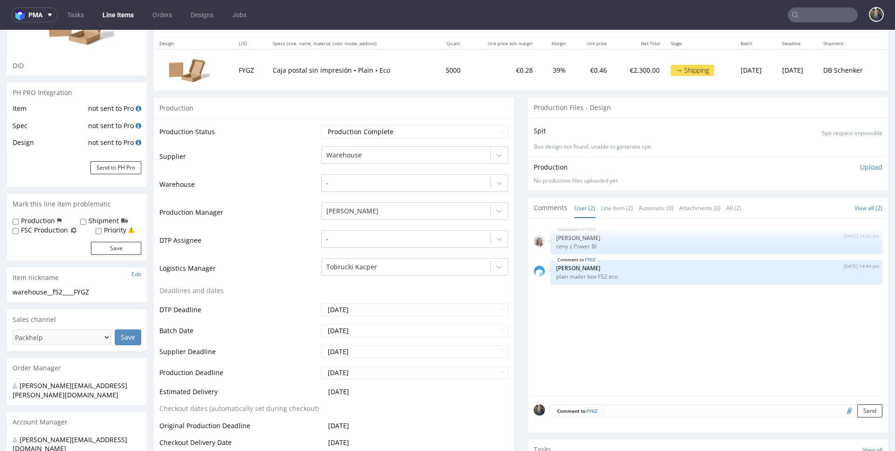
scroll to position [0, 0]
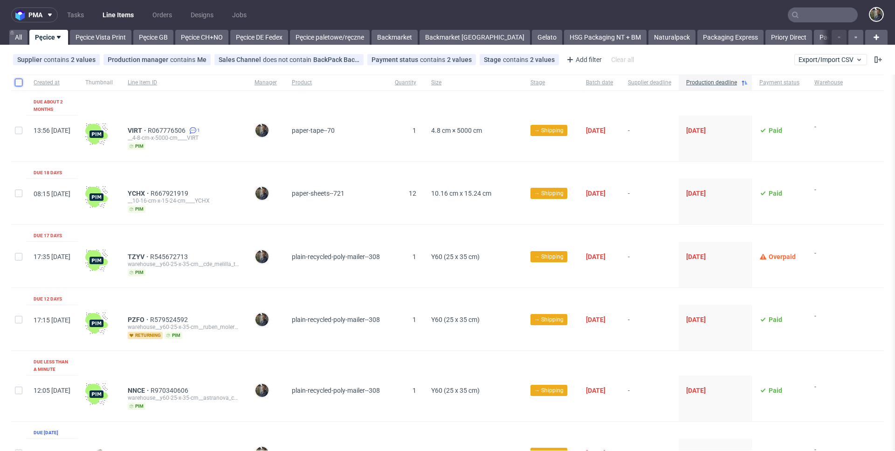
click at [15, 83] on input "checkbox" at bounding box center [18, 82] width 7 height 7
checkbox input "true"
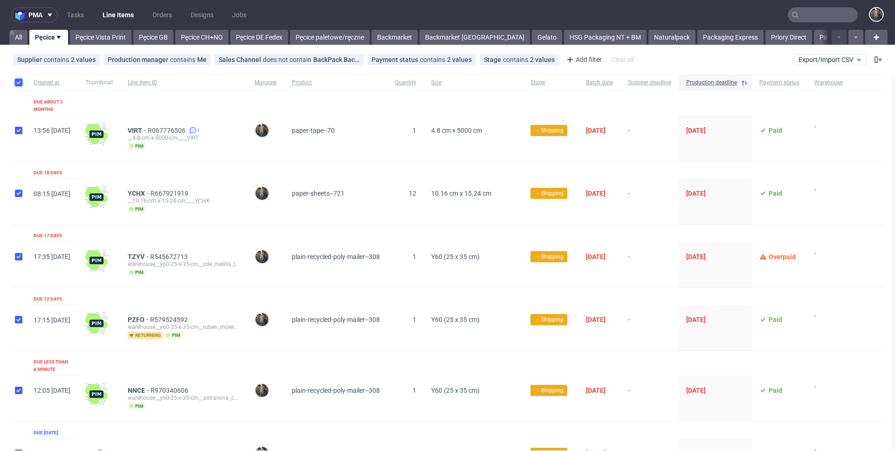
checkbox input "true"
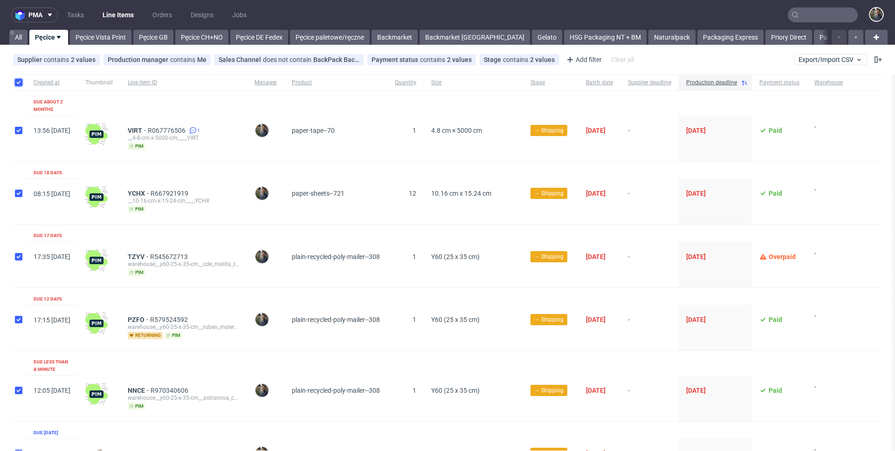
checkbox input "true"
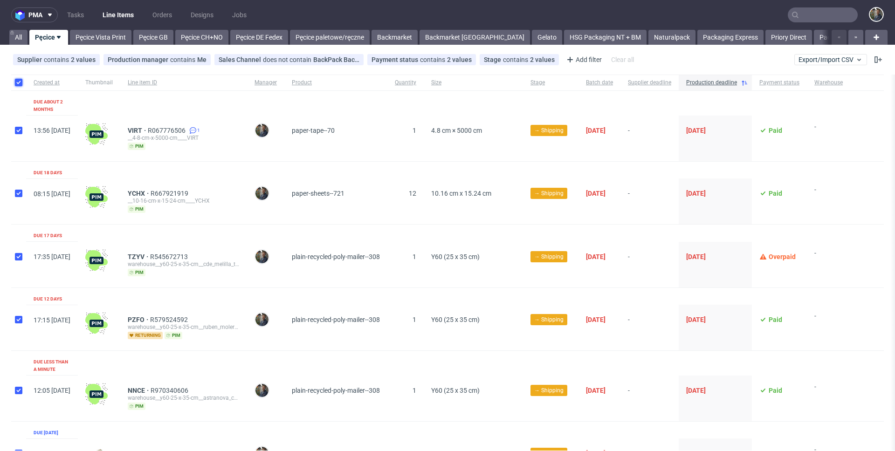
checkbox input "true"
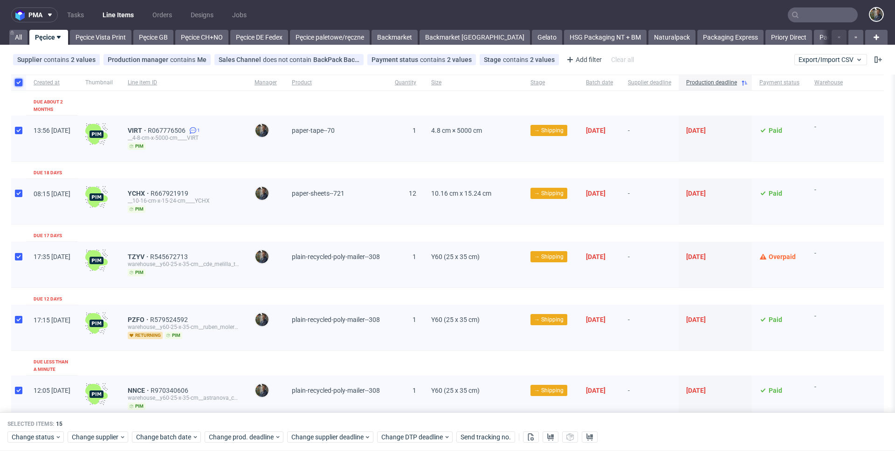
click at [17, 83] on input "checkbox" at bounding box center [18, 82] width 7 height 7
checkbox input "false"
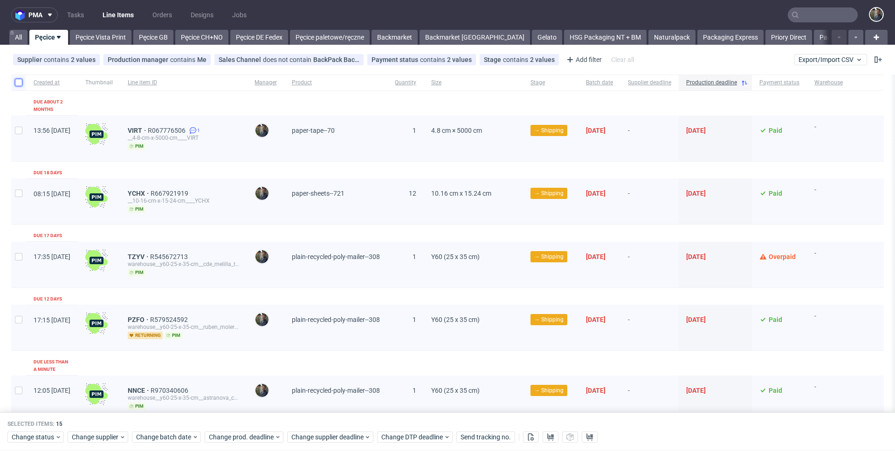
checkbox input "false"
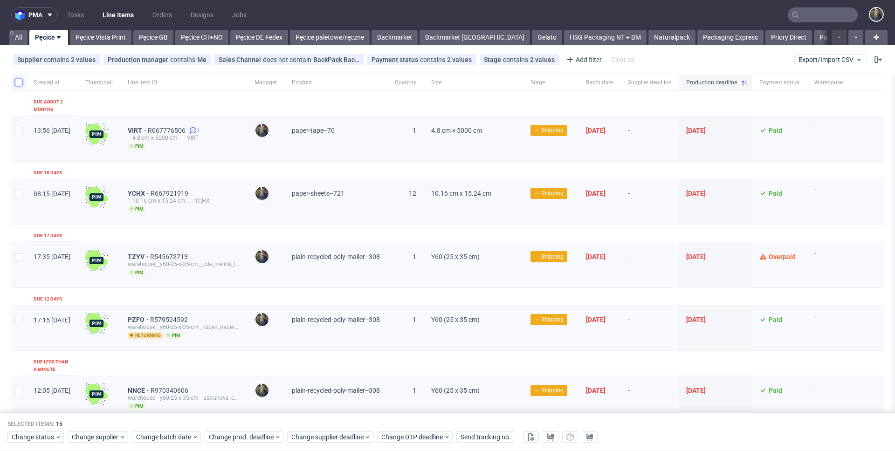
checkbox input "false"
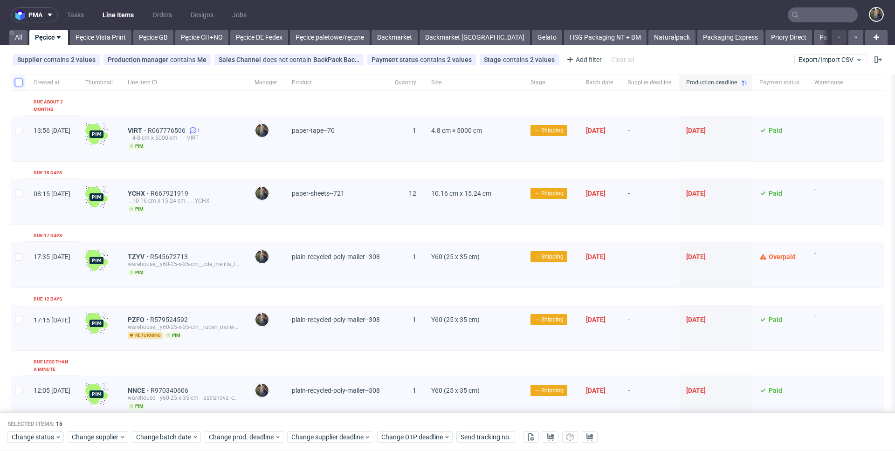
checkbox input "false"
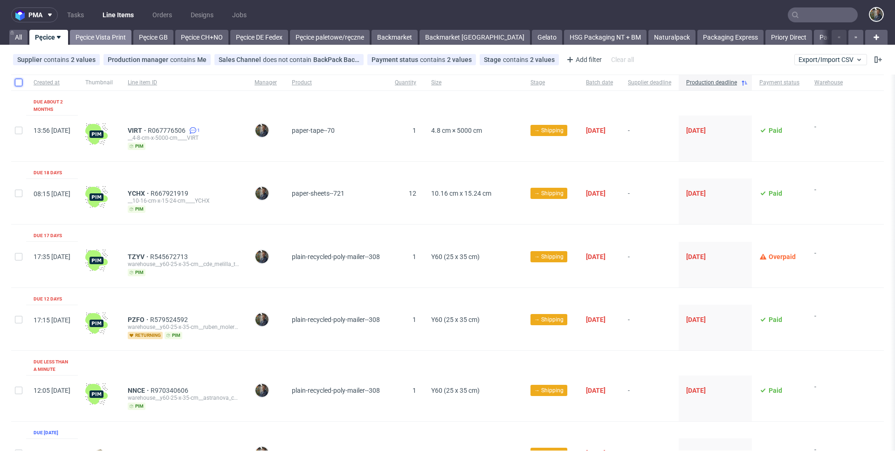
click at [97, 33] on link "Pęcice Vista Print" at bounding box center [101, 37] width 62 height 15
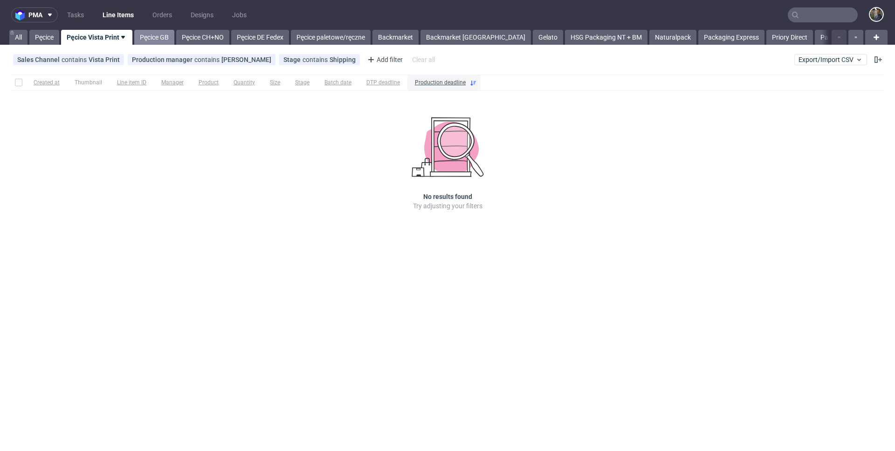
click at [149, 41] on link "Pęcice GB" at bounding box center [154, 37] width 40 height 15
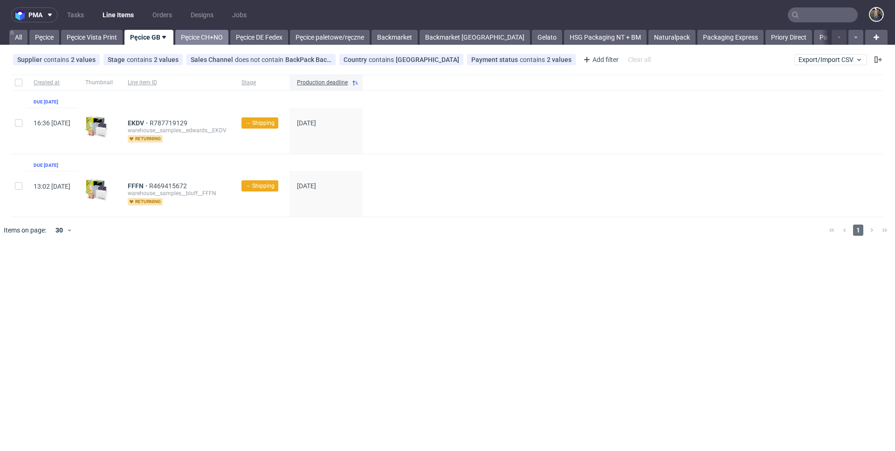
click at [200, 34] on link "Pęcice CH+NO" at bounding box center [201, 37] width 53 height 15
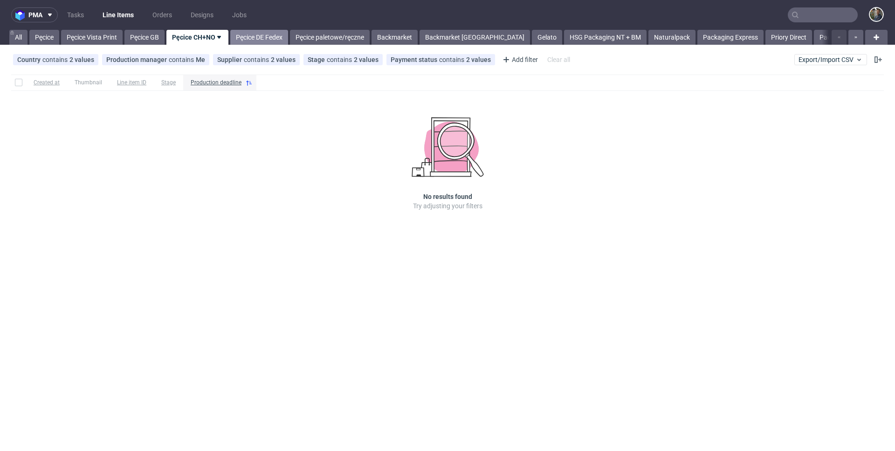
click at [261, 40] on link "Pęcice DE Fedex" at bounding box center [259, 37] width 58 height 15
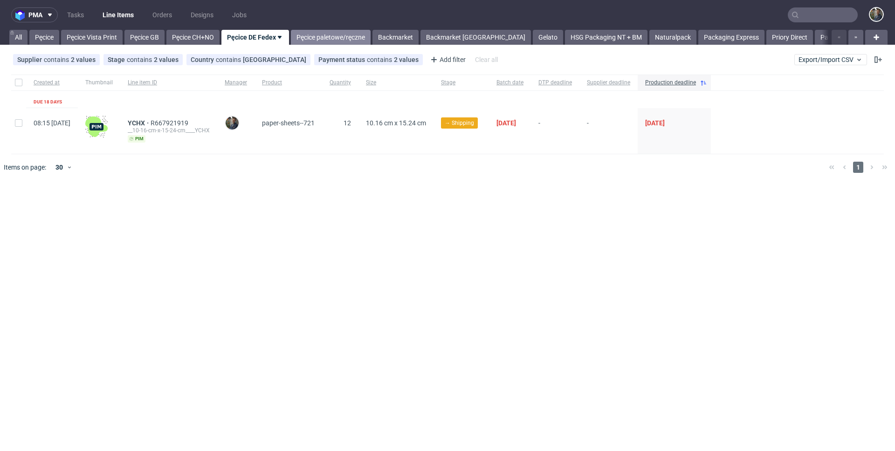
click at [328, 40] on link "Pęcice paletowe/ręczne" at bounding box center [331, 37] width 80 height 15
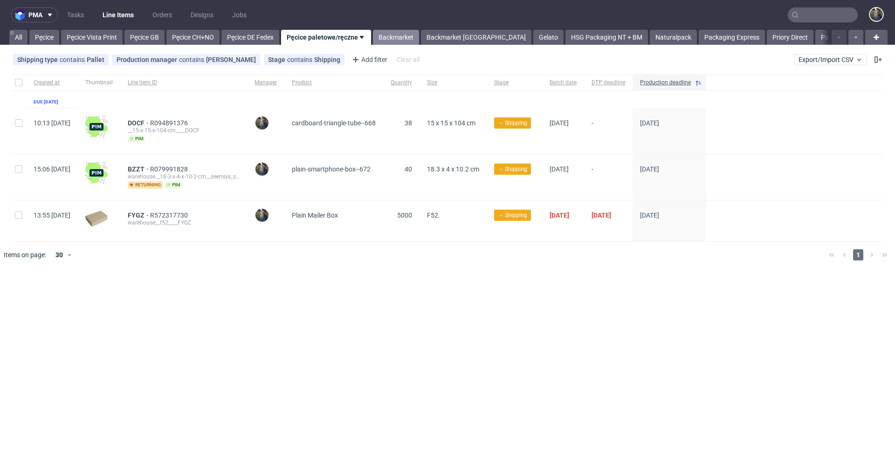
click at [407, 37] on link "Backmarket" at bounding box center [396, 37] width 46 height 15
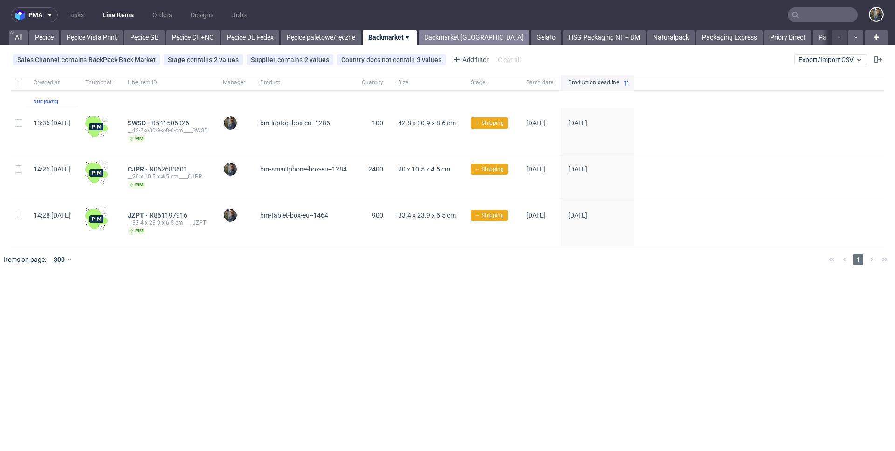
click at [450, 39] on link "Backmarket [GEOGRAPHIC_DATA]" at bounding box center [473, 37] width 110 height 15
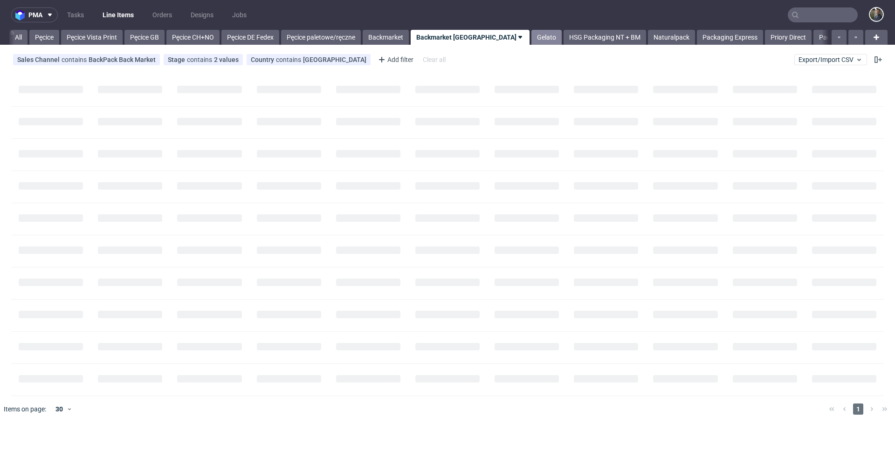
scroll to position [0, 30]
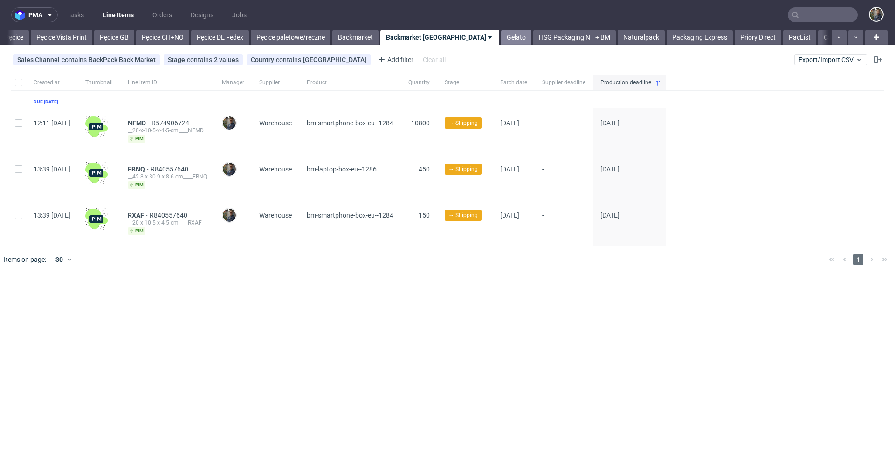
click at [501, 37] on link "Gelato" at bounding box center [516, 37] width 30 height 15
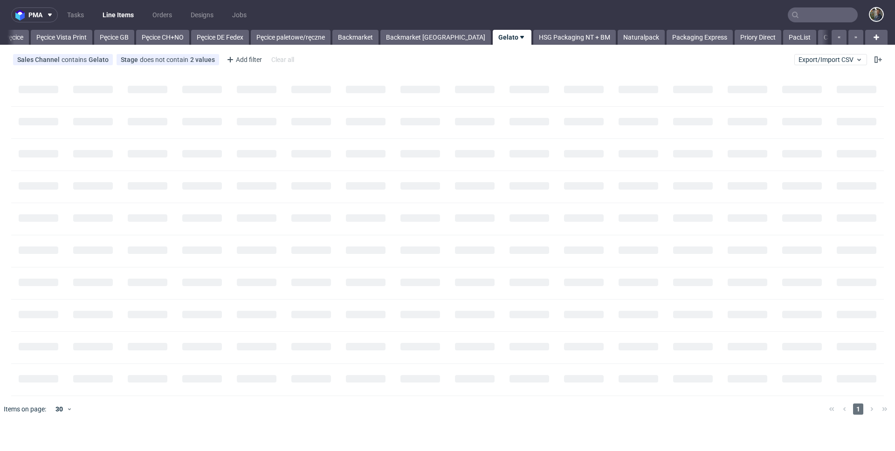
scroll to position [0, 75]
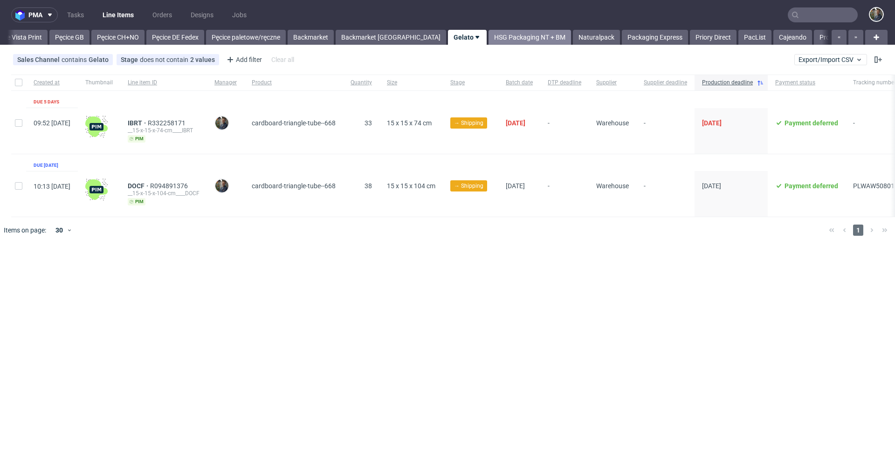
click at [488, 38] on link "HSG Packaging NT + BM" at bounding box center [529, 37] width 82 height 15
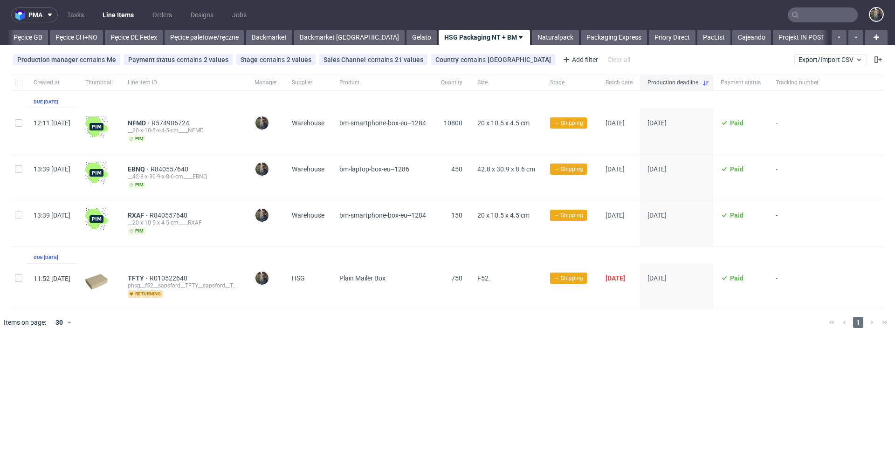
scroll to position [0, 134]
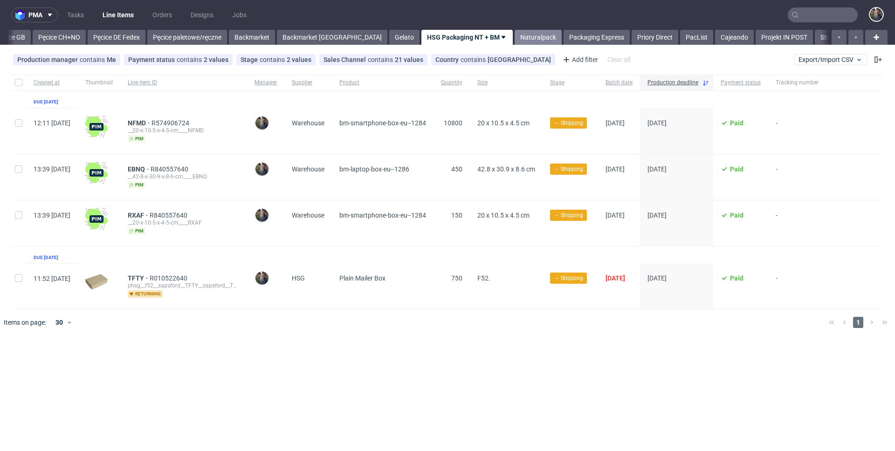
click at [514, 36] on link "Naturalpack" at bounding box center [537, 37] width 47 height 15
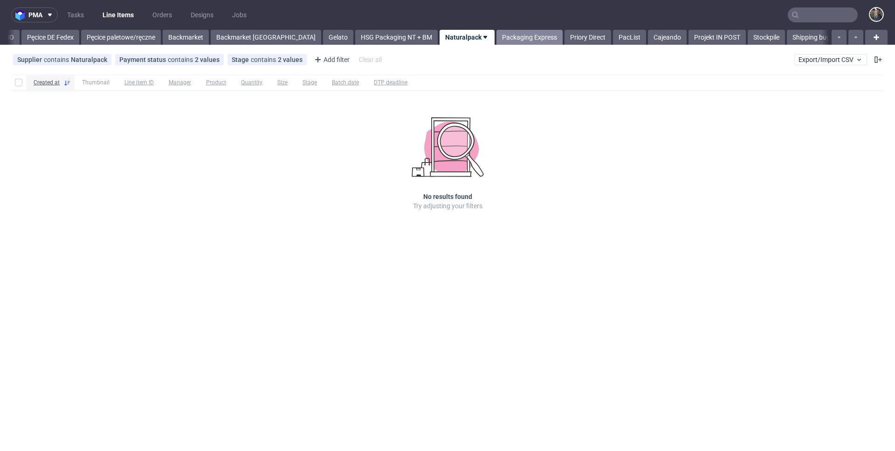
click at [496, 37] on link "Packaging Express" at bounding box center [529, 37] width 66 height 15
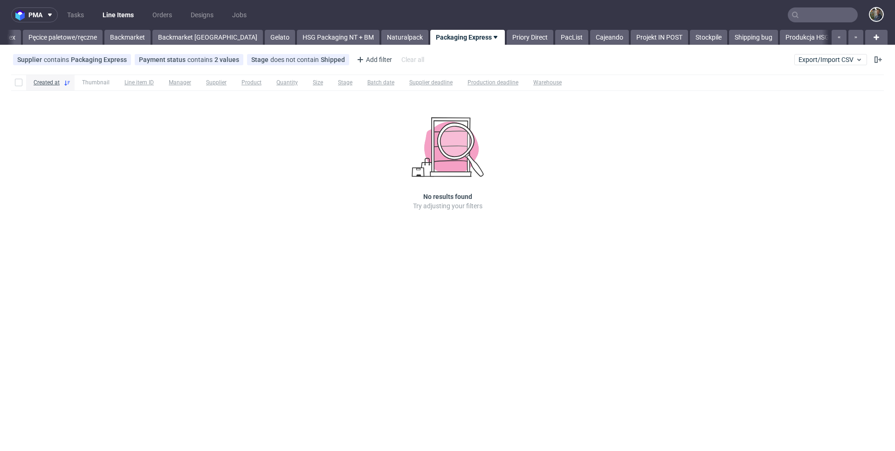
click at [507, 37] on link "Priory Direct" at bounding box center [530, 37] width 47 height 15
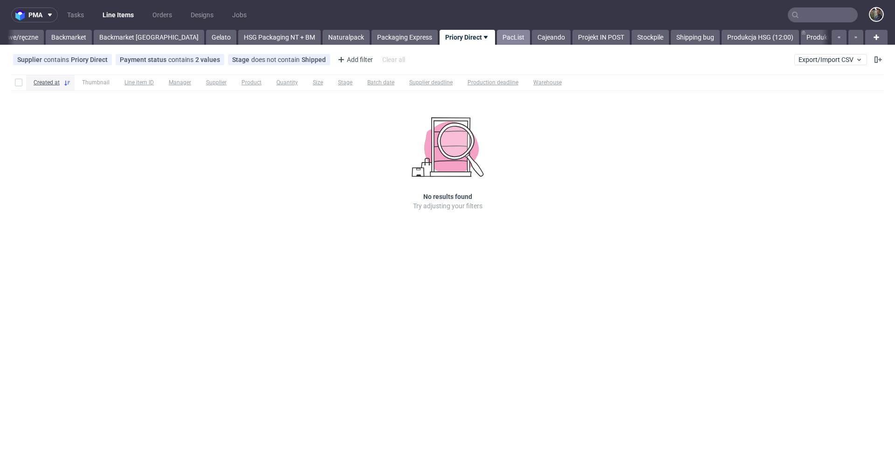
click at [497, 38] on link "PacList" at bounding box center [513, 37] width 33 height 15
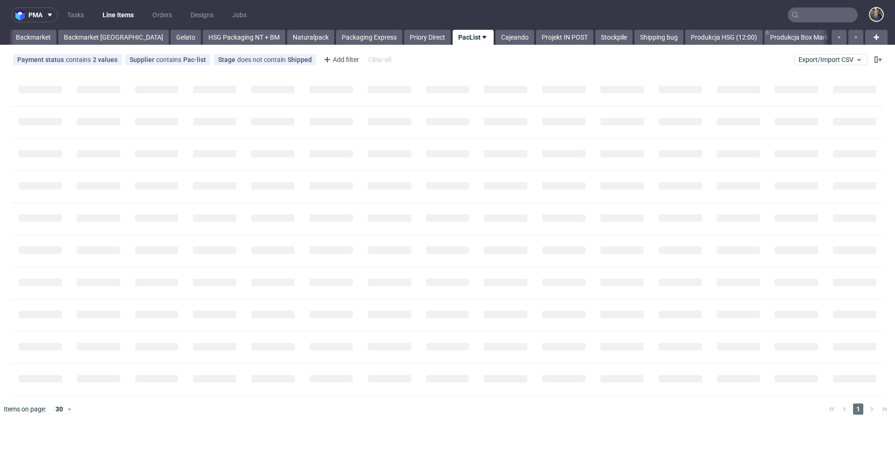
scroll to position [0, 358]
